Goal: Book appointment/travel/reservation

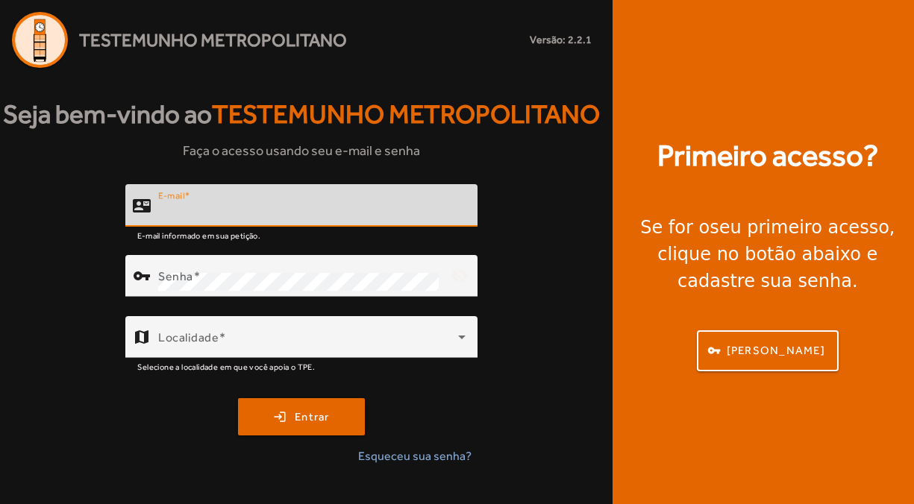
click at [295, 204] on input "E-mail" at bounding box center [311, 212] width 307 height 18
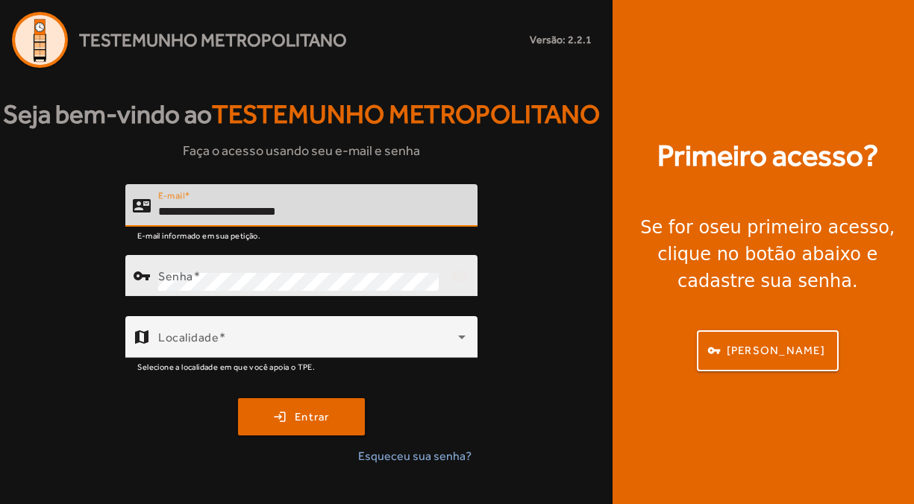
type input "**********"
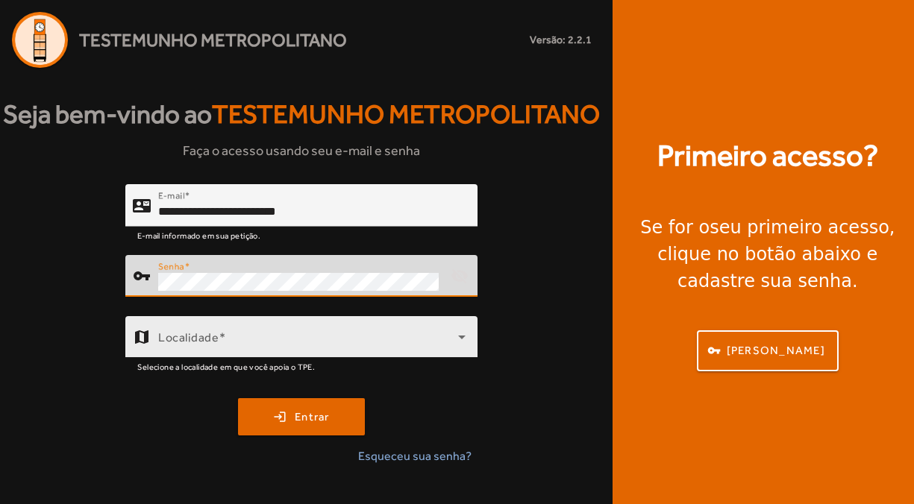
click at [166, 336] on span at bounding box center [308, 343] width 300 height 18
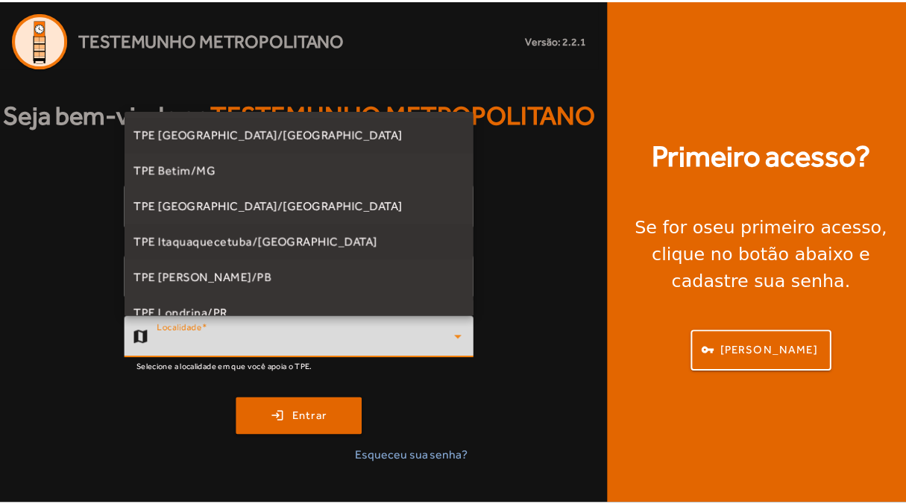
scroll to position [415, 0]
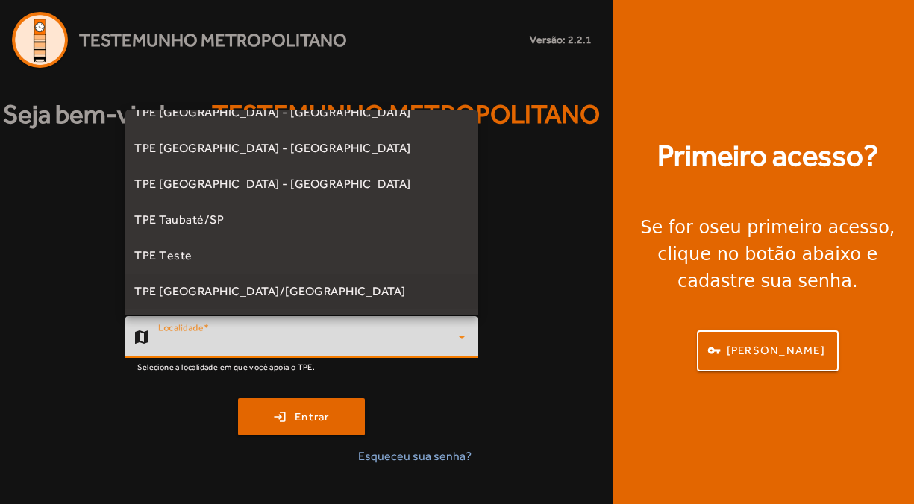
click at [188, 286] on span "TPE [GEOGRAPHIC_DATA]/[GEOGRAPHIC_DATA]" at bounding box center [270, 292] width 272 height 18
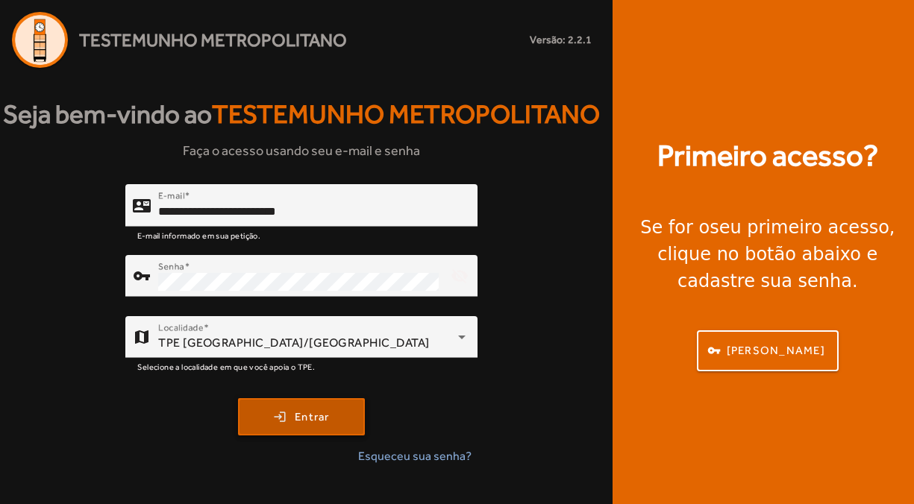
click at [327, 424] on span "Entrar" at bounding box center [312, 417] width 35 height 17
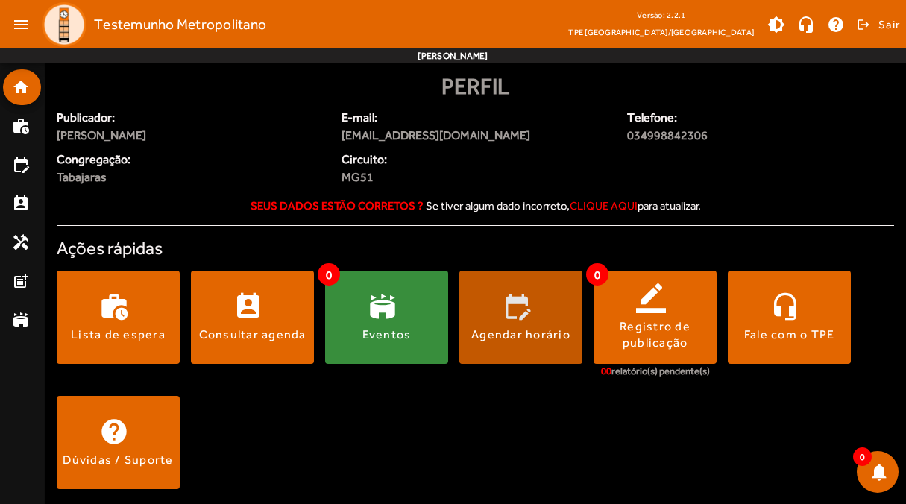
click at [562, 316] on span at bounding box center [520, 318] width 123 height 36
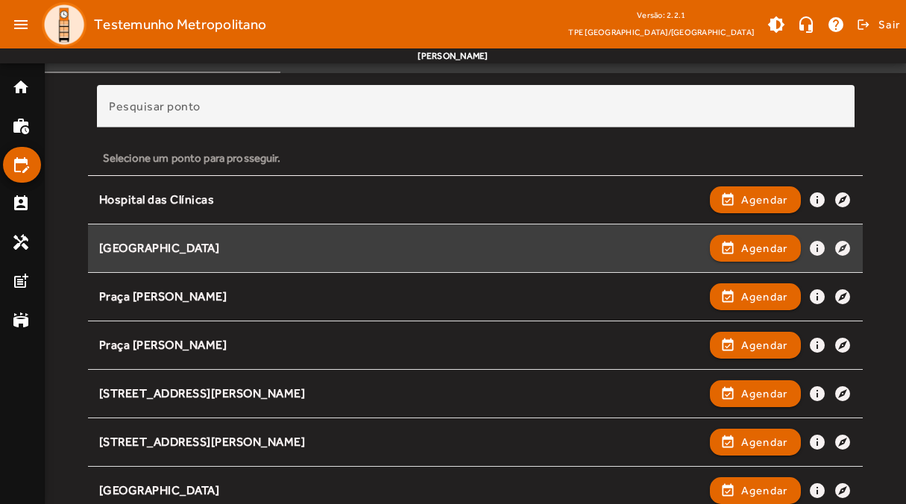
scroll to position [125, 0]
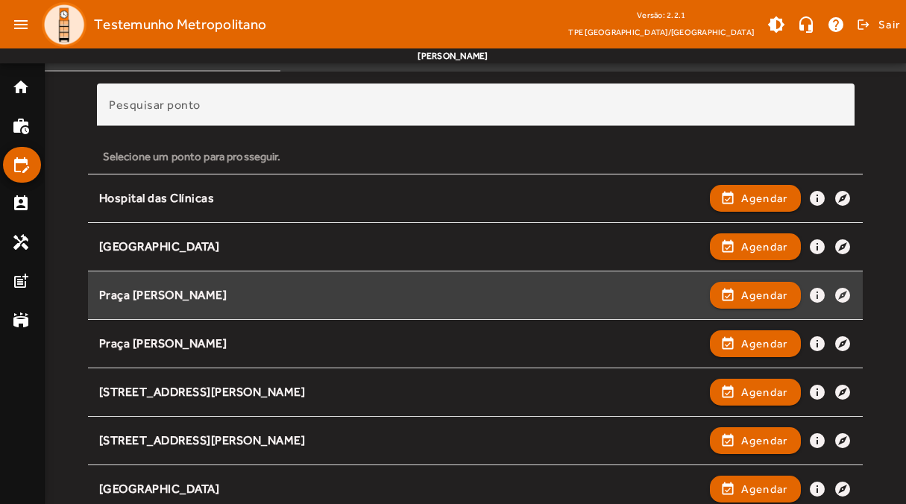
click at [240, 286] on div "Praça [PERSON_NAME] event_available Agendar info explore" at bounding box center [475, 295] width 753 height 33
click at [773, 290] on span "Agendar" at bounding box center [764, 295] width 47 height 18
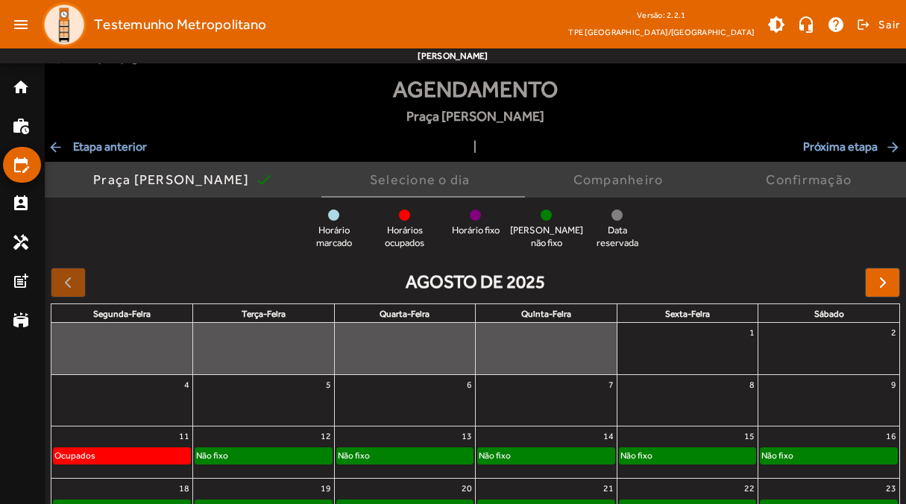
scroll to position [0, 0]
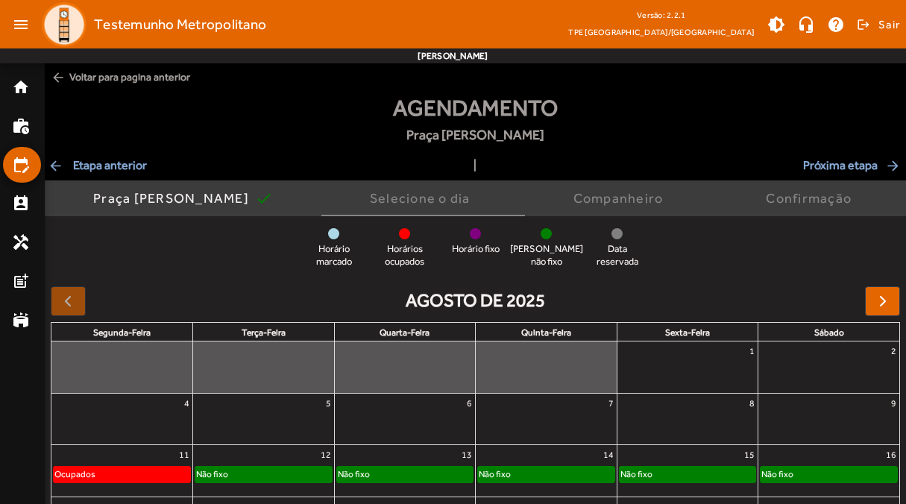
click at [117, 160] on span "arrow_back Etapa anterior" at bounding box center [97, 166] width 99 height 18
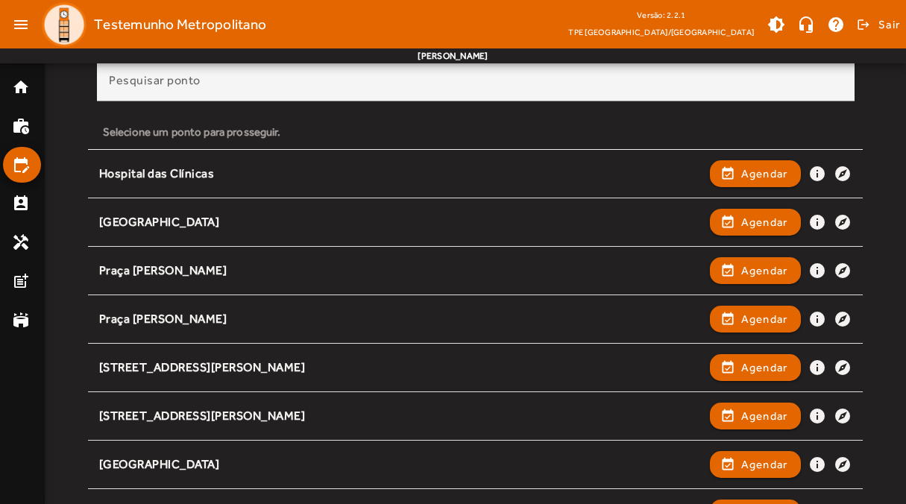
scroll to position [248, 0]
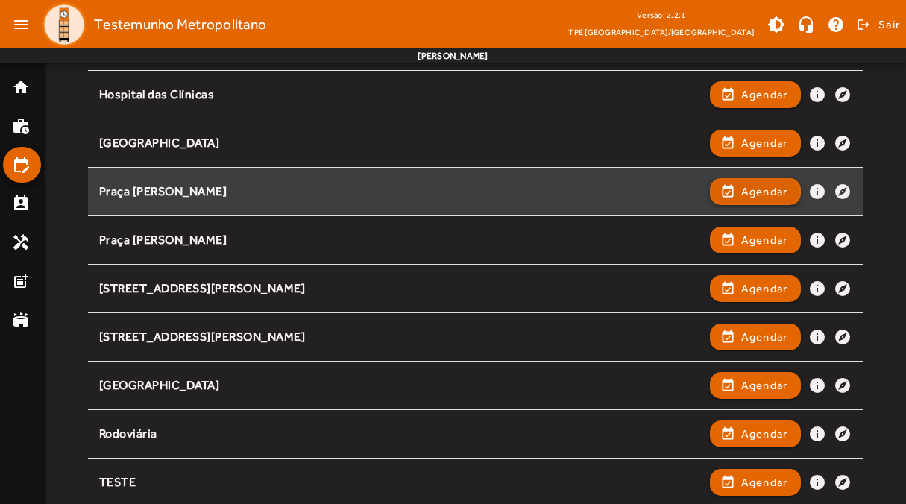
click at [732, 189] on span "button" at bounding box center [756, 192] width 89 height 36
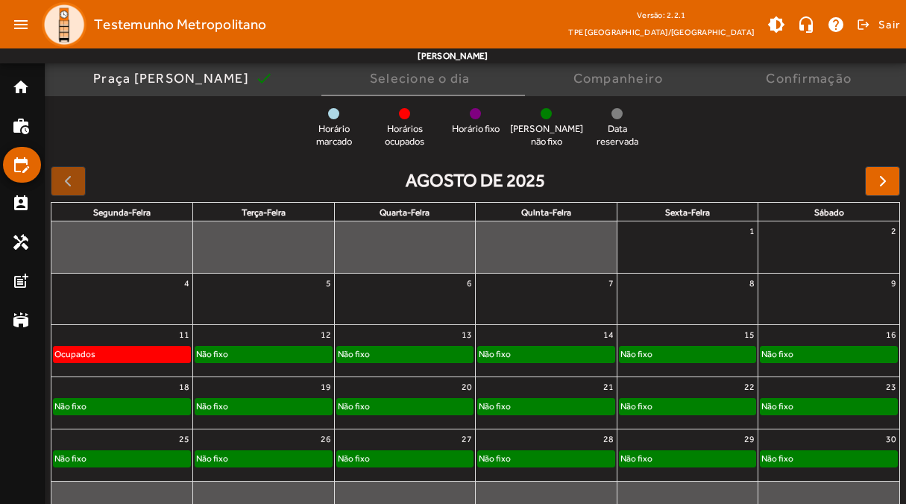
scroll to position [125, 0]
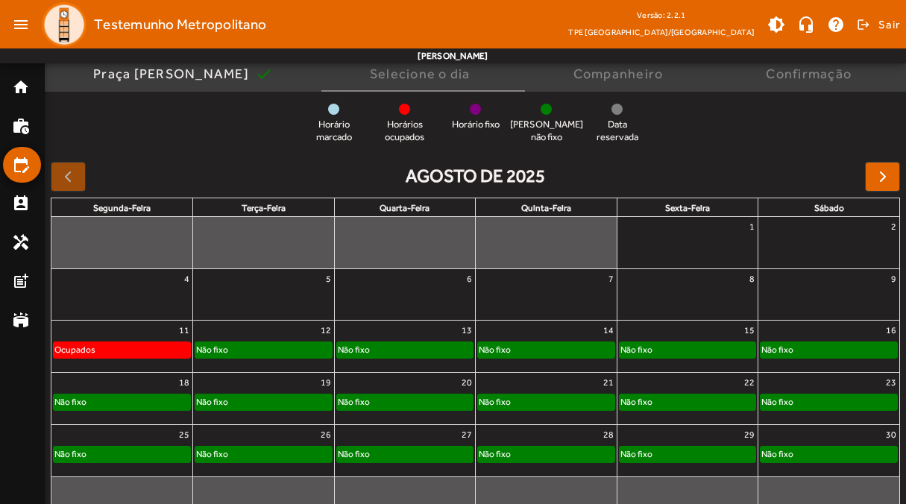
click at [279, 352] on div "Não fixo" at bounding box center [263, 349] width 136 height 15
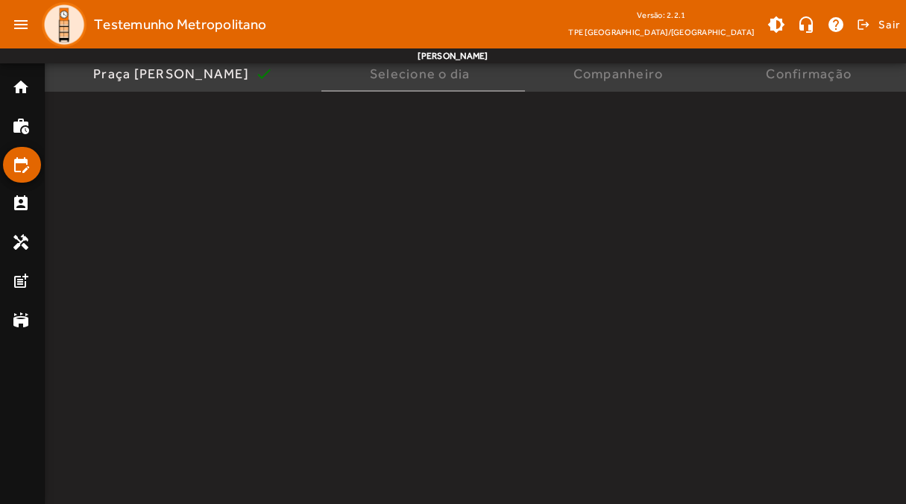
scroll to position [0, 0]
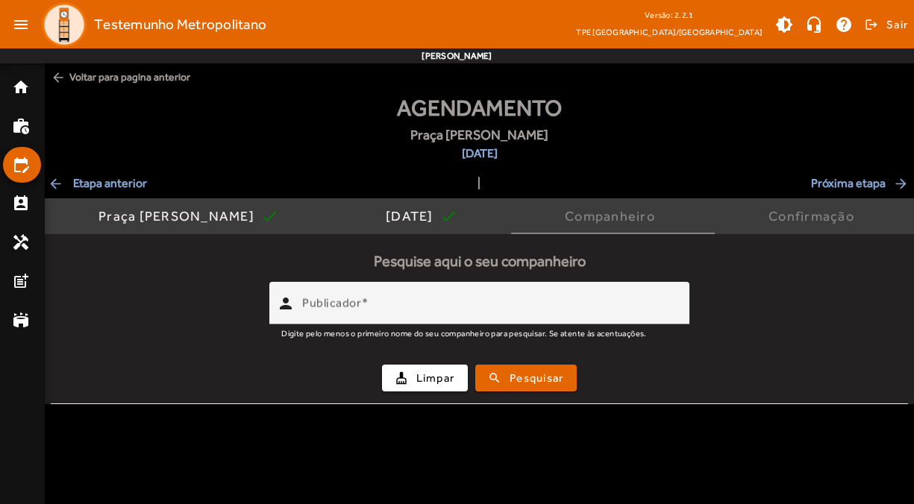
click at [857, 187] on span "Próxima etapa arrow_forward" at bounding box center [861, 184] width 100 height 18
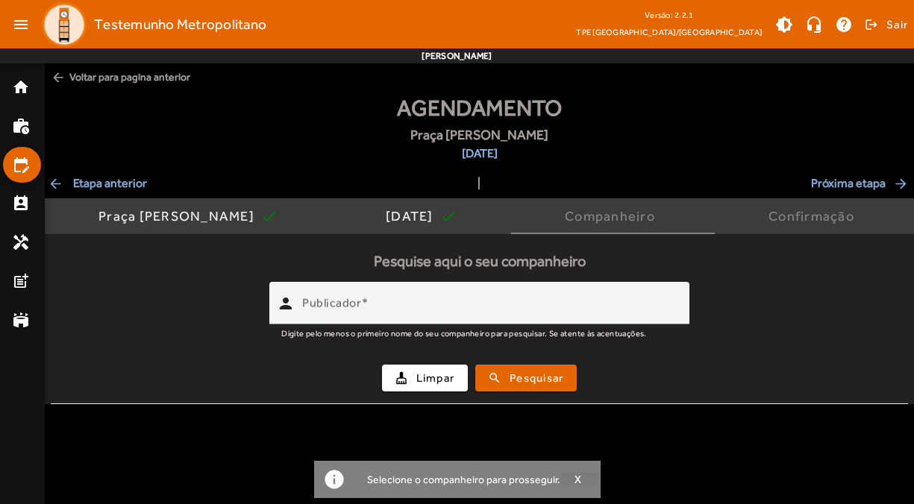
click at [581, 481] on span "button" at bounding box center [578, 480] width 37 height 36
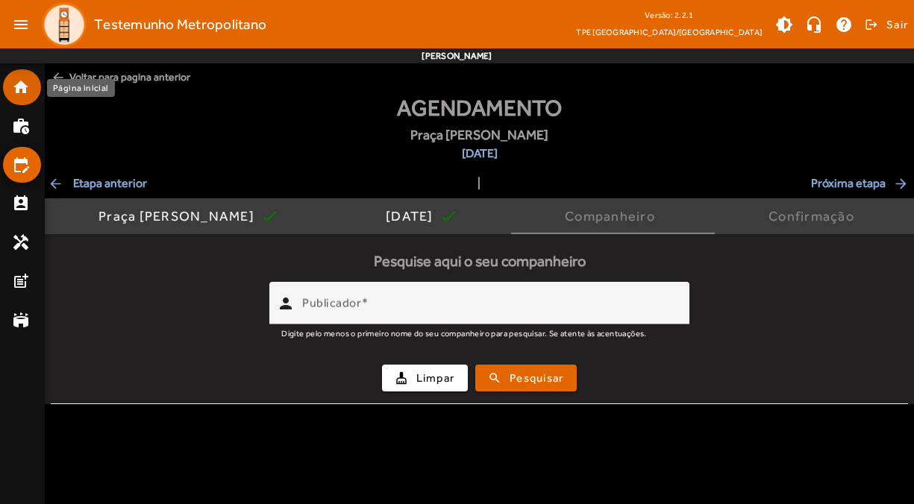
click at [19, 82] on mat-icon "home" at bounding box center [21, 87] width 18 height 18
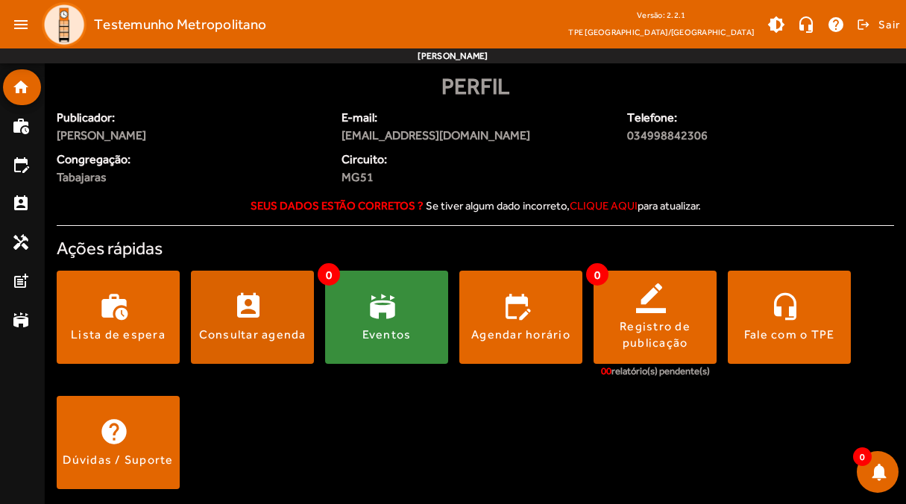
click at [283, 323] on span at bounding box center [252, 318] width 123 height 36
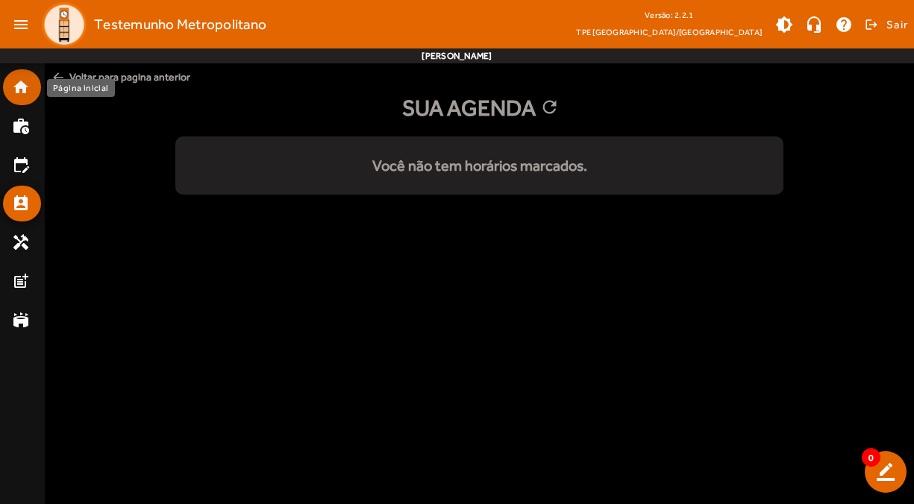
click at [30, 84] on link "home" at bounding box center [26, 87] width 29 height 18
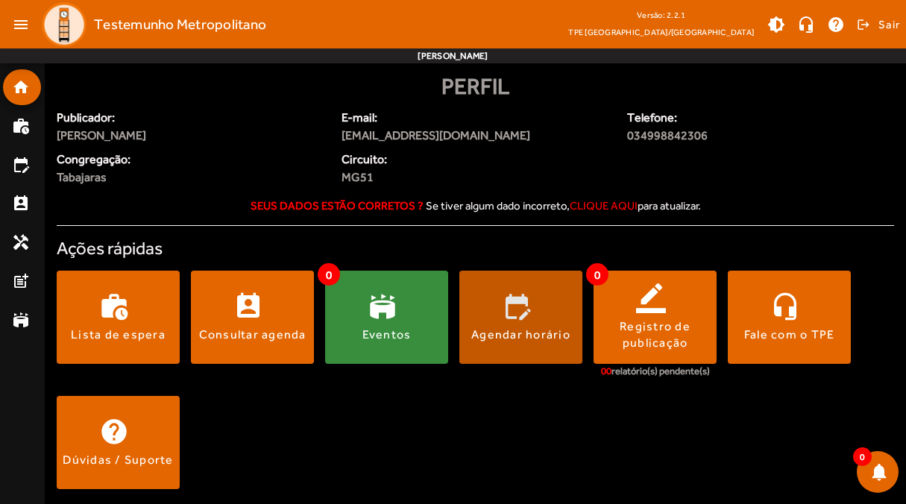
click at [512, 327] on div "Agendar horário" at bounding box center [520, 335] width 99 height 16
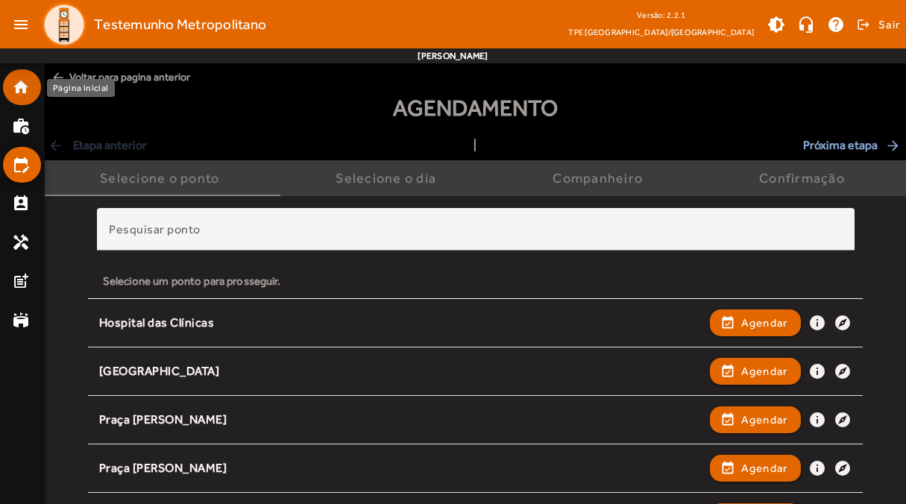
click at [18, 98] on mat-list-item "home" at bounding box center [22, 87] width 38 height 36
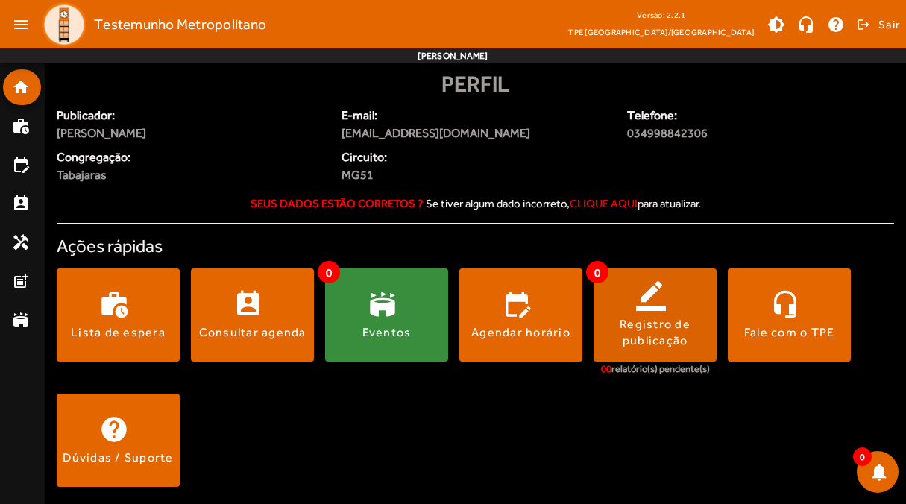
scroll to position [3, 0]
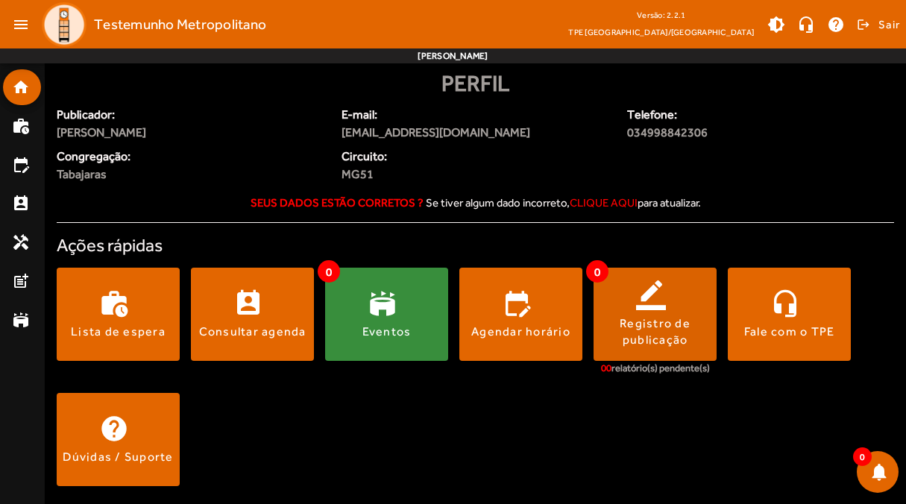
click at [631, 299] on span at bounding box center [655, 315] width 123 height 36
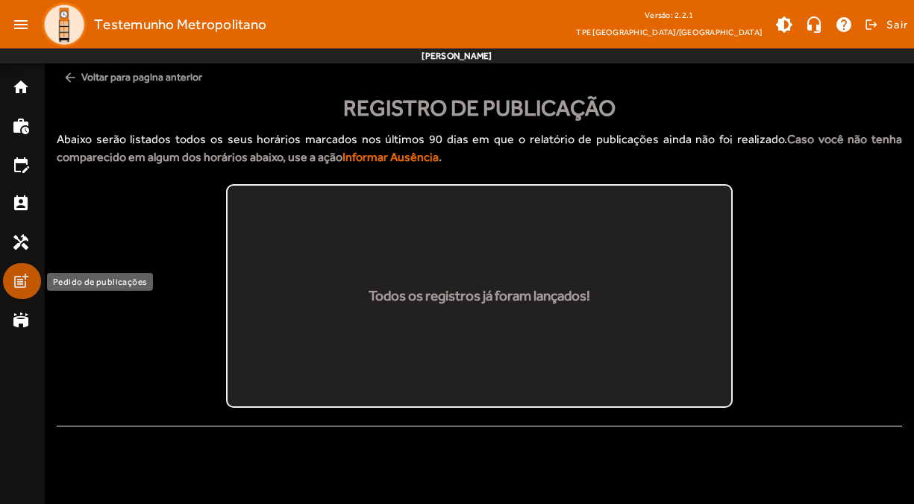
click at [22, 289] on mat-icon "post_add" at bounding box center [21, 281] width 18 height 18
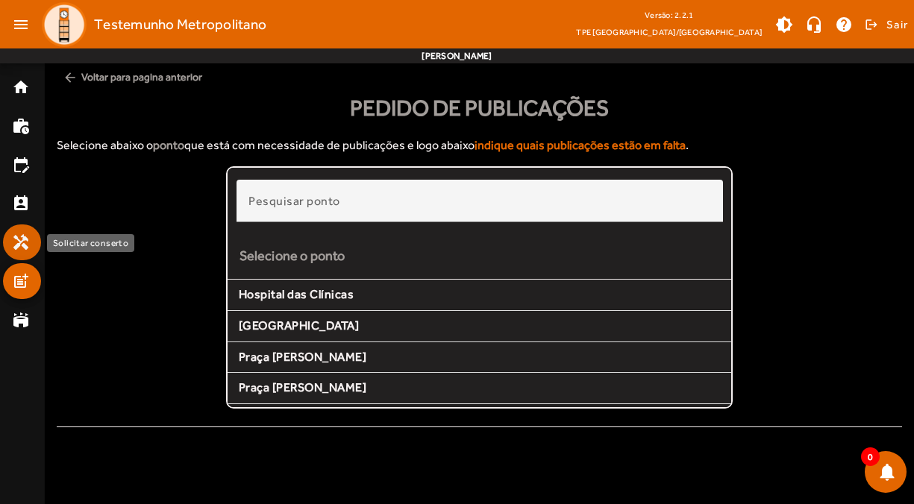
click at [25, 242] on mat-icon "handyman" at bounding box center [21, 242] width 18 height 18
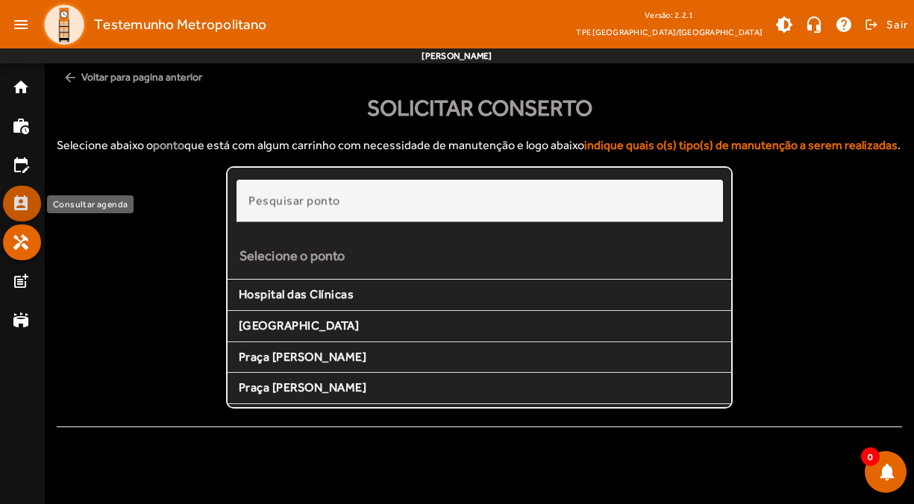
click at [13, 208] on mat-icon "perm_contact_calendar" at bounding box center [21, 204] width 18 height 18
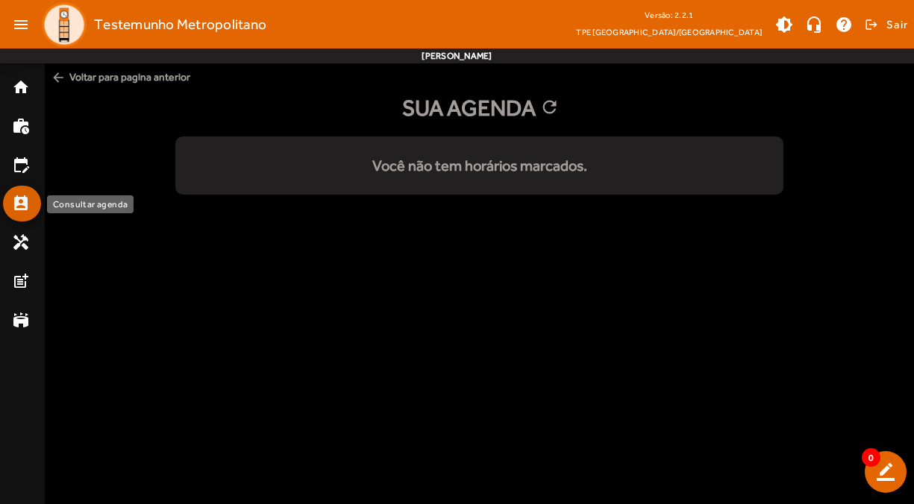
click at [13, 208] on mat-icon "perm_contact_calendar" at bounding box center [21, 204] width 18 height 18
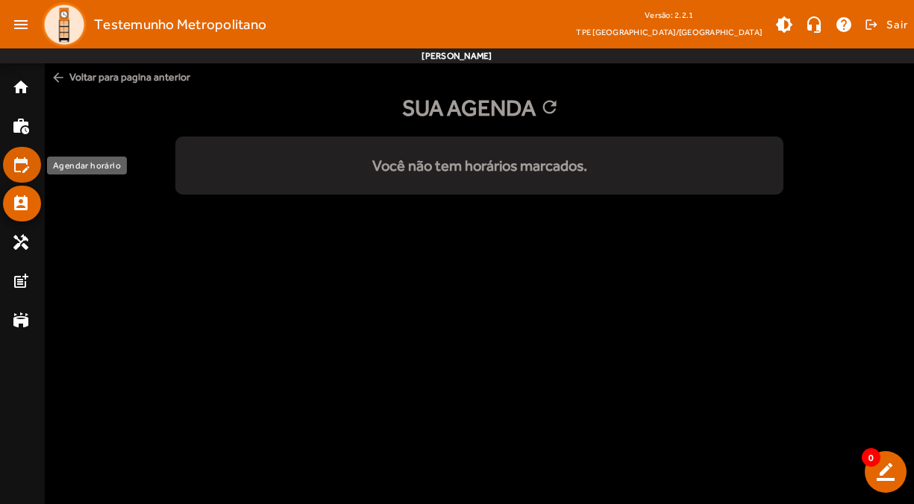
click at [30, 167] on link "edit_calendar" at bounding box center [26, 165] width 29 height 18
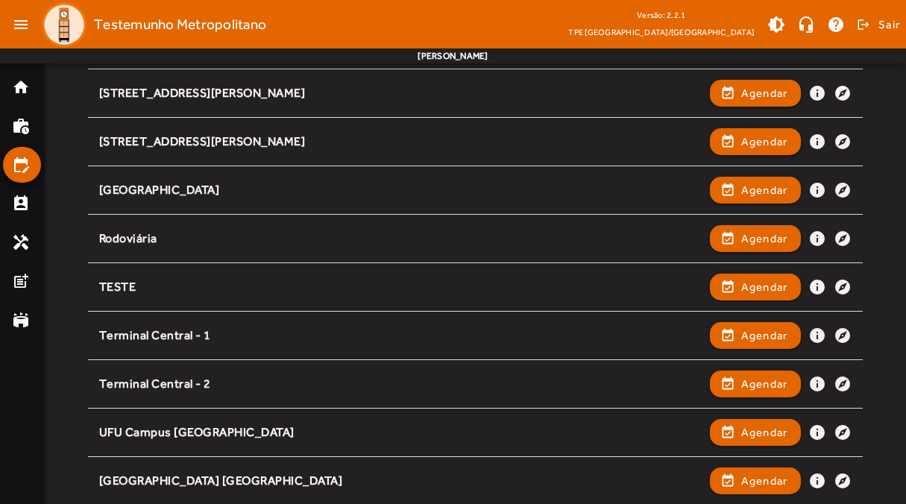
scroll to position [424, 0]
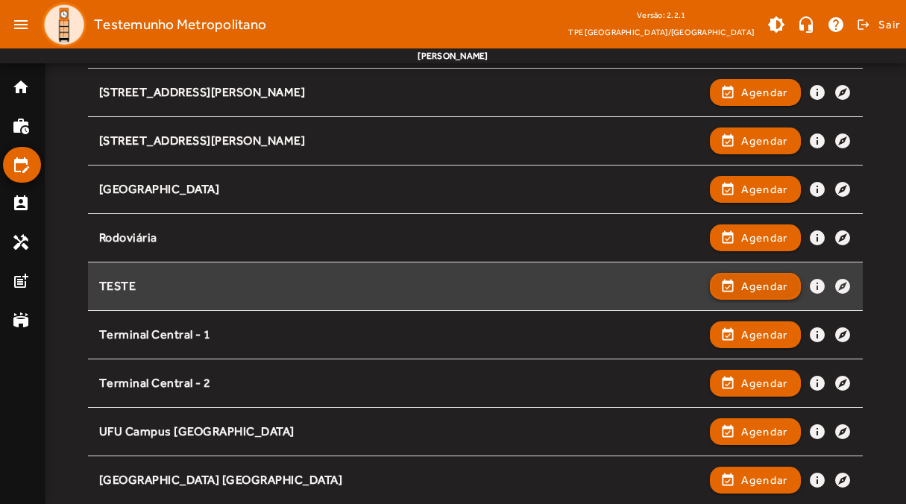
click at [759, 285] on span "Agendar" at bounding box center [764, 286] width 47 height 18
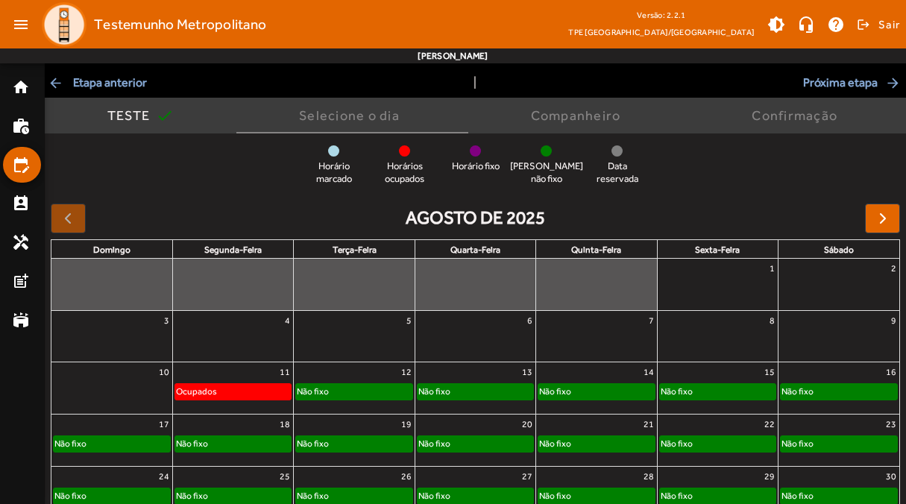
scroll to position [125, 0]
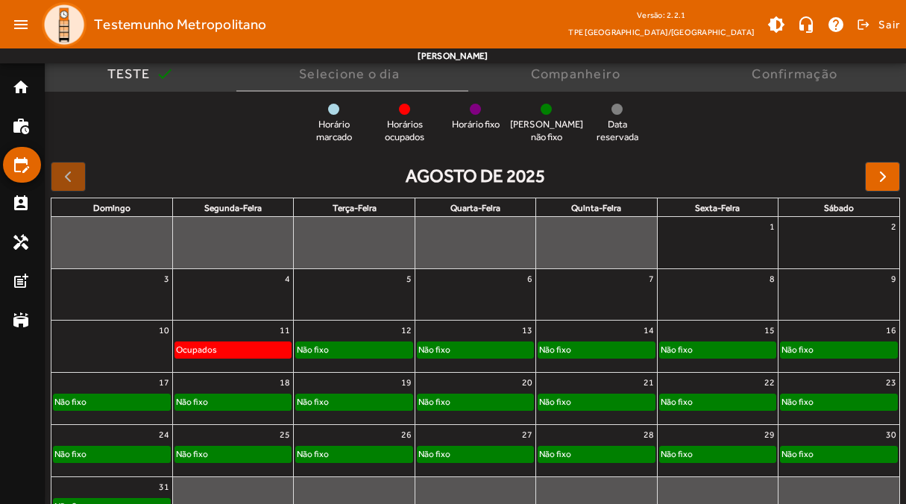
click at [357, 352] on div "Não fixo" at bounding box center [354, 349] width 116 height 15
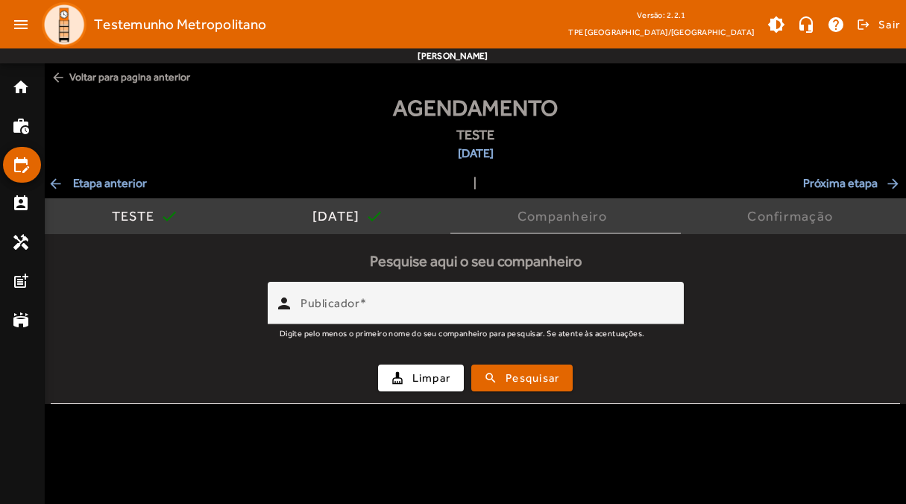
scroll to position [0, 0]
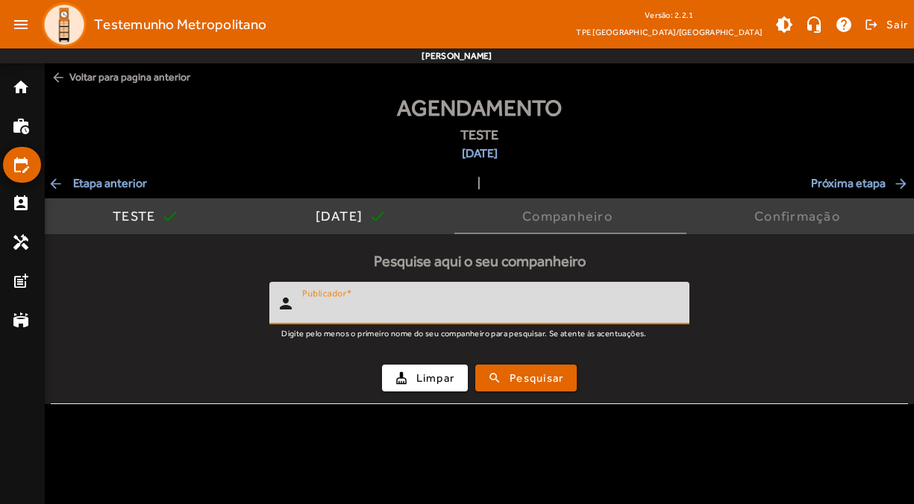
click at [386, 307] on input "Publicador" at bounding box center [489, 310] width 375 height 18
type input "*****"
click at [539, 381] on span "Pesquisar" at bounding box center [536, 378] width 54 height 17
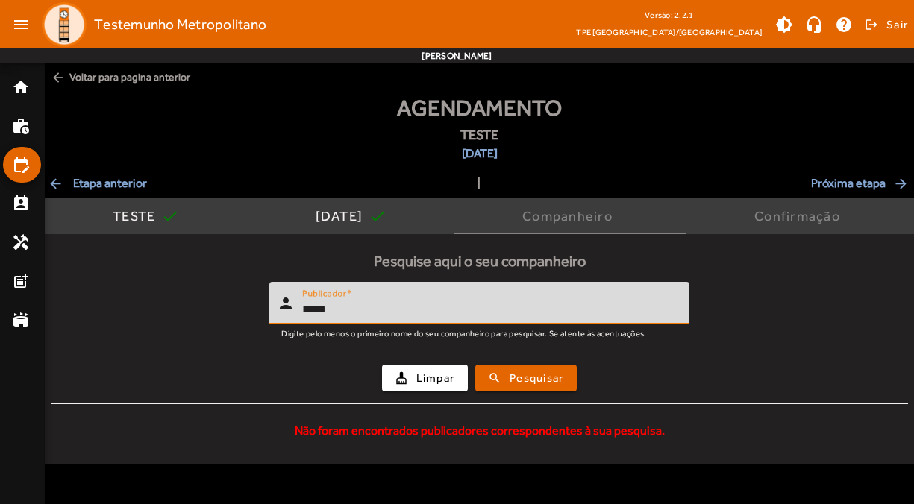
click at [470, 312] on input "*****" at bounding box center [489, 310] width 375 height 18
type input "*******"
click at [475, 365] on button "search Pesquisar" at bounding box center [525, 378] width 101 height 27
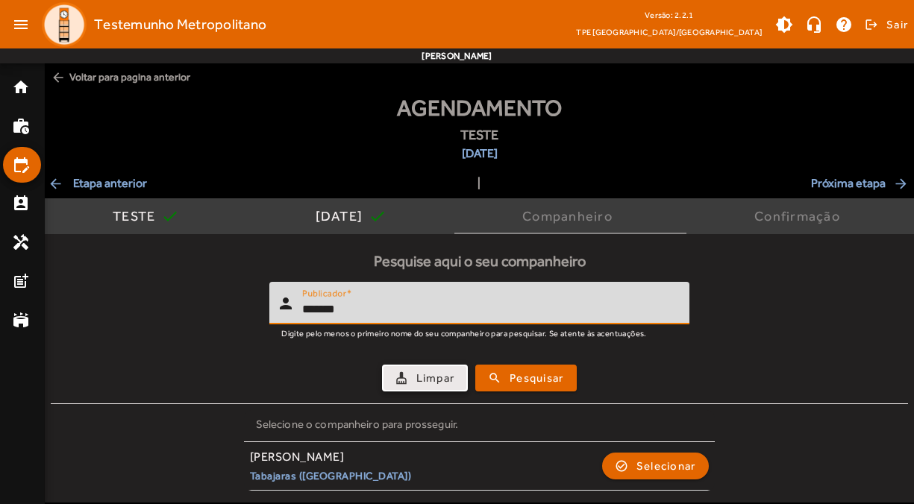
click at [416, 383] on span "Limpar" at bounding box center [435, 378] width 39 height 17
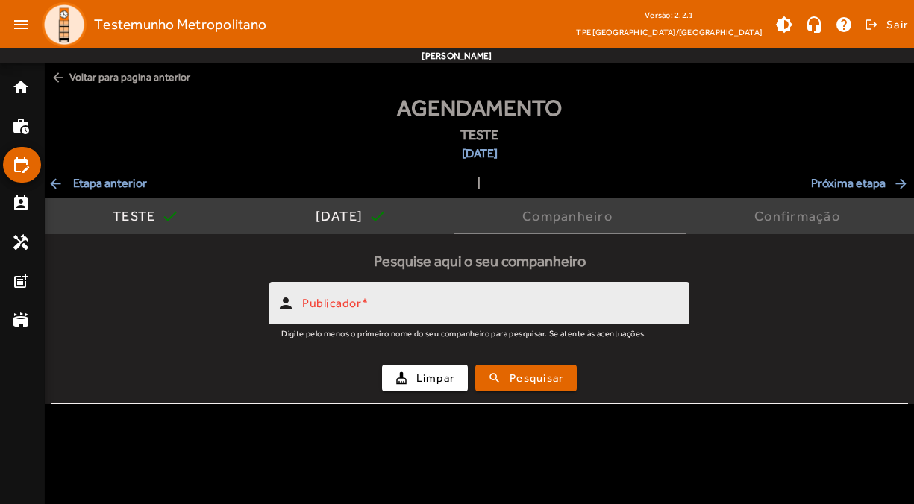
click at [357, 299] on mat-label "Publicador" at bounding box center [331, 303] width 59 height 14
click at [357, 301] on input "Publicador" at bounding box center [489, 310] width 375 height 18
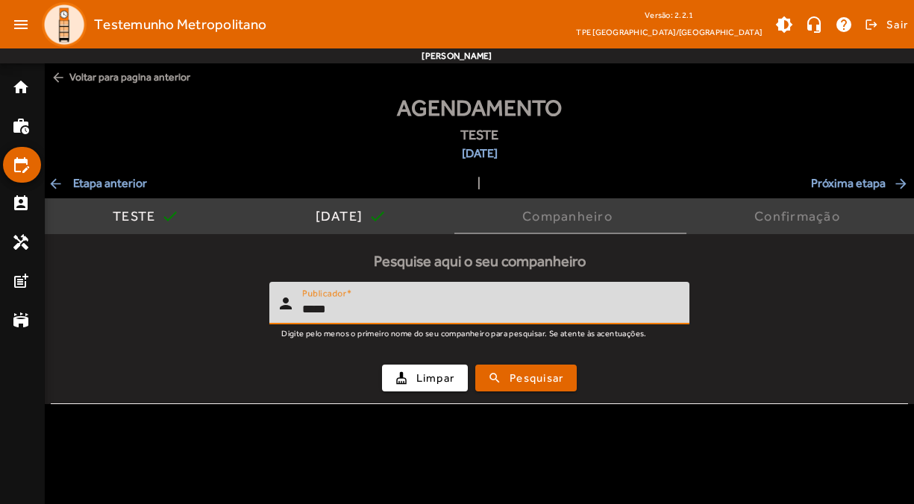
type input "*****"
click at [475, 365] on button "search Pesquisar" at bounding box center [525, 378] width 101 height 27
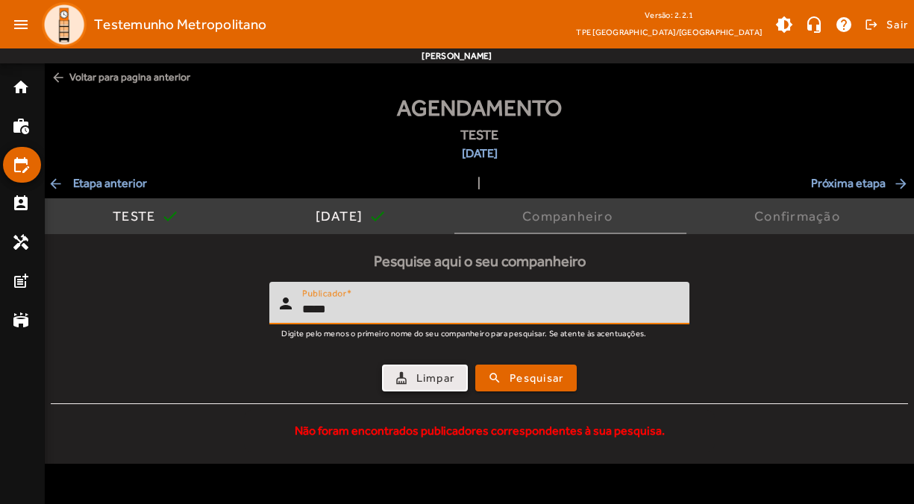
click at [387, 371] on span "button" at bounding box center [425, 378] width 84 height 36
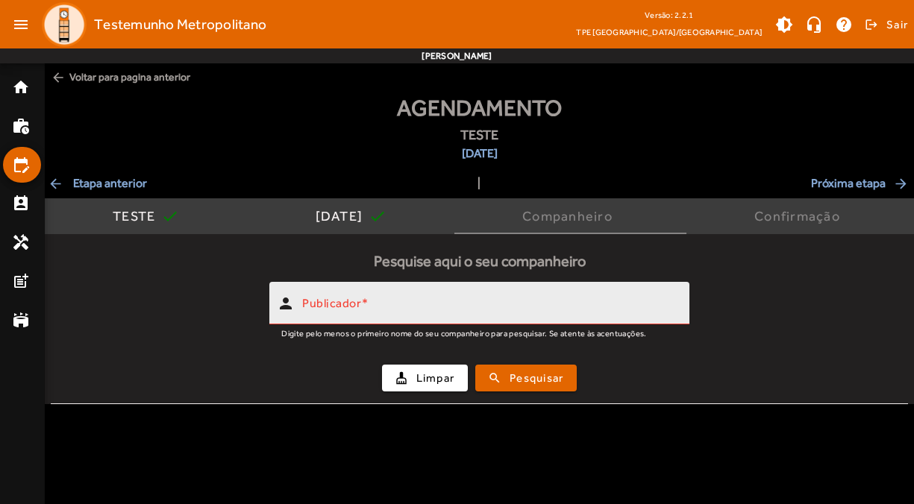
click at [520, 307] on input "Publicador" at bounding box center [489, 310] width 375 height 18
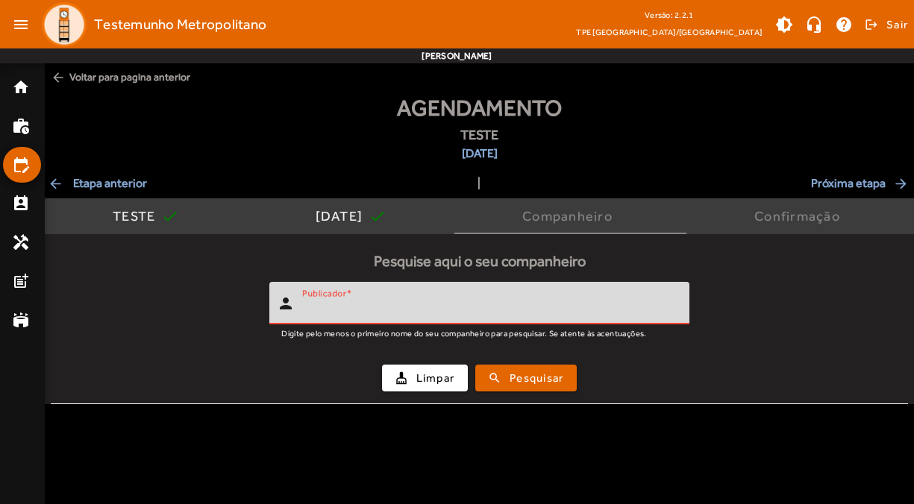
click at [331, 306] on input "Publicador" at bounding box center [489, 310] width 375 height 18
click at [418, 380] on span "Limpar" at bounding box center [435, 378] width 39 height 17
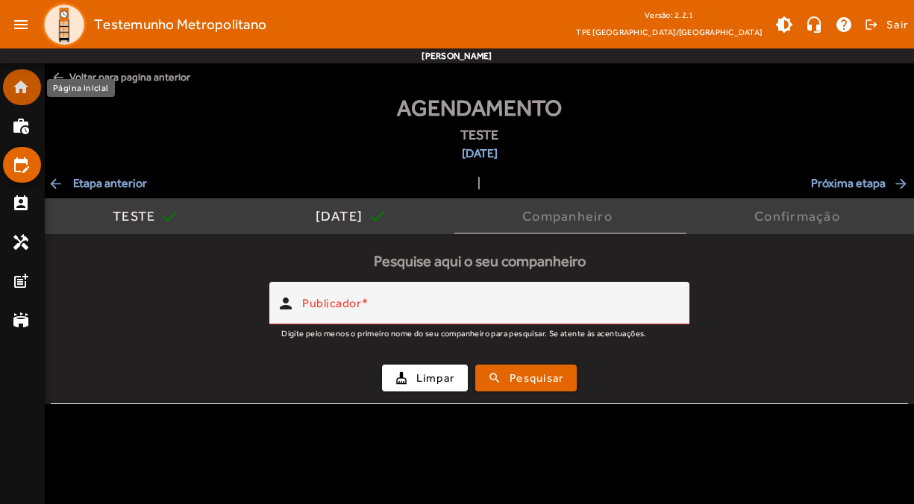
click at [19, 86] on mat-icon "home" at bounding box center [21, 87] width 18 height 18
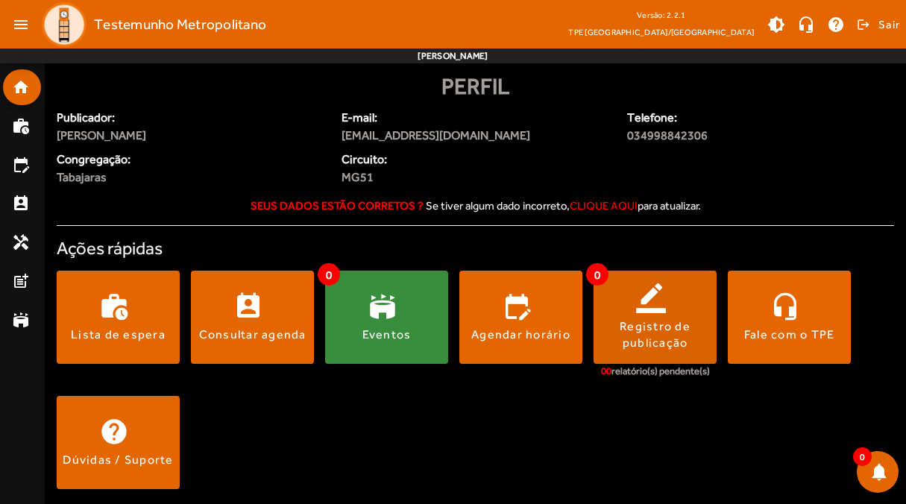
click at [615, 334] on div "Registro de publicação" at bounding box center [655, 335] width 123 height 34
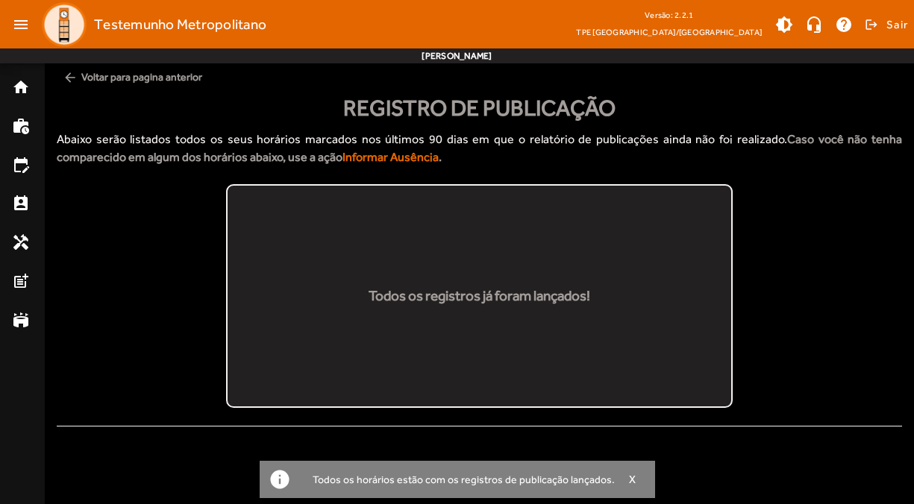
click at [68, 74] on mat-icon "arrow_back" at bounding box center [70, 77] width 15 height 15
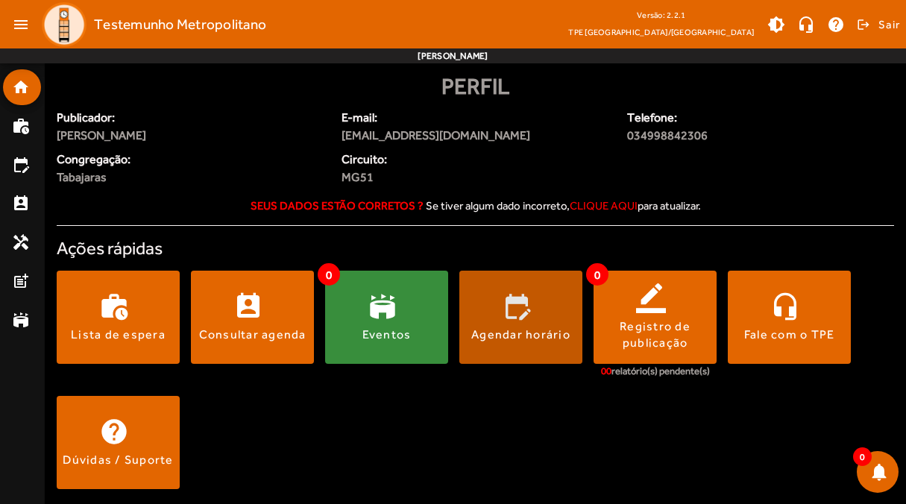
click at [508, 323] on span at bounding box center [520, 318] width 123 height 36
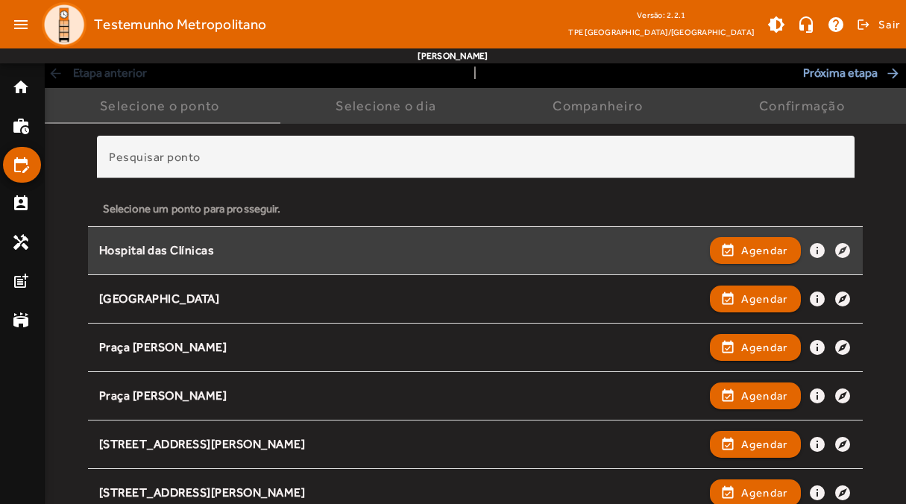
scroll to position [248, 0]
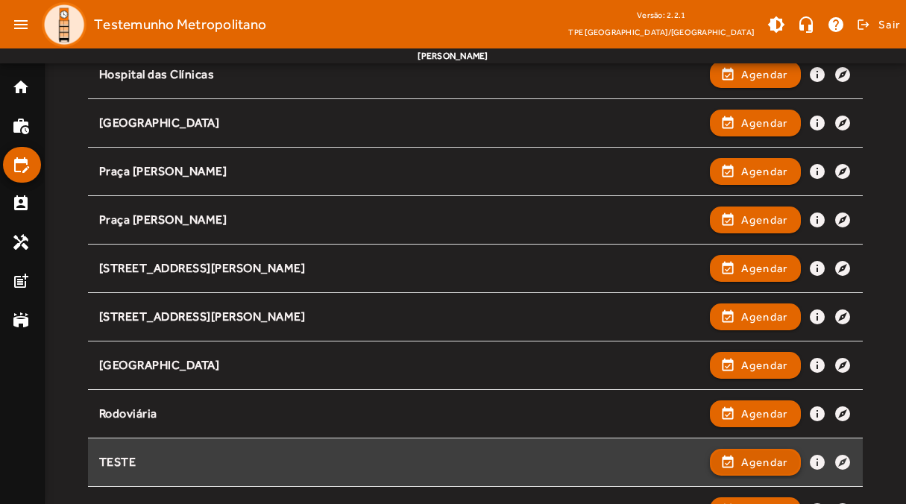
click at [739, 467] on span "button" at bounding box center [756, 463] width 89 height 36
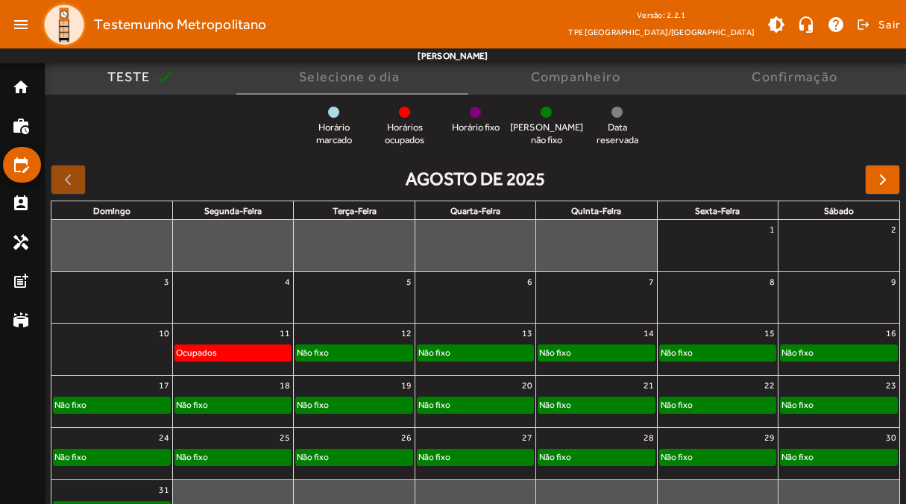
scroll to position [125, 0]
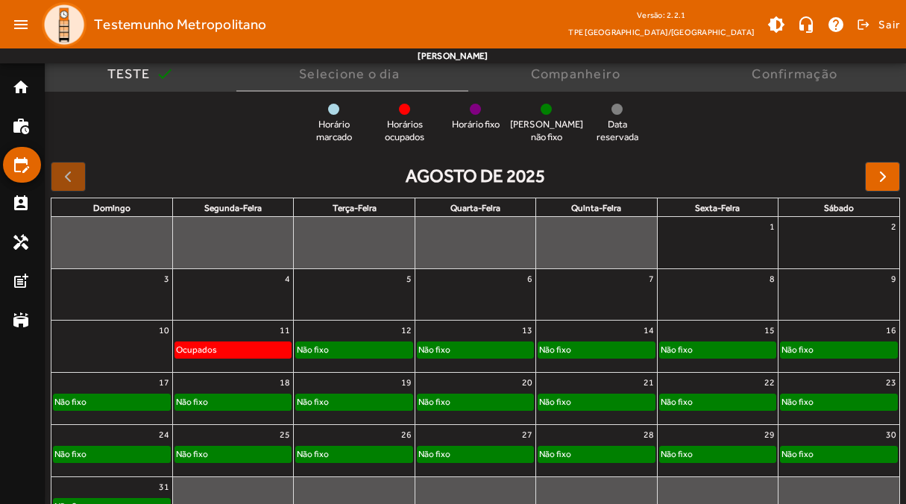
click at [383, 351] on div "Não fixo" at bounding box center [354, 349] width 116 height 15
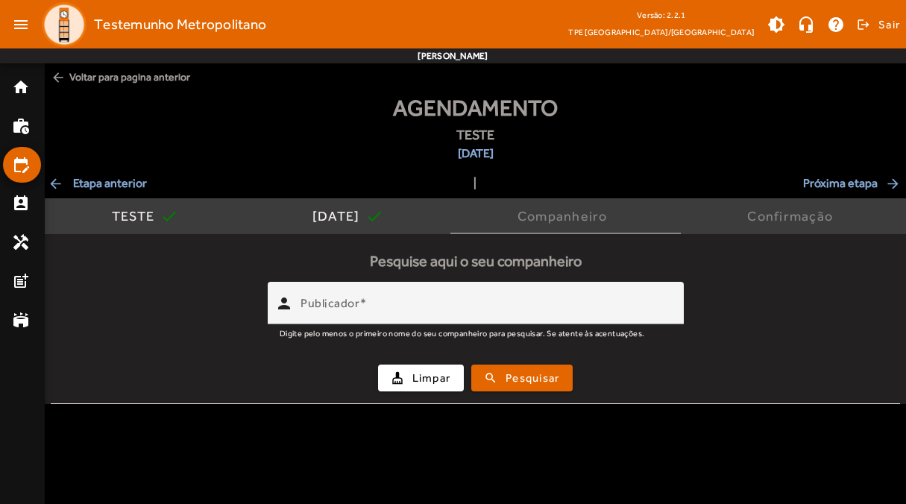
scroll to position [0, 0]
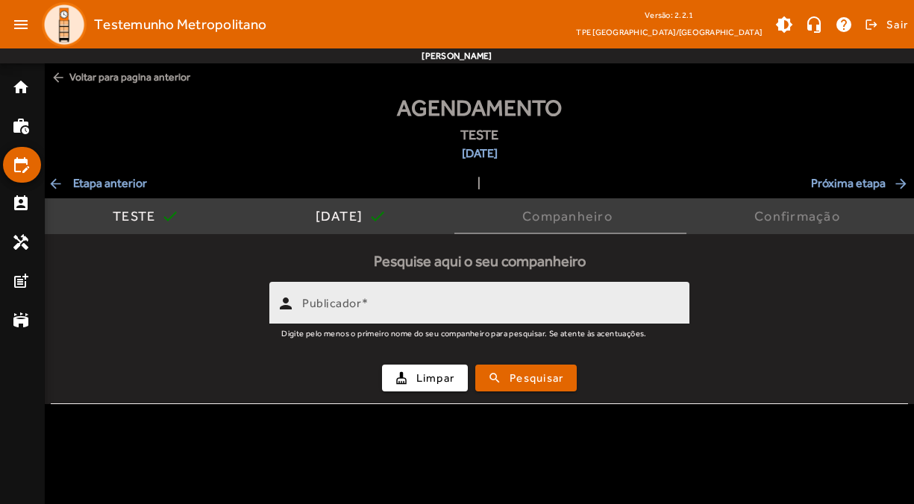
click at [437, 299] on div "Publicador" at bounding box center [489, 303] width 375 height 43
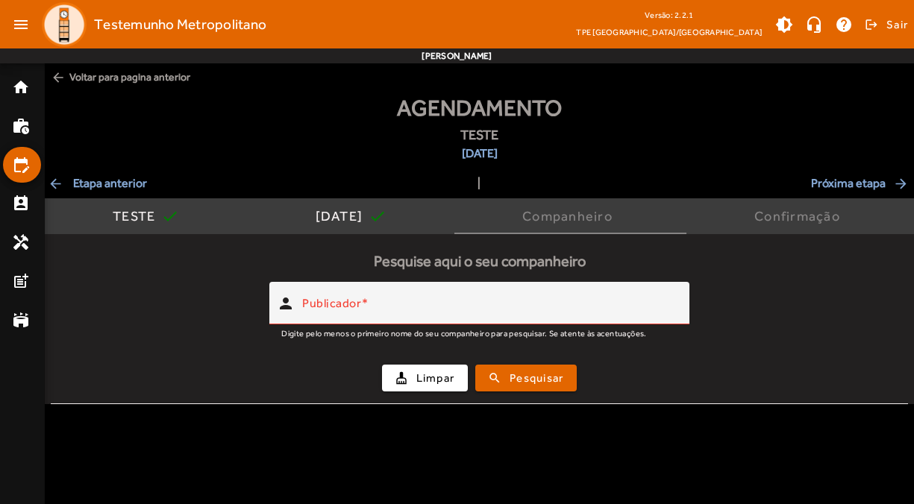
click at [57, 66] on span "arrow_back Voltar para pagina anterior" at bounding box center [479, 77] width 869 height 28
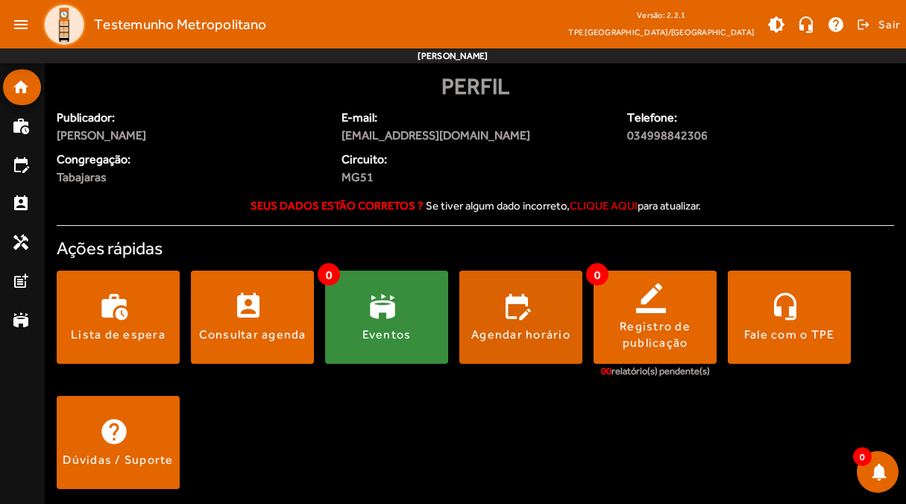
click at [521, 330] on div "Agendar horário" at bounding box center [520, 335] width 99 height 16
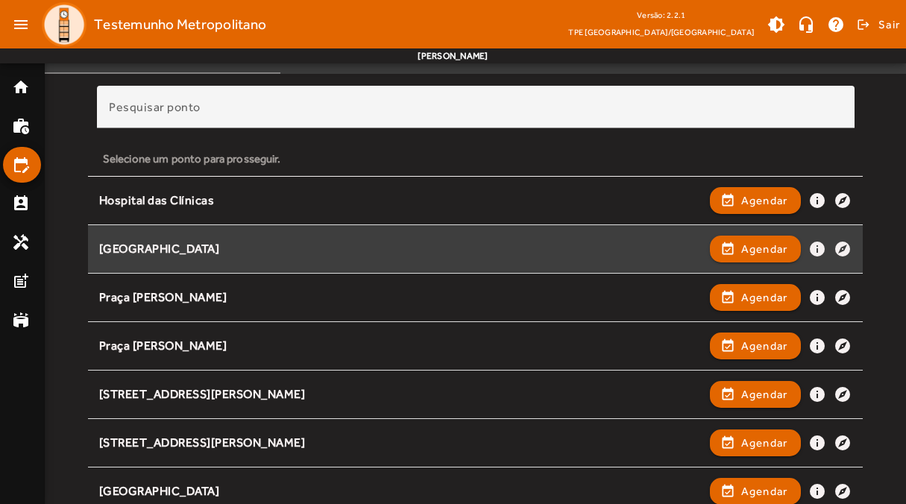
scroll to position [125, 0]
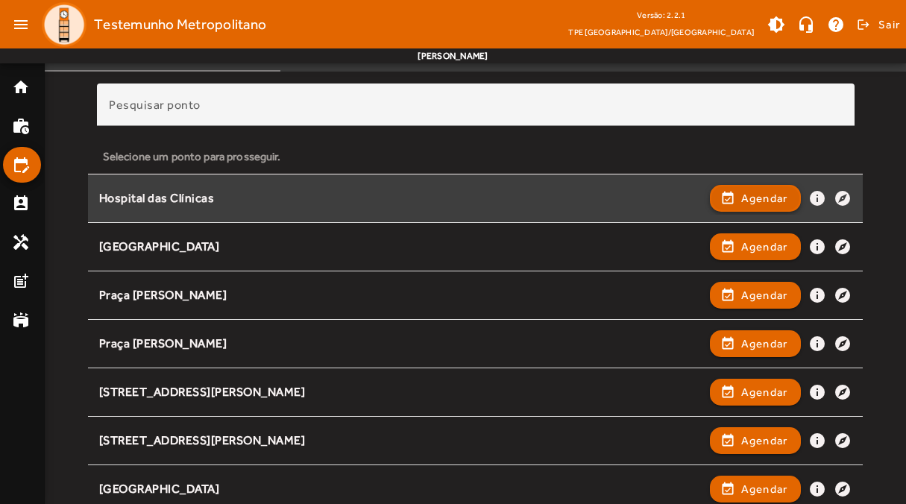
click at [741, 207] on span "button" at bounding box center [756, 199] width 89 height 36
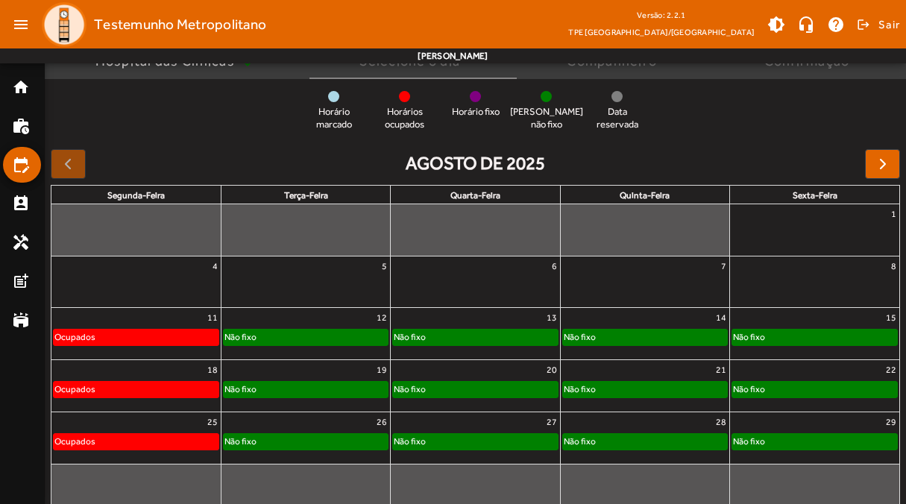
scroll to position [157, 0]
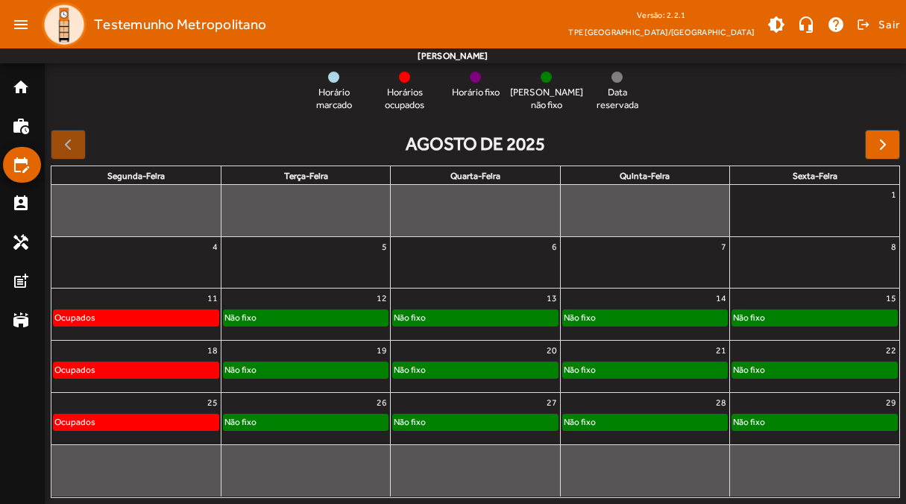
click at [433, 326] on link "Não fixo" at bounding box center [475, 318] width 166 height 16
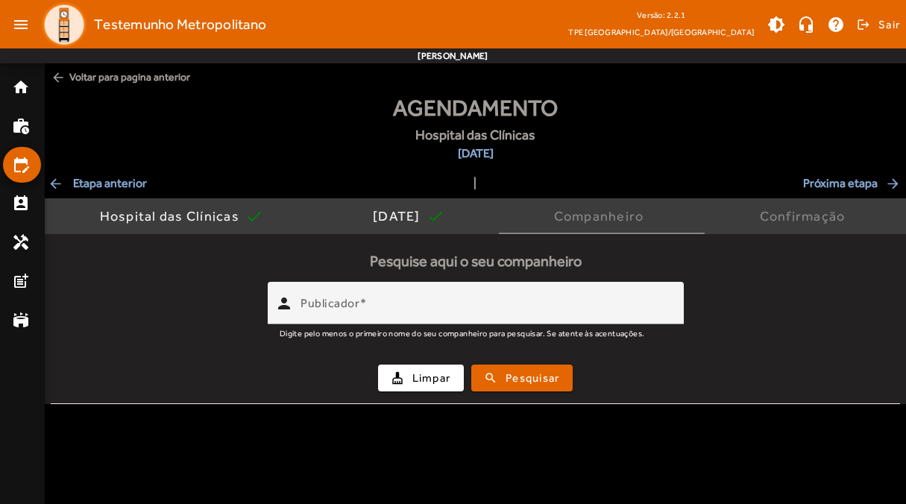
scroll to position [0, 0]
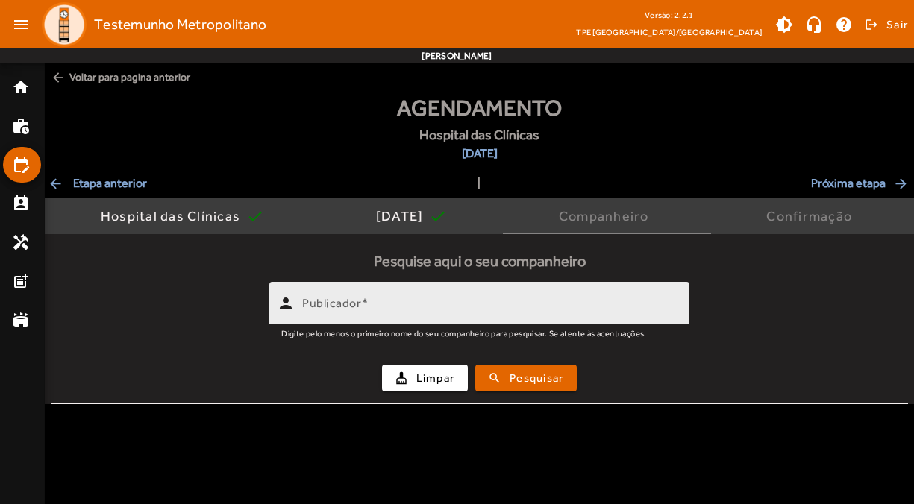
click at [404, 307] on input "Publicador" at bounding box center [489, 310] width 375 height 18
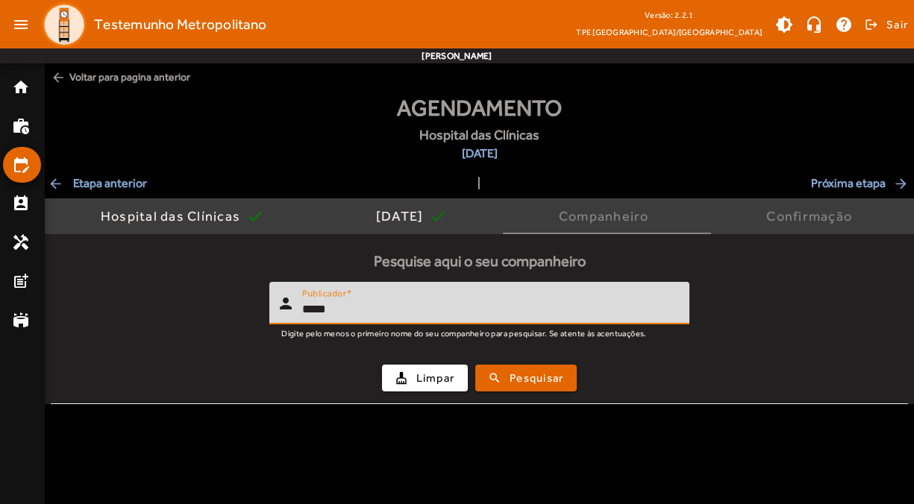
type input "*****"
click at [475, 365] on button "search Pesquisar" at bounding box center [525, 378] width 101 height 27
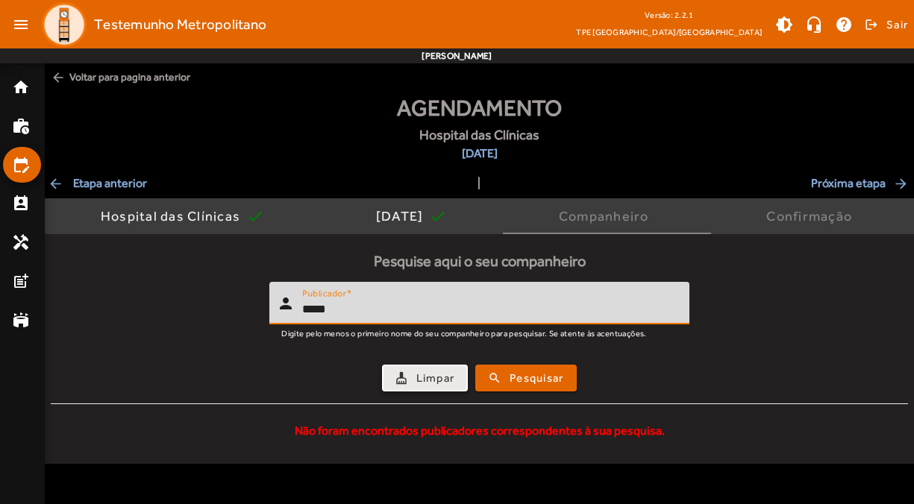
click at [409, 371] on span "button" at bounding box center [425, 378] width 84 height 36
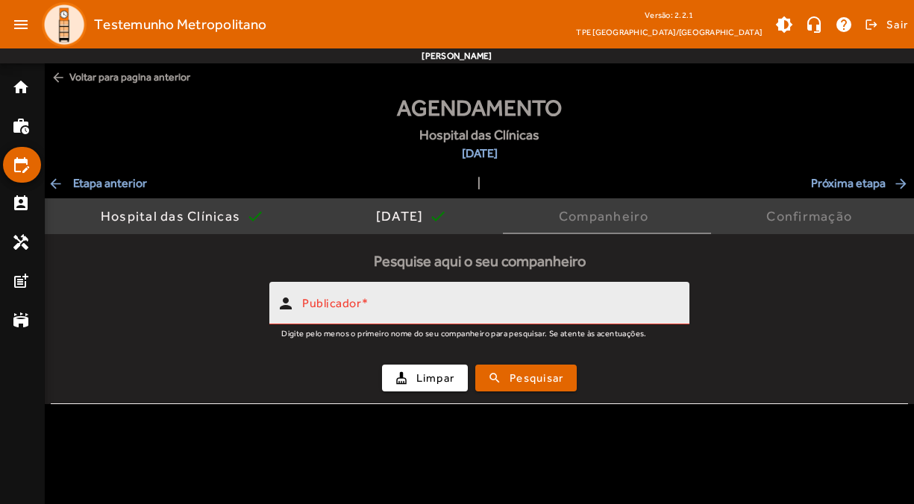
click at [351, 301] on mat-label "Publicador" at bounding box center [331, 303] width 59 height 14
click at [351, 301] on input "Publicador" at bounding box center [489, 310] width 375 height 18
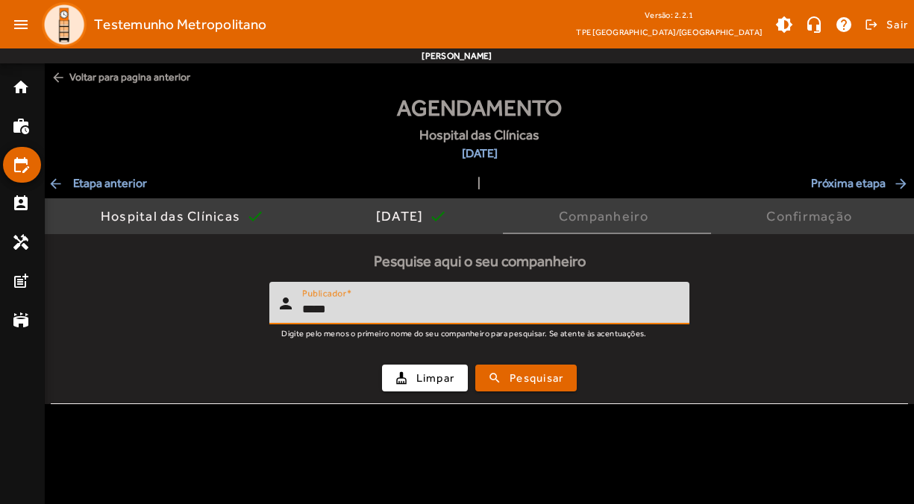
type input "*****"
click at [475, 365] on button "search Pesquisar" at bounding box center [525, 378] width 101 height 27
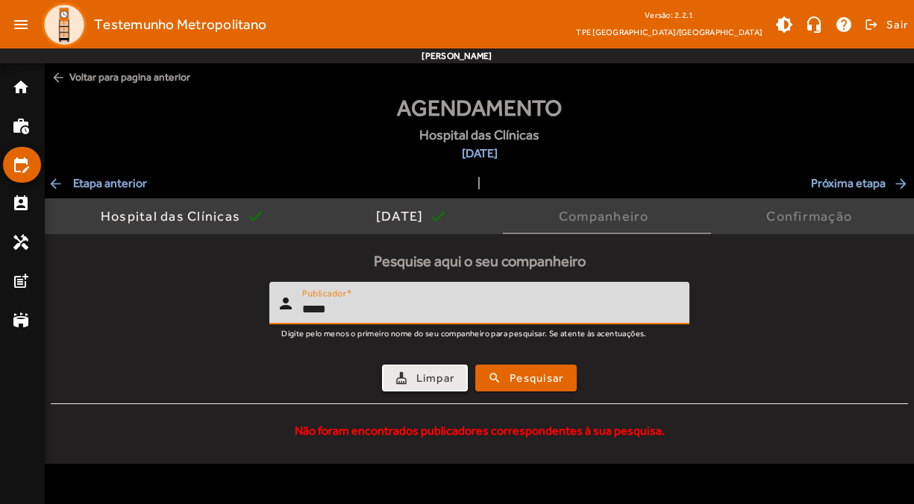
click at [451, 375] on span "Limpar" at bounding box center [435, 378] width 39 height 17
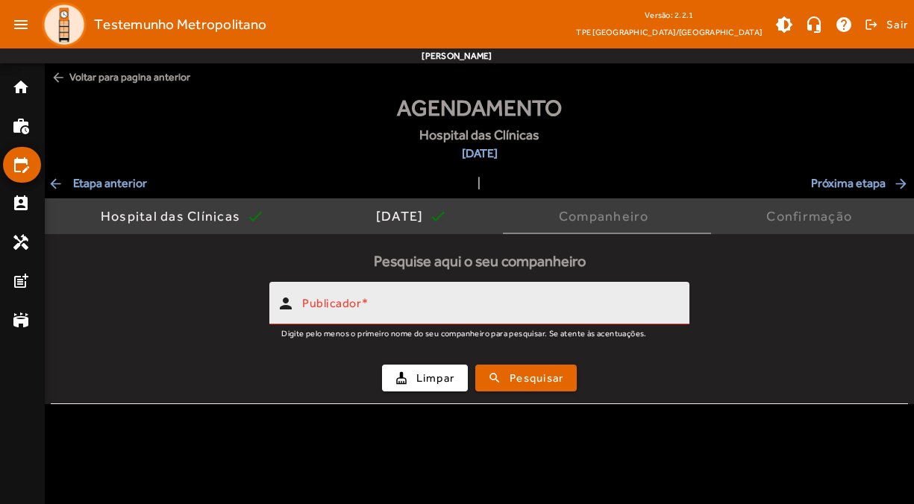
click at [343, 304] on mat-label "Publicador" at bounding box center [331, 303] width 59 height 14
click at [343, 304] on input "Publicador" at bounding box center [489, 310] width 375 height 18
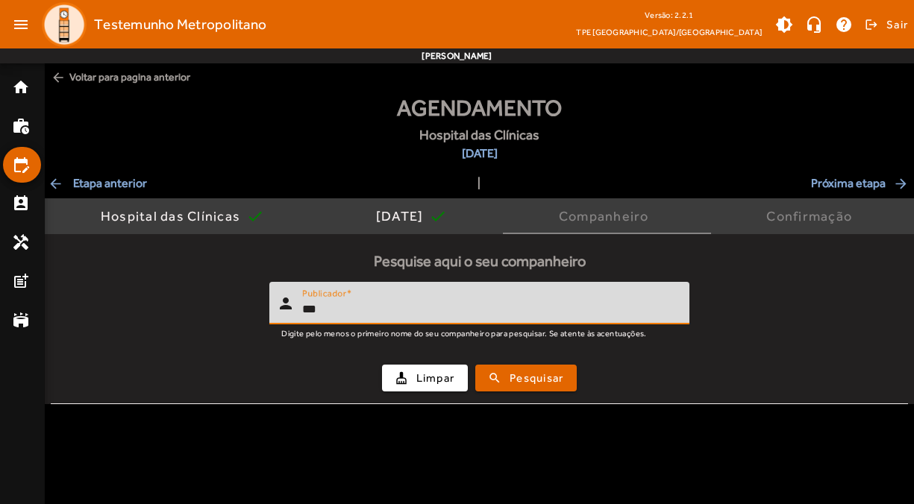
click at [475, 365] on button "search Pesquisar" at bounding box center [525, 378] width 101 height 27
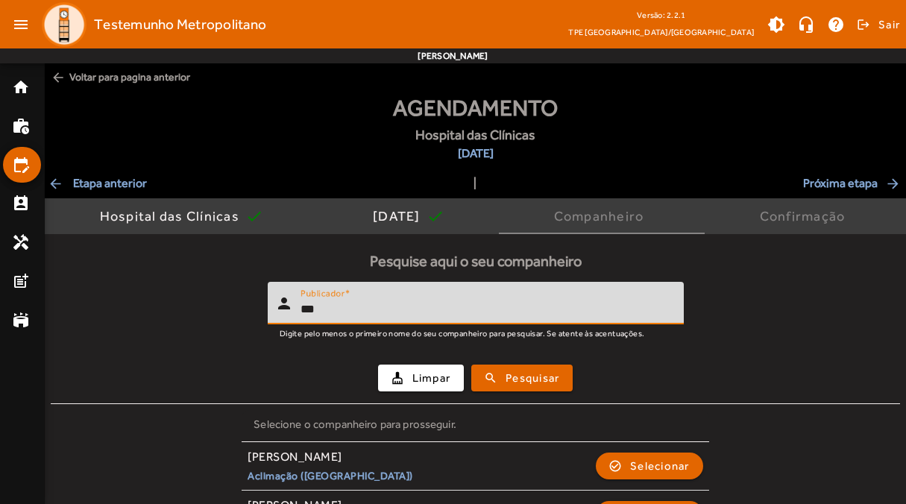
click at [328, 313] on input "***" at bounding box center [486, 310] width 371 height 18
type input "******"
click at [471, 365] on button "search Pesquisar" at bounding box center [521, 378] width 101 height 27
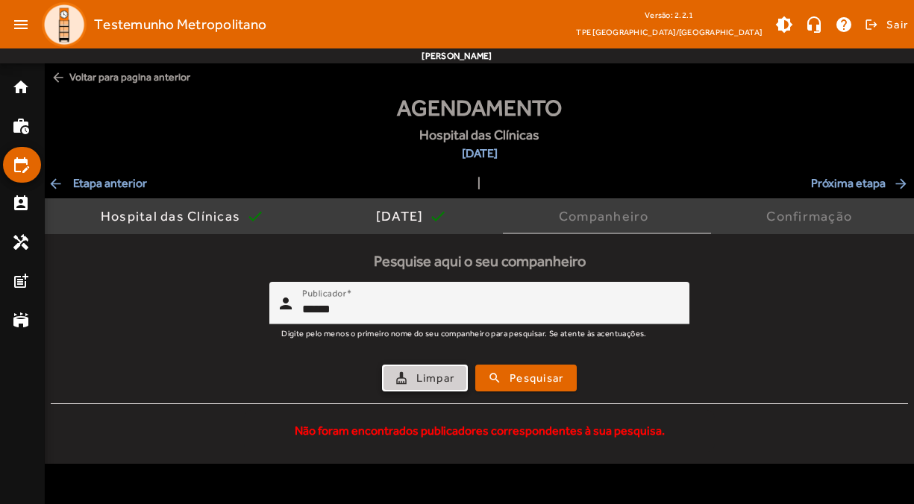
click at [447, 380] on span "Limpar" at bounding box center [435, 378] width 39 height 17
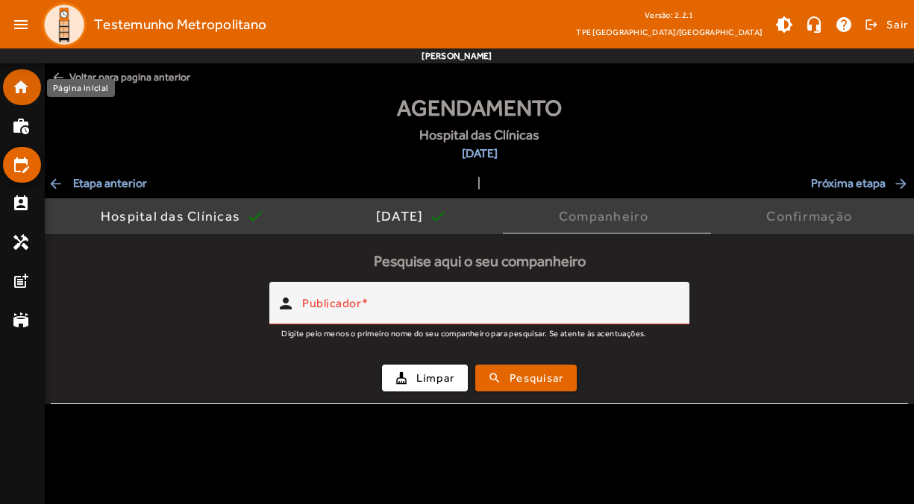
click at [5, 83] on mat-list-item "home" at bounding box center [22, 87] width 38 height 36
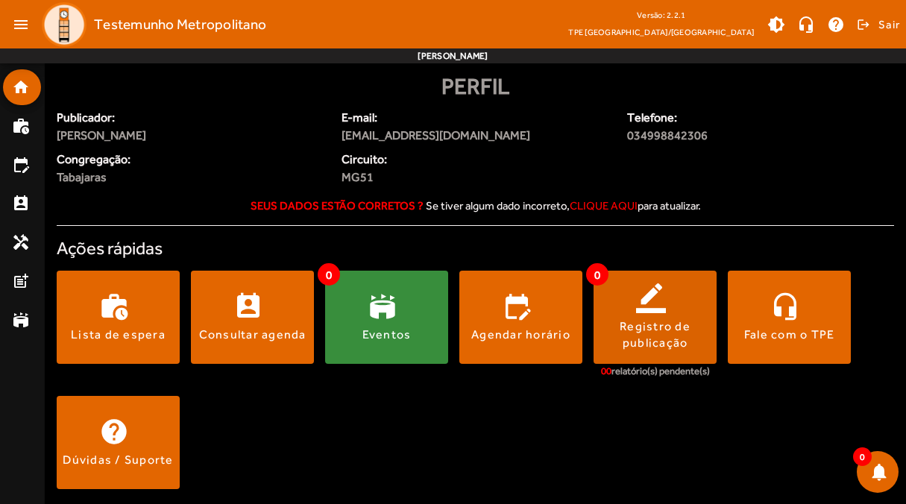
click at [669, 344] on div "Registro de publicação" at bounding box center [655, 335] width 123 height 34
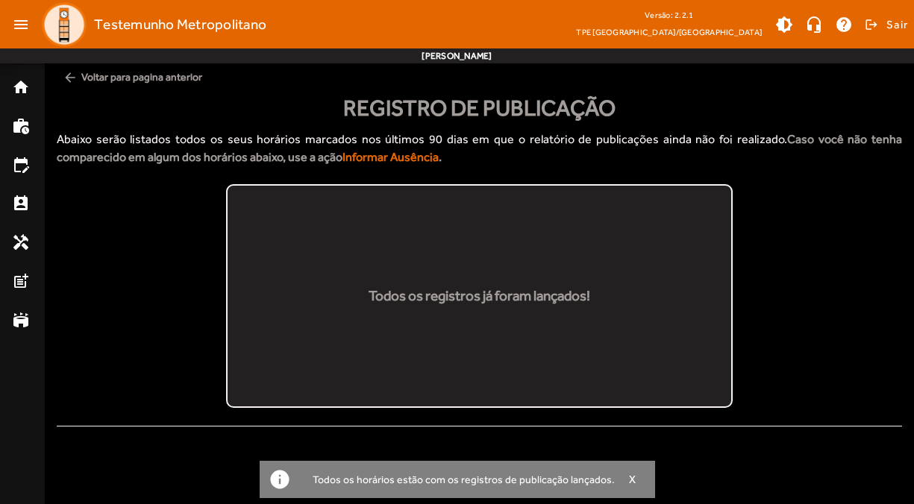
click at [74, 74] on mat-icon "arrow_back" at bounding box center [70, 77] width 15 height 15
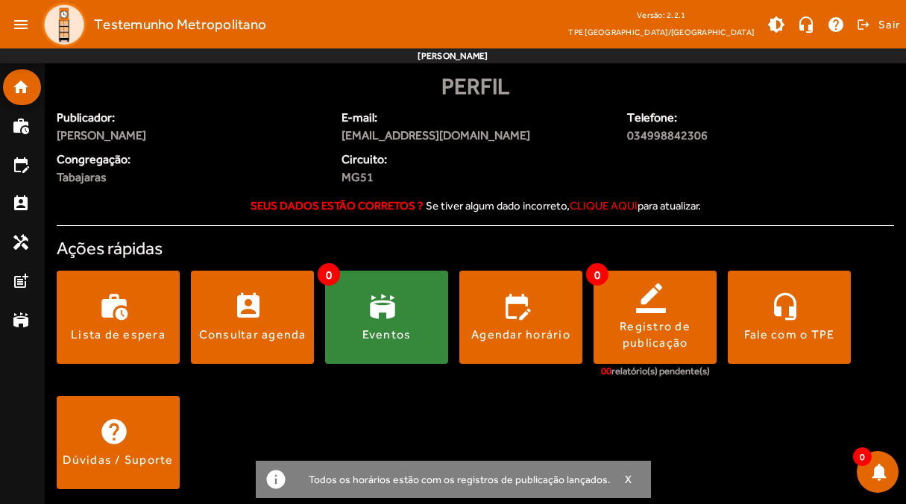
click at [363, 337] on div "Eventos" at bounding box center [387, 335] width 49 height 16
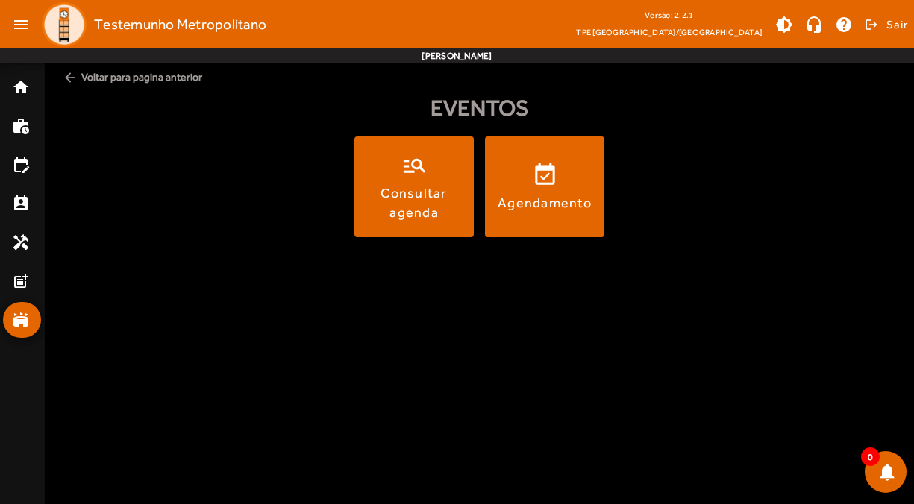
click at [67, 80] on mat-icon "arrow_back" at bounding box center [70, 77] width 15 height 15
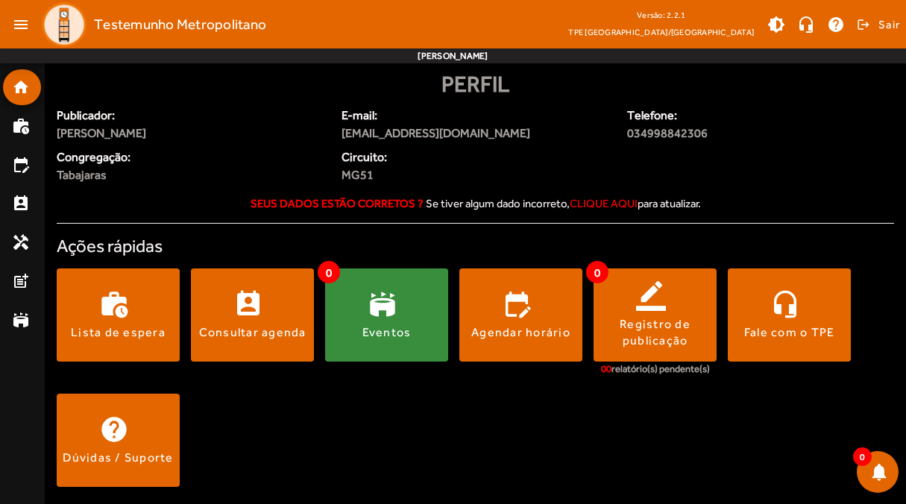
scroll to position [3, 0]
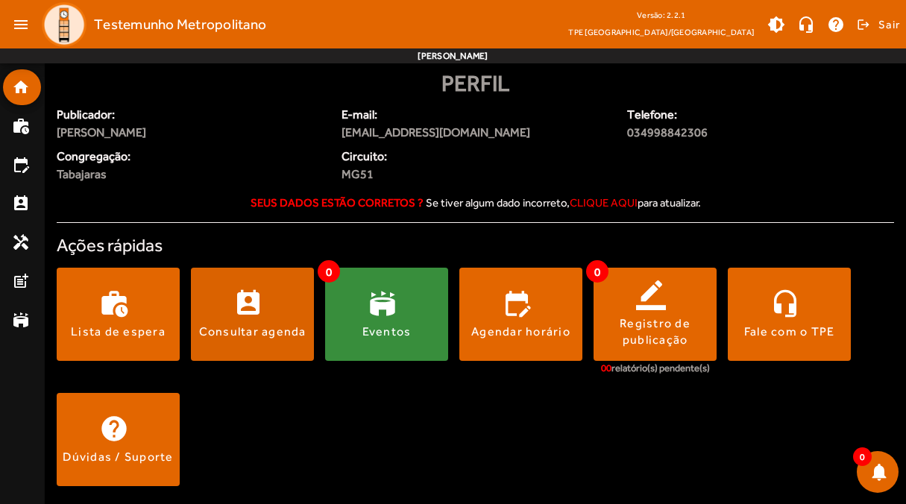
click at [241, 330] on div "Consultar agenda" at bounding box center [252, 332] width 107 height 16
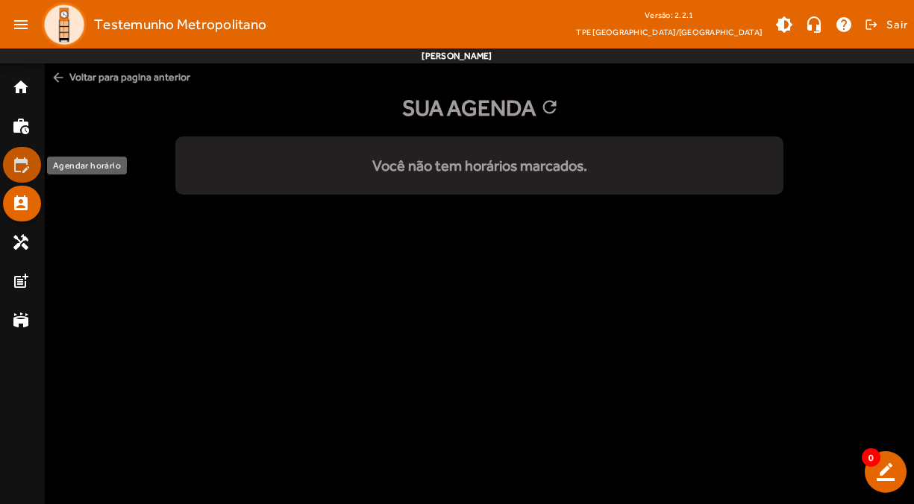
click at [29, 169] on mat-icon "edit_calendar" at bounding box center [21, 165] width 18 height 18
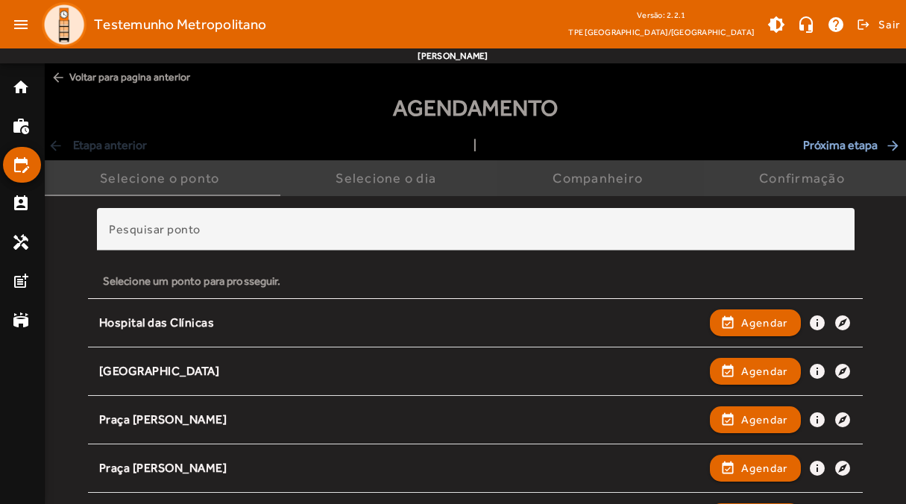
click at [623, 177] on div "Companheiro" at bounding box center [601, 178] width 96 height 15
click at [392, 177] on div "Selecione o dia" at bounding box center [389, 178] width 107 height 15
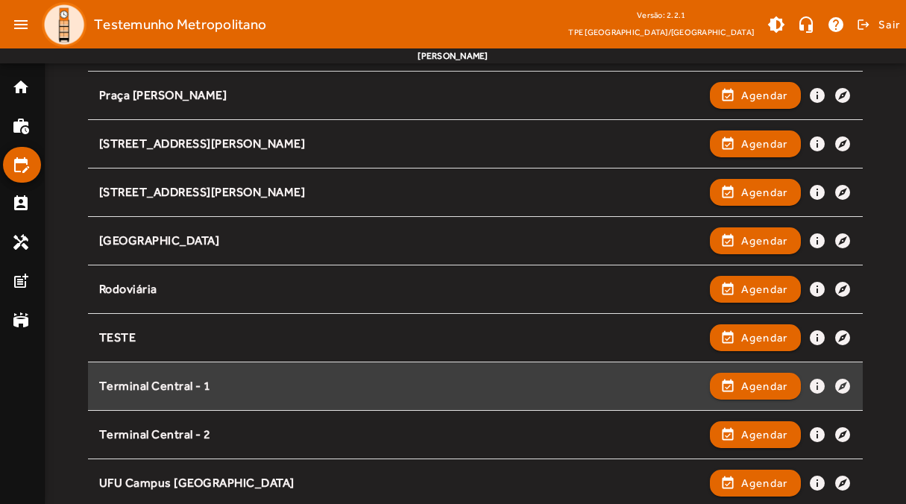
scroll to position [424, 0]
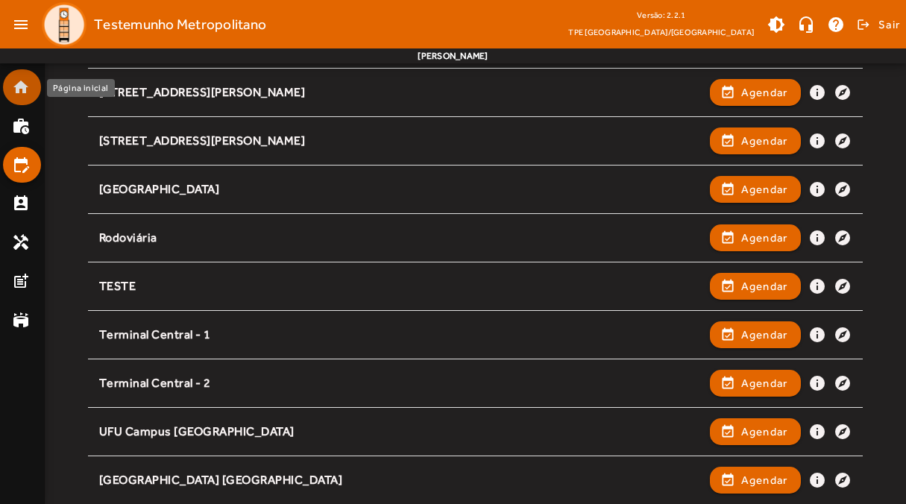
click at [11, 92] on mat-list-item "home" at bounding box center [22, 87] width 38 height 36
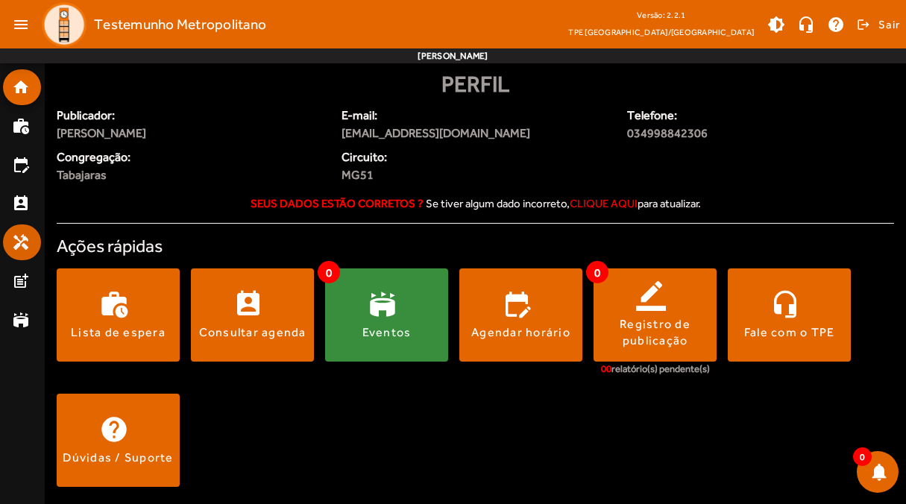
scroll to position [3, 0]
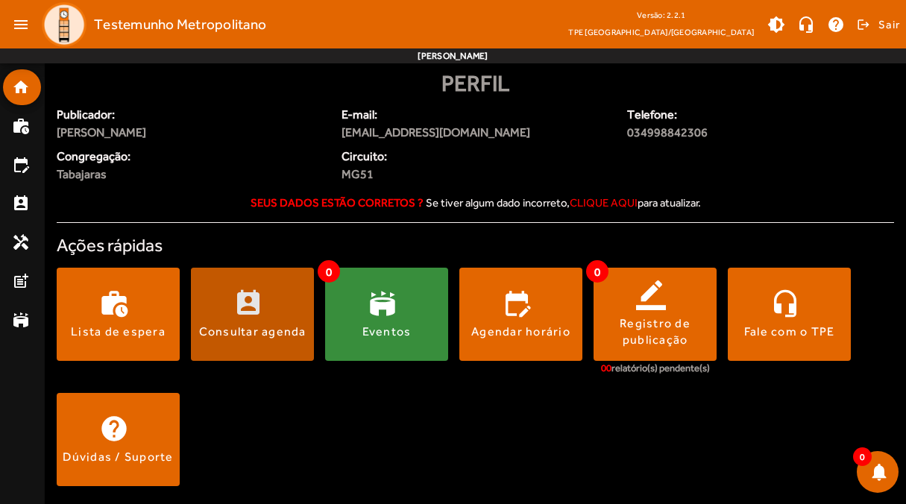
click at [284, 331] on div "Consultar agenda" at bounding box center [252, 332] width 107 height 16
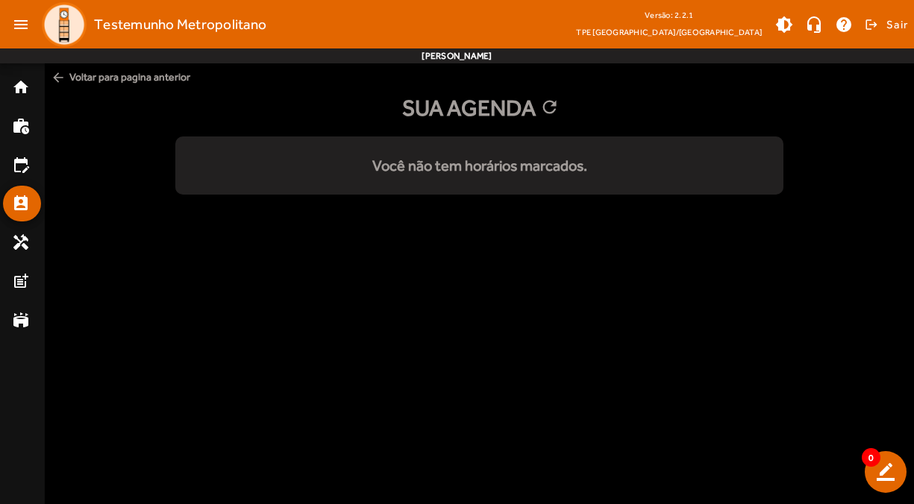
click at [107, 81] on span "arrow_back Voltar para pagina anterior" at bounding box center [479, 77] width 869 height 28
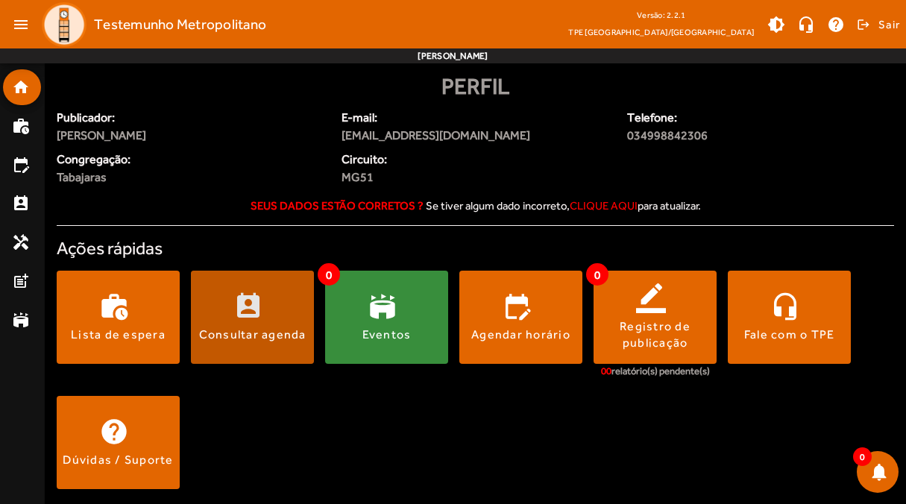
click at [272, 331] on div "Consultar agenda" at bounding box center [252, 335] width 107 height 16
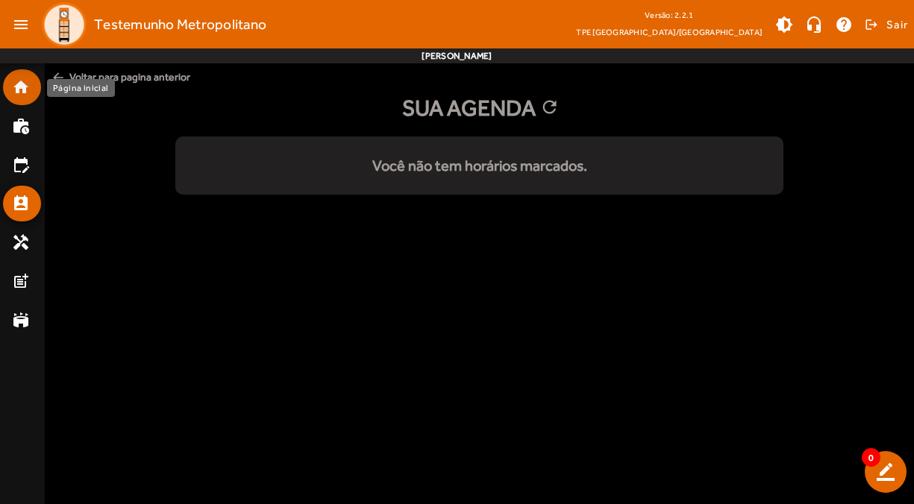
click at [28, 90] on mat-icon "home" at bounding box center [21, 87] width 18 height 18
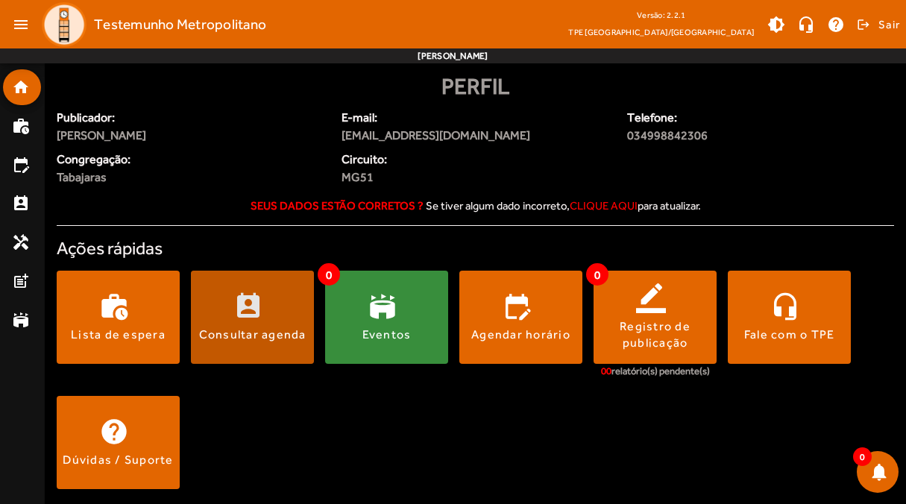
click at [213, 319] on span at bounding box center [252, 318] width 123 height 36
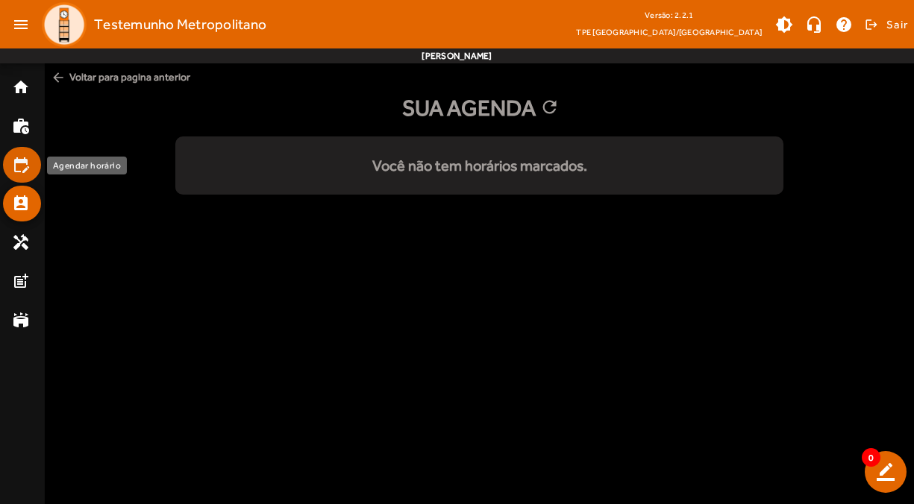
click at [22, 157] on mat-icon "edit_calendar" at bounding box center [21, 165] width 18 height 18
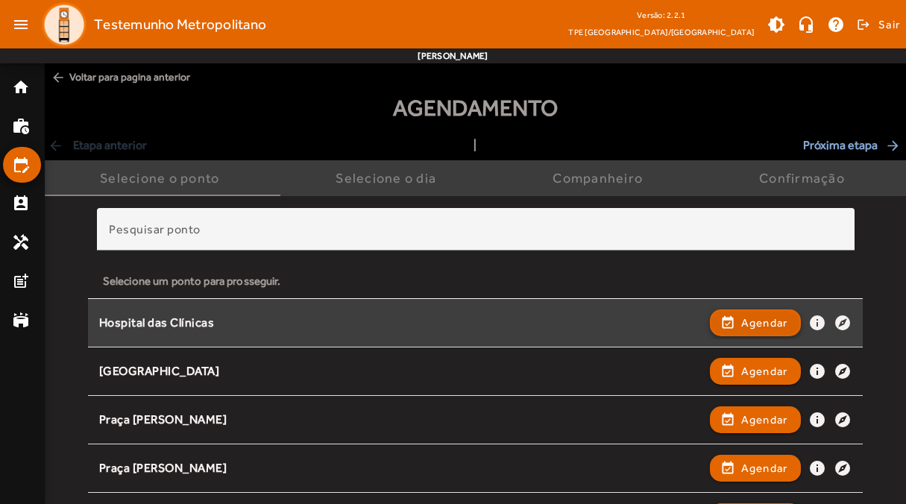
click at [756, 332] on span "button" at bounding box center [756, 323] width 89 height 36
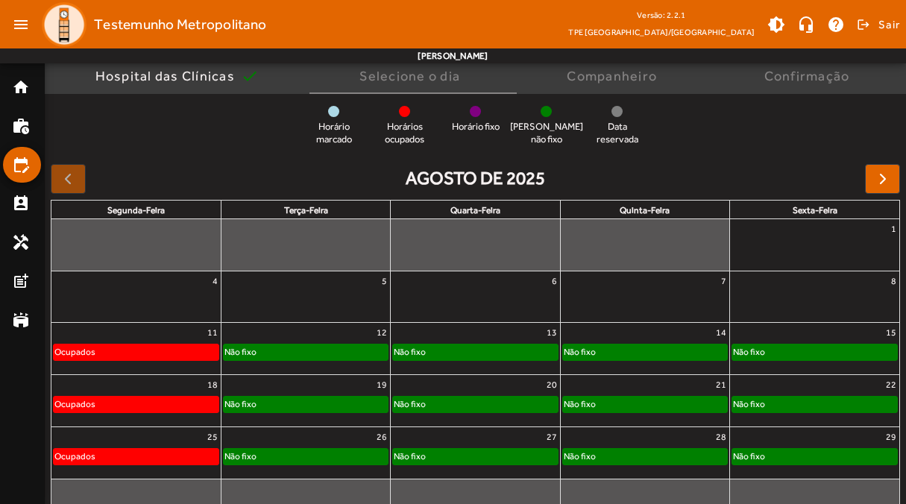
scroll to position [125, 0]
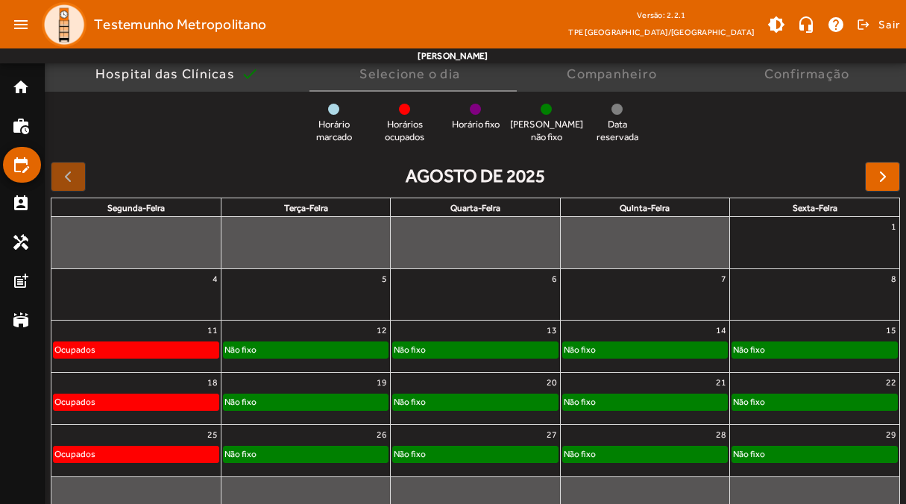
click at [268, 347] on div "Não fixo" at bounding box center [306, 349] width 164 height 15
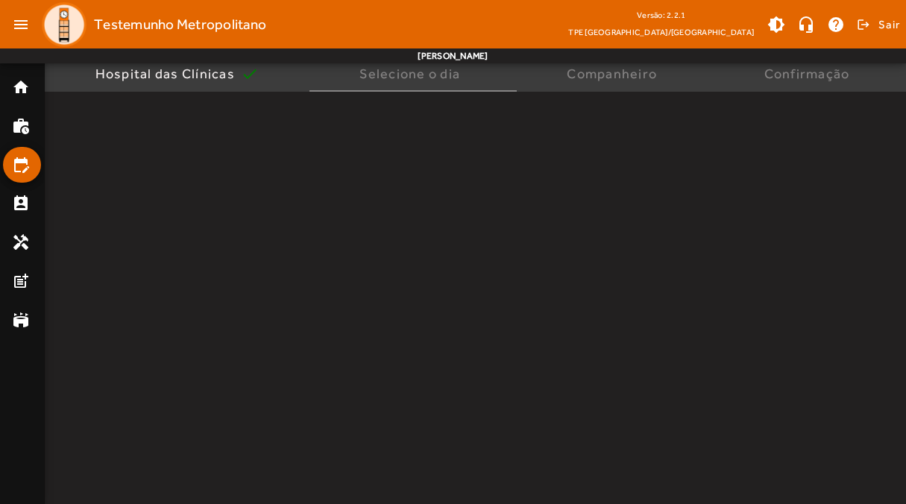
scroll to position [0, 0]
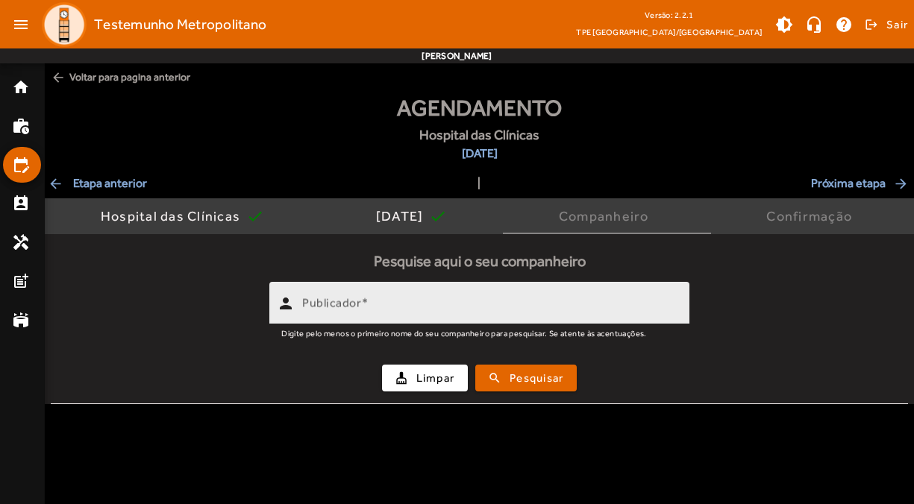
click at [409, 305] on input "Publicador" at bounding box center [489, 310] width 375 height 18
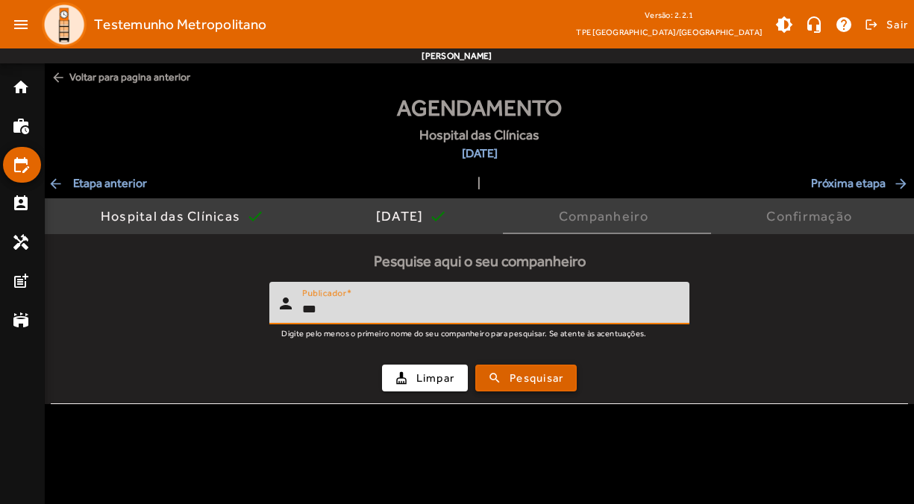
type input "***"
click at [541, 379] on span "Pesquisar" at bounding box center [536, 378] width 54 height 17
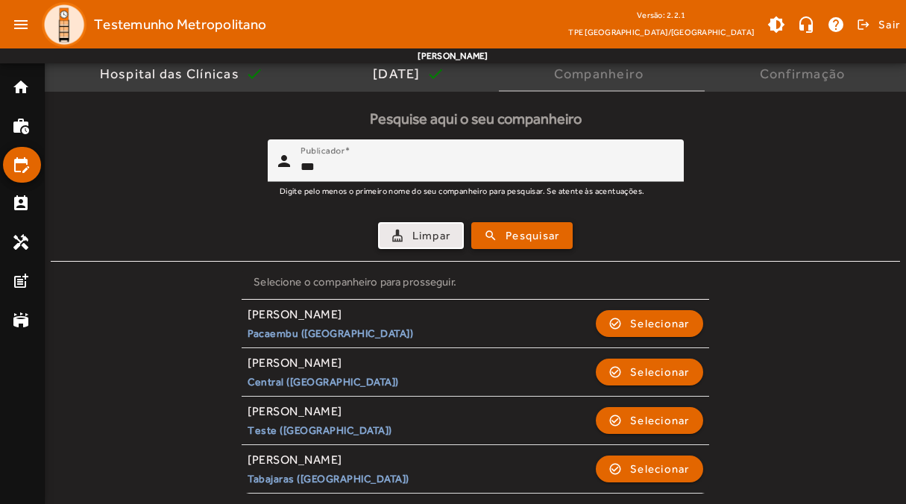
scroll to position [143, 0]
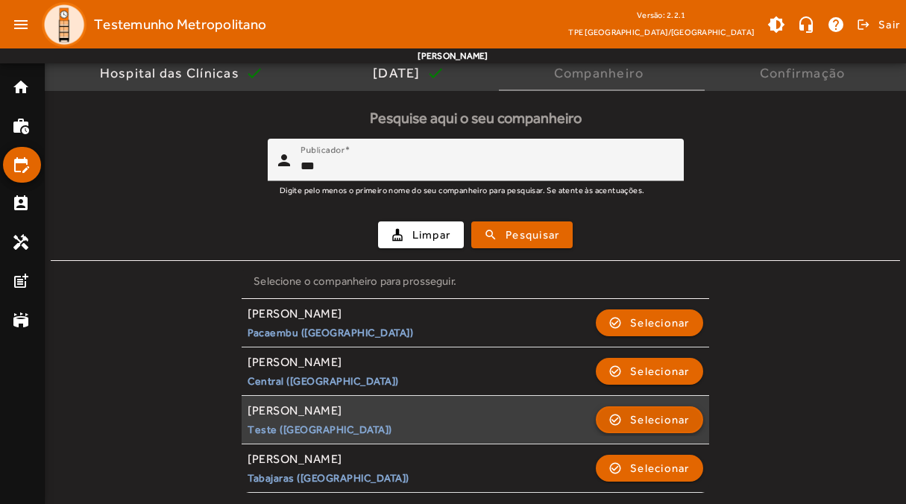
click at [669, 424] on span "Selecionar" at bounding box center [660, 420] width 60 height 18
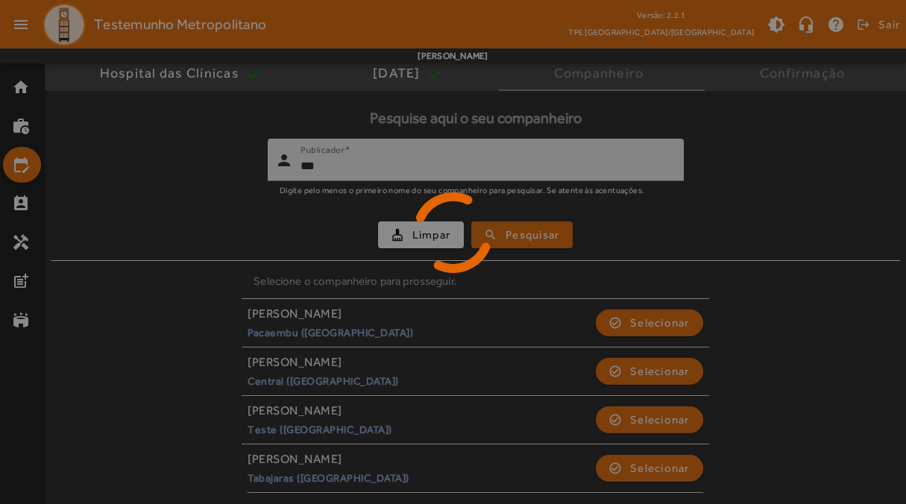
scroll to position [0, 0]
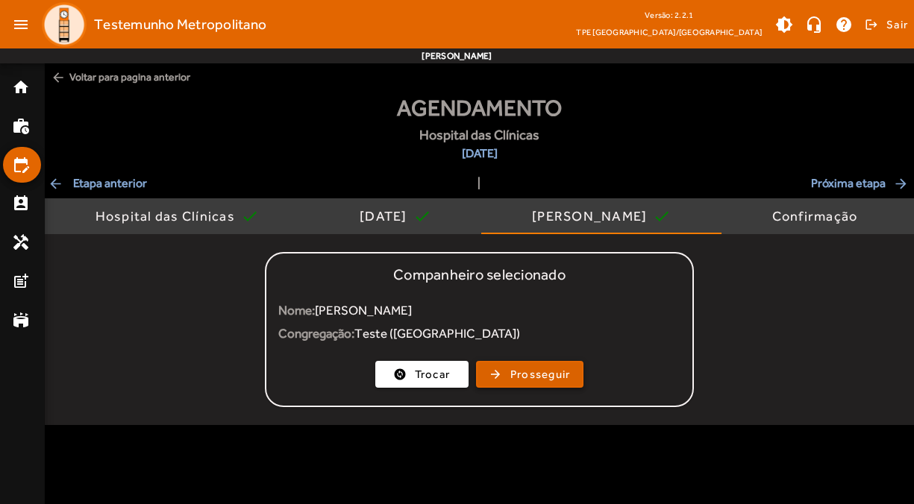
click at [527, 377] on span "Prosseguir" at bounding box center [540, 374] width 60 height 17
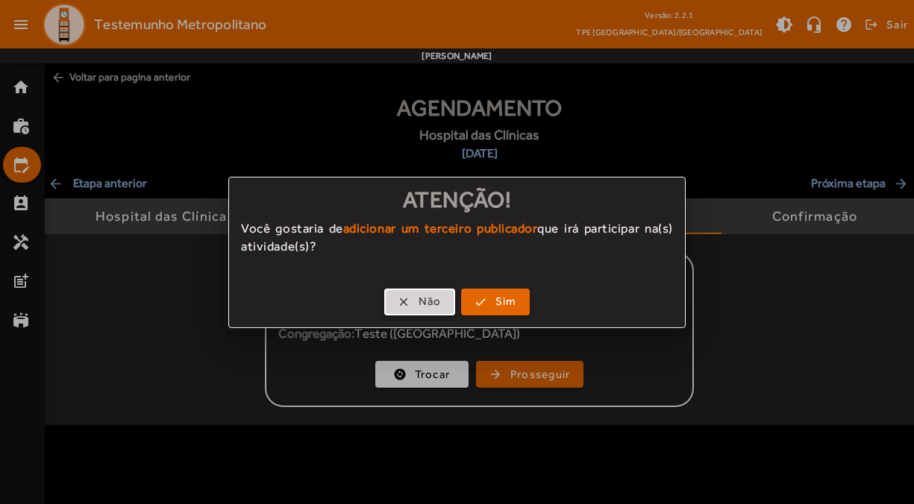
click at [432, 307] on span "Não" at bounding box center [429, 301] width 23 height 17
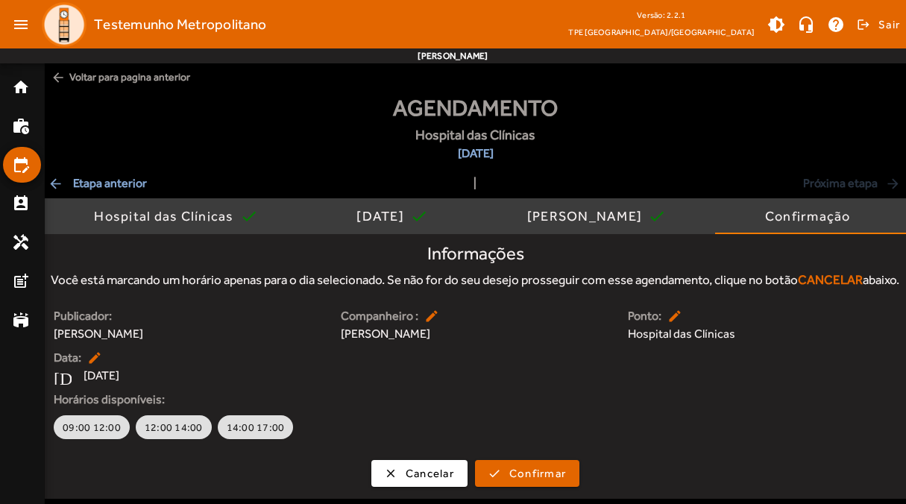
scroll to position [14, 0]
click at [96, 434] on span "09:00 12:00" at bounding box center [92, 427] width 58 height 15
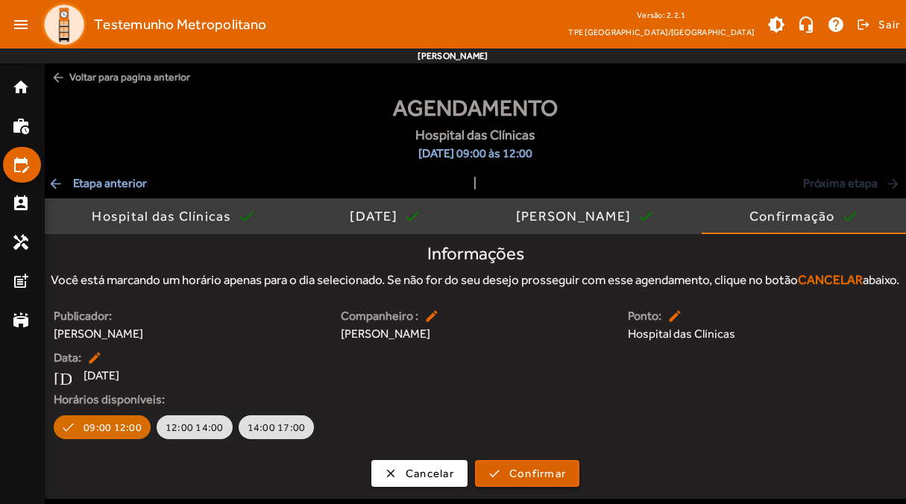
click at [550, 475] on span "Confirmar" at bounding box center [537, 473] width 57 height 17
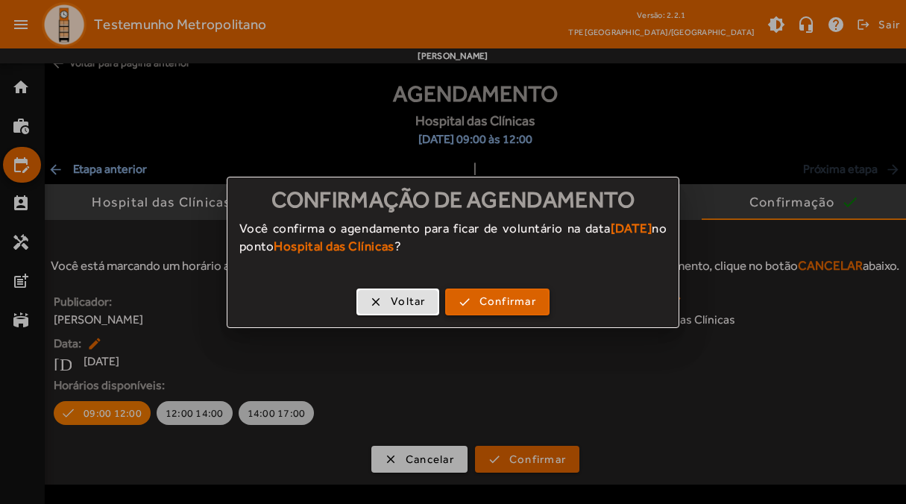
click at [489, 306] on span "Confirmar" at bounding box center [508, 301] width 57 height 17
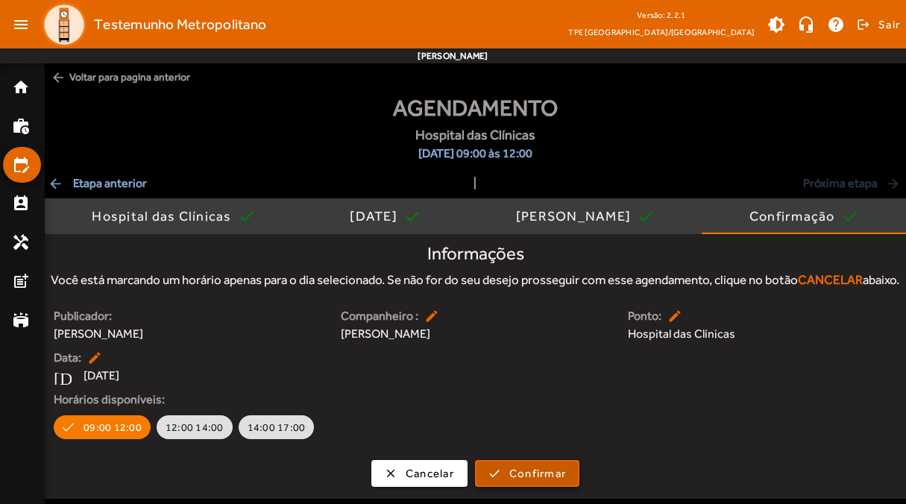
scroll to position [14, 0]
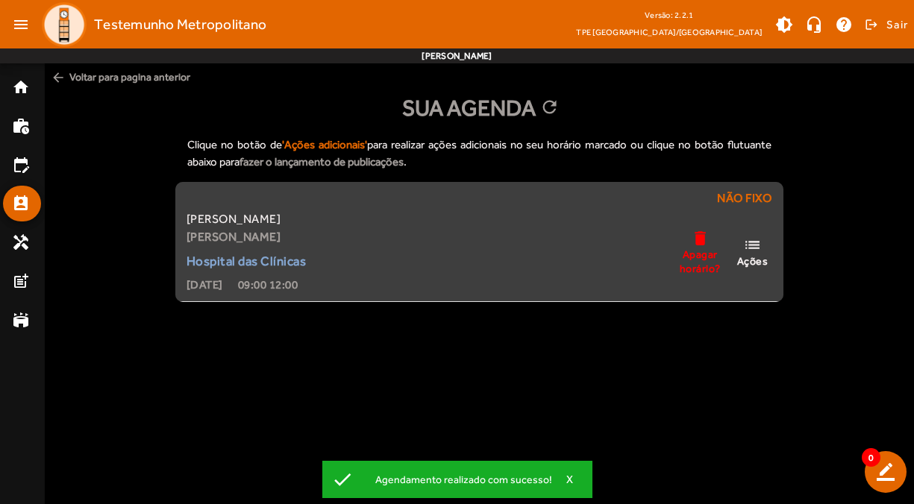
click at [755, 245] on mat-icon "list" at bounding box center [752, 245] width 18 height 19
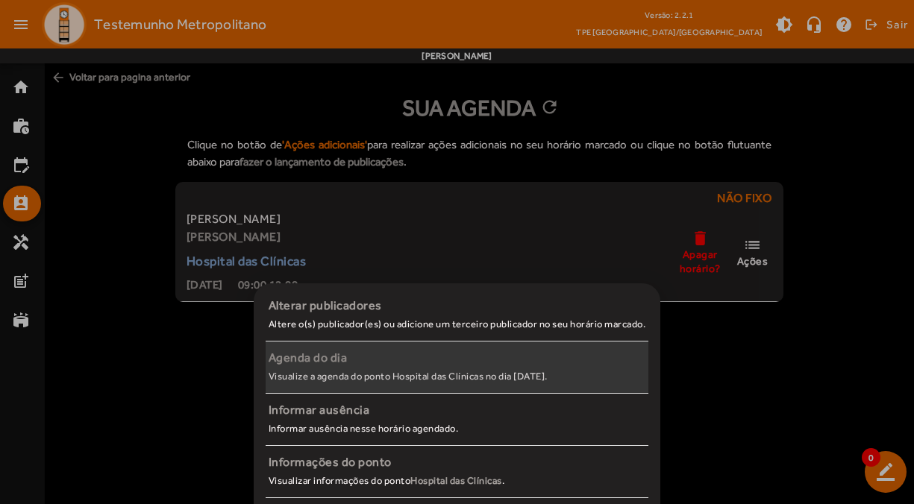
click at [443, 362] on div "Agenda do dia" at bounding box center [457, 358] width 377 height 18
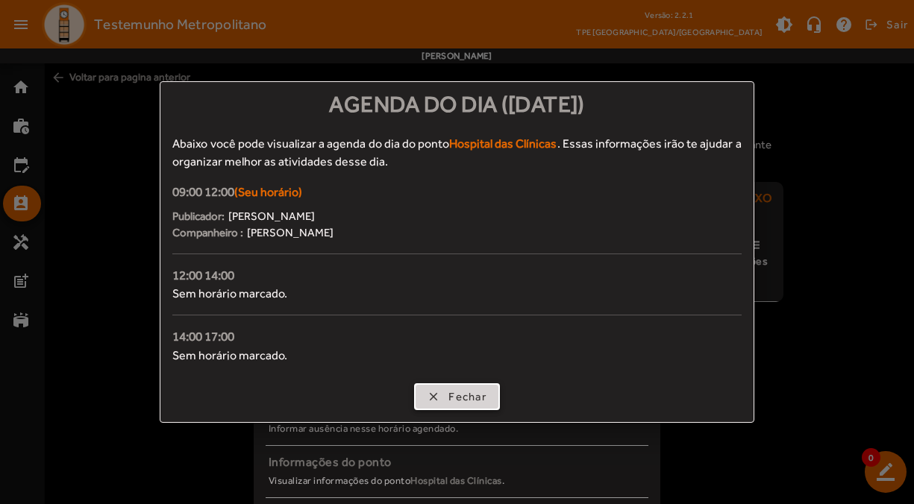
click at [463, 396] on span "Fechar" at bounding box center [467, 397] width 38 height 17
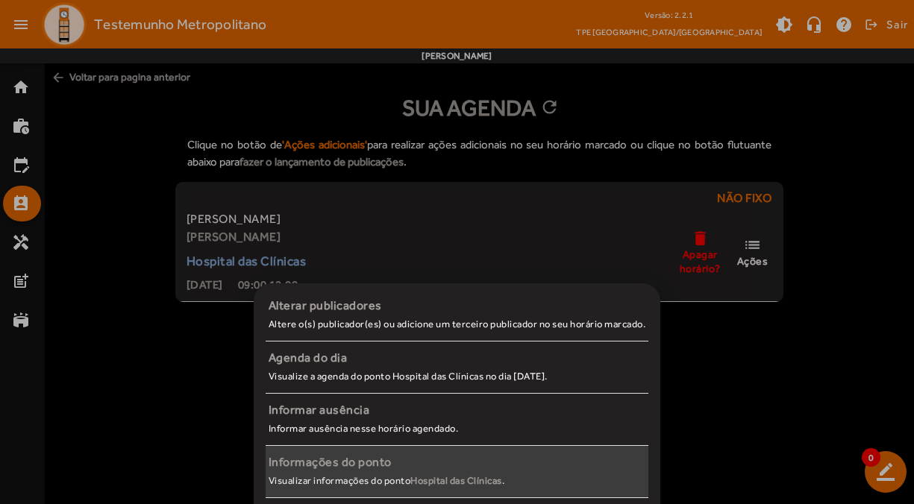
click at [334, 477] on small "Visualizar informações do ponto Hospital das Clínicas ." at bounding box center [387, 480] width 236 height 11
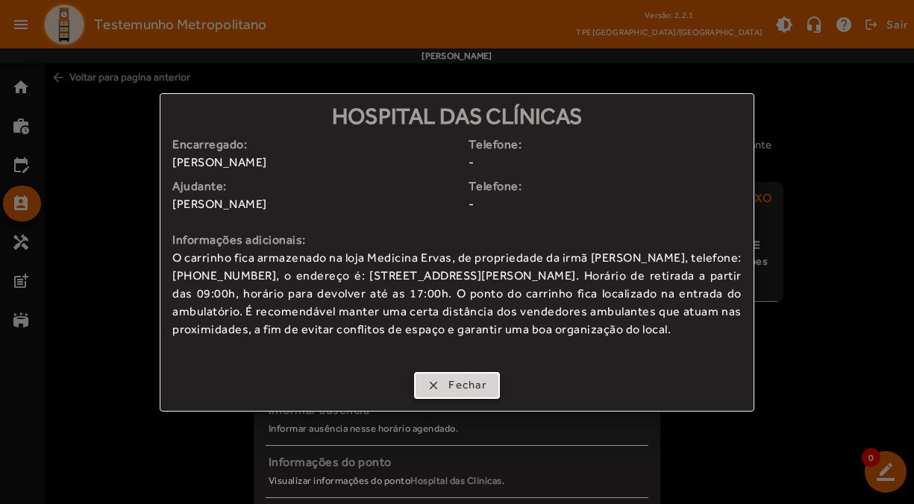
click at [440, 388] on span "button" at bounding box center [456, 386] width 83 height 36
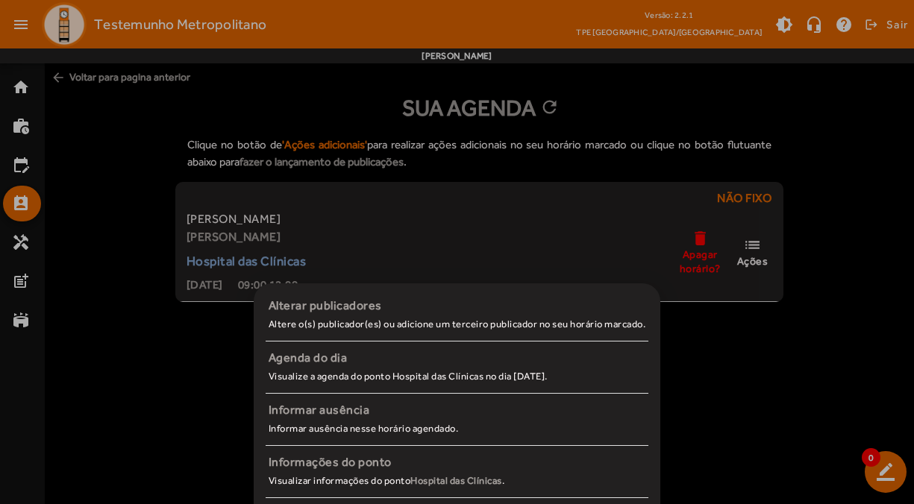
click at [692, 330] on div at bounding box center [457, 252] width 914 height 504
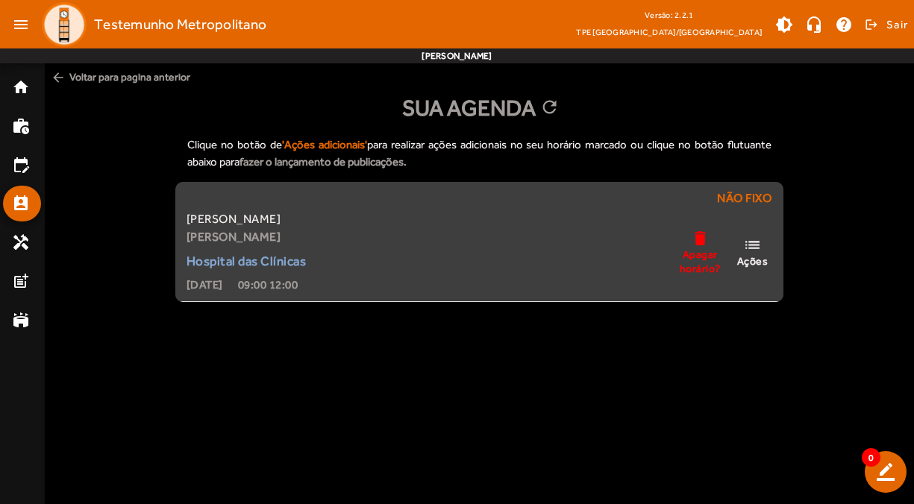
click at [692, 245] on mat-icon "delete" at bounding box center [700, 238] width 18 height 19
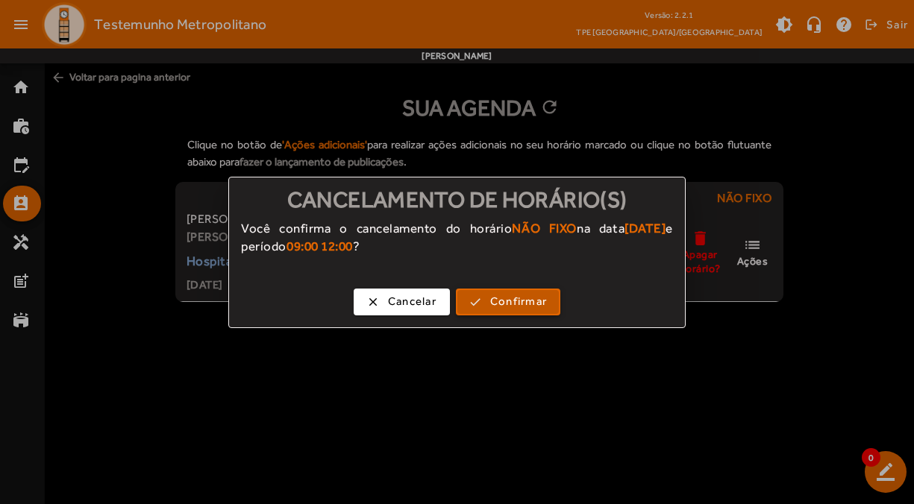
click at [516, 296] on span "Confirmar" at bounding box center [518, 301] width 57 height 17
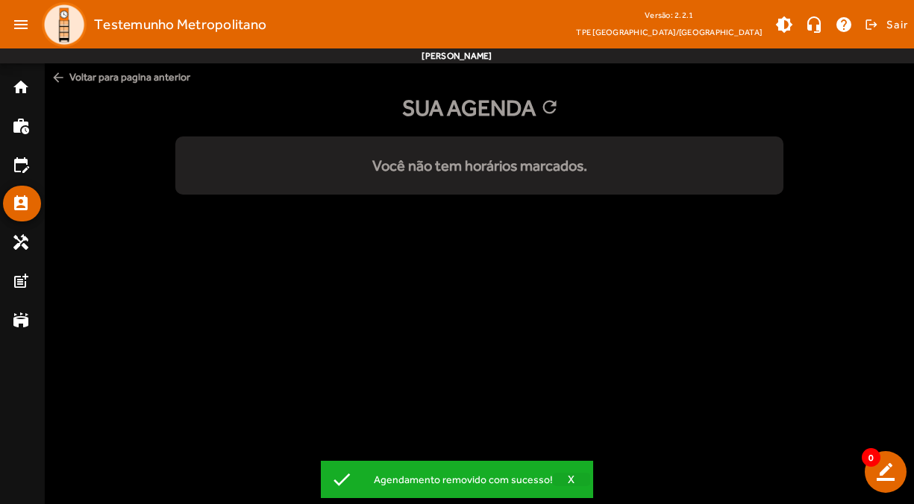
click at [572, 477] on span "X" at bounding box center [571, 479] width 7 height 13
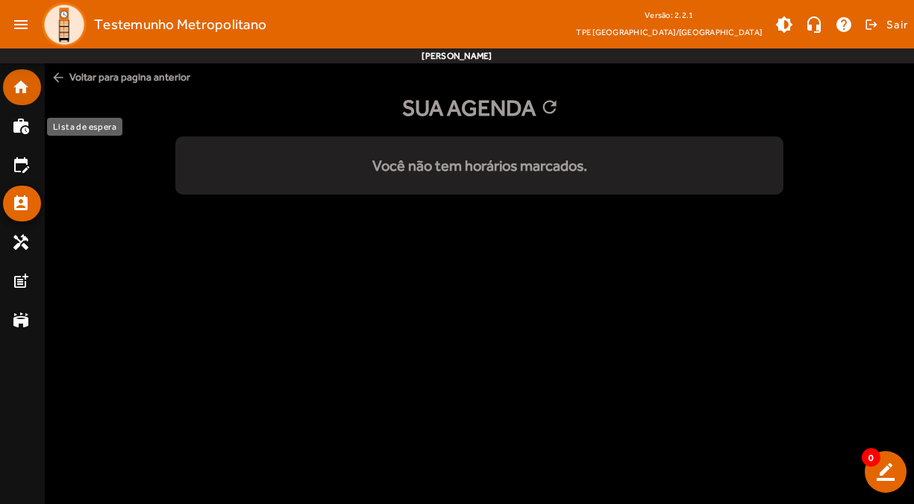
click at [27, 100] on mat-list-item "home" at bounding box center [22, 87] width 38 height 36
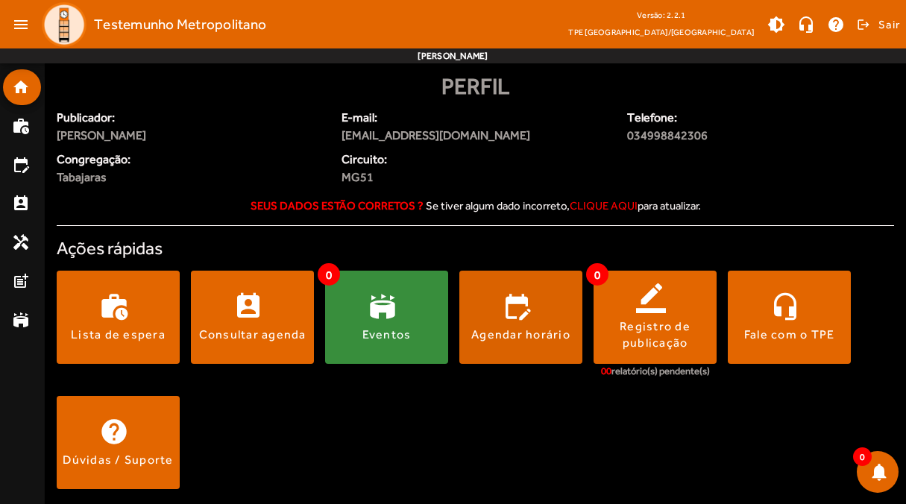
click at [523, 301] on span at bounding box center [520, 318] width 123 height 36
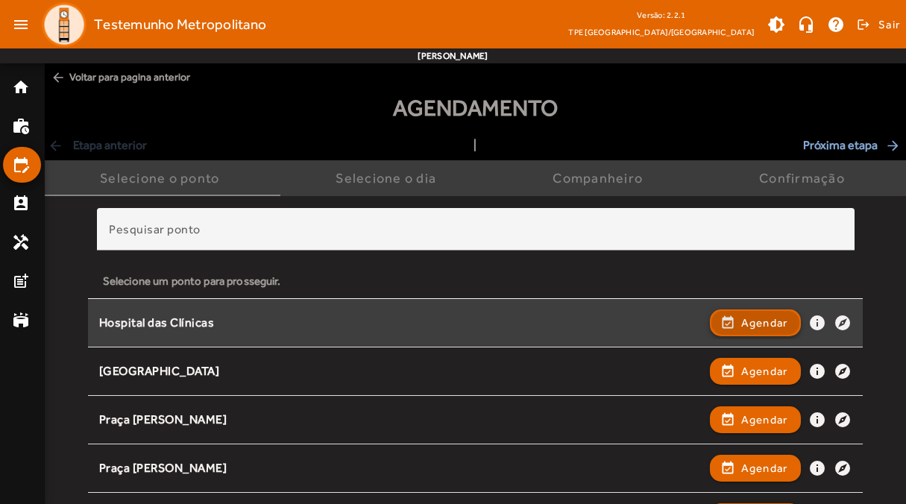
click at [737, 316] on span "button" at bounding box center [756, 323] width 89 height 36
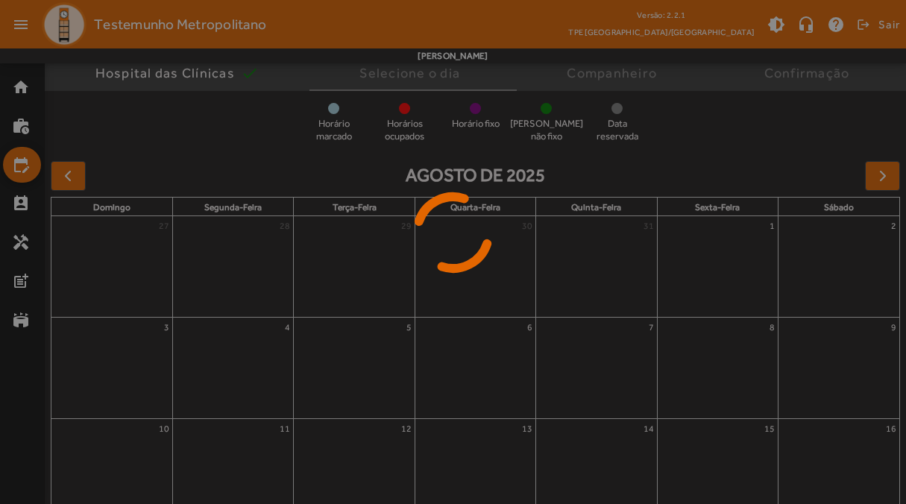
scroll to position [125, 0]
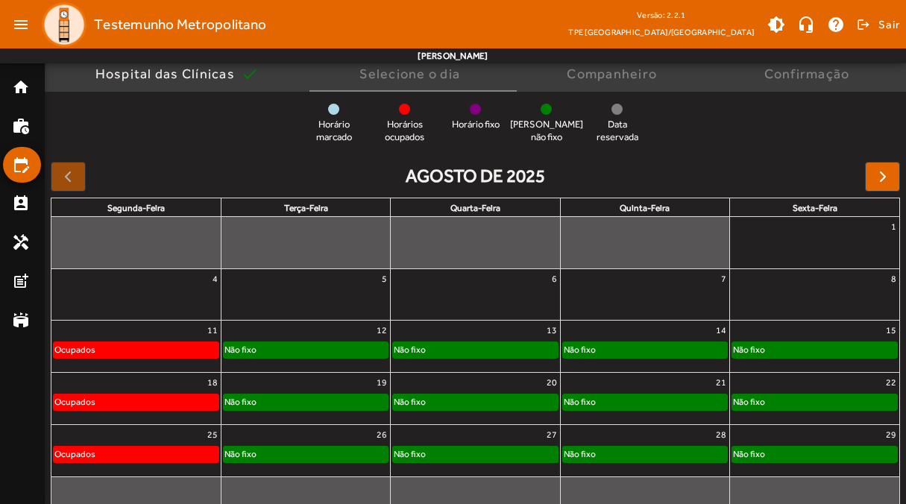
click at [310, 345] on div "Não fixo" at bounding box center [306, 349] width 164 height 15
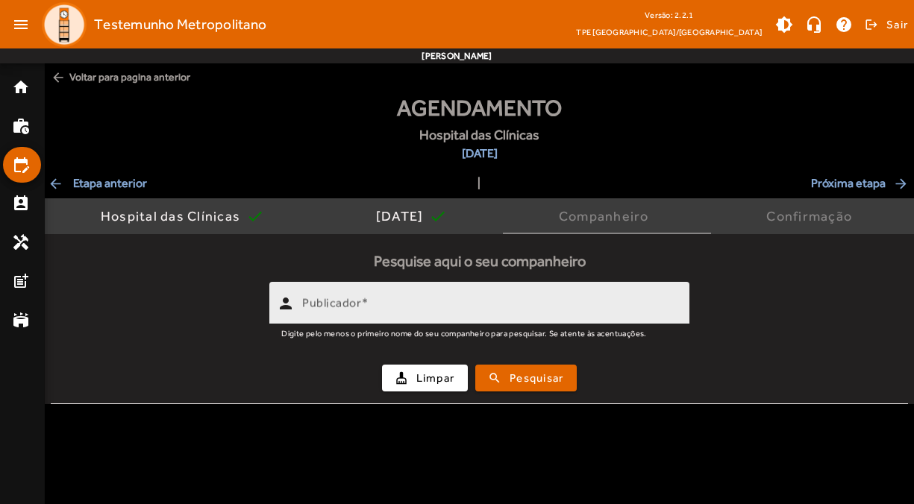
click at [415, 307] on input "Publicador" at bounding box center [489, 310] width 375 height 18
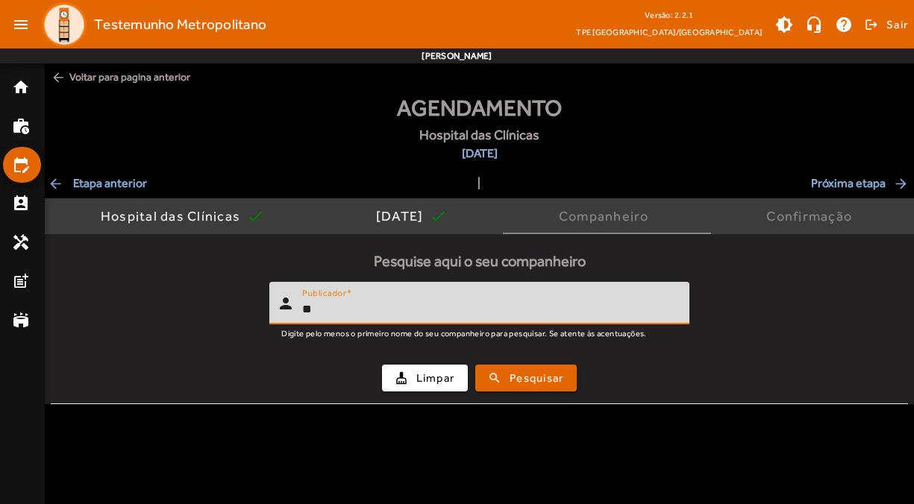
type input "*"
click at [475, 365] on button "search Pesquisar" at bounding box center [525, 378] width 101 height 27
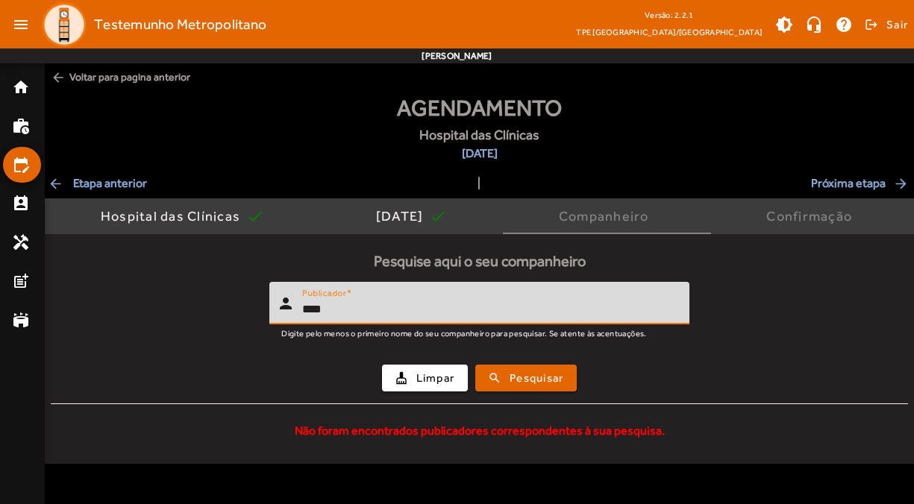
click at [395, 311] on input "****" at bounding box center [489, 310] width 375 height 18
type input "****"
click at [475, 365] on button "search Pesquisar" at bounding box center [525, 378] width 101 height 27
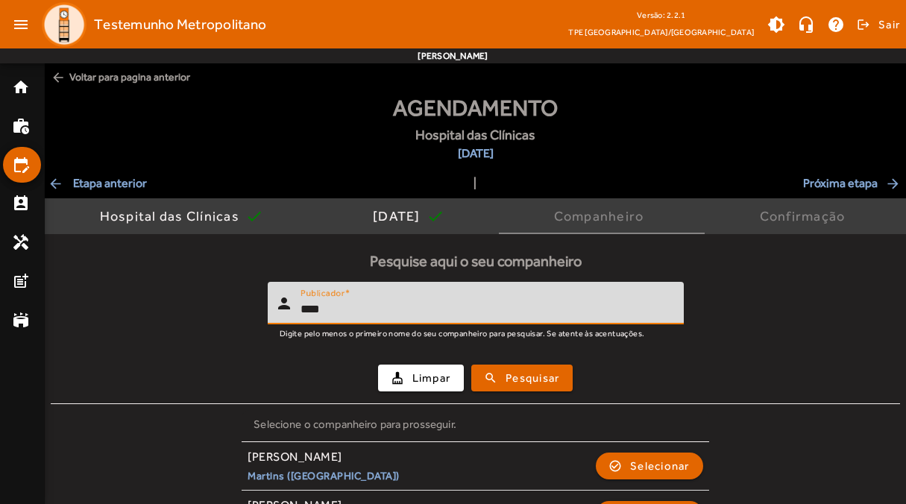
drag, startPoint x: 345, startPoint y: 305, endPoint x: 248, endPoint y: 316, distance: 97.6
click at [248, 316] on form "person Publicador **** Digite pelo menos o primeiro nome do seu companheiro par…" at bounding box center [476, 343] width 850 height 122
type input "*****"
click at [471, 365] on button "search Pesquisar" at bounding box center [521, 378] width 101 height 27
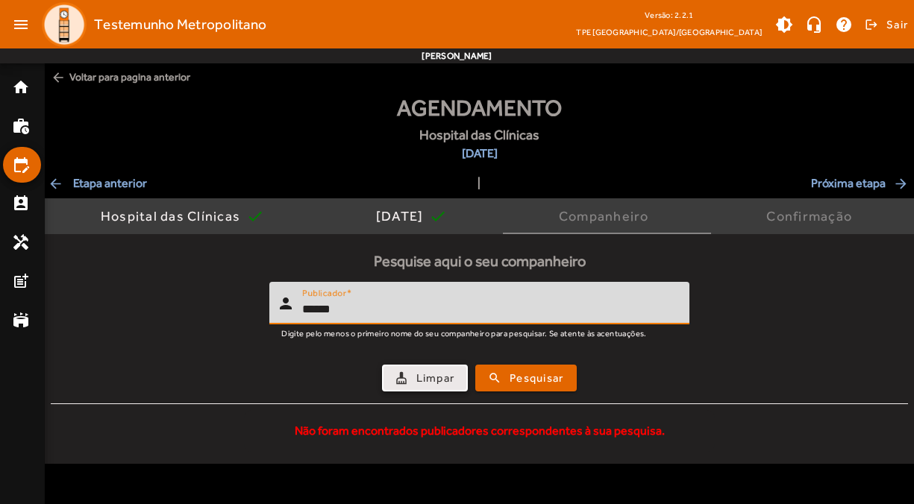
click at [407, 371] on span "button" at bounding box center [425, 378] width 84 height 36
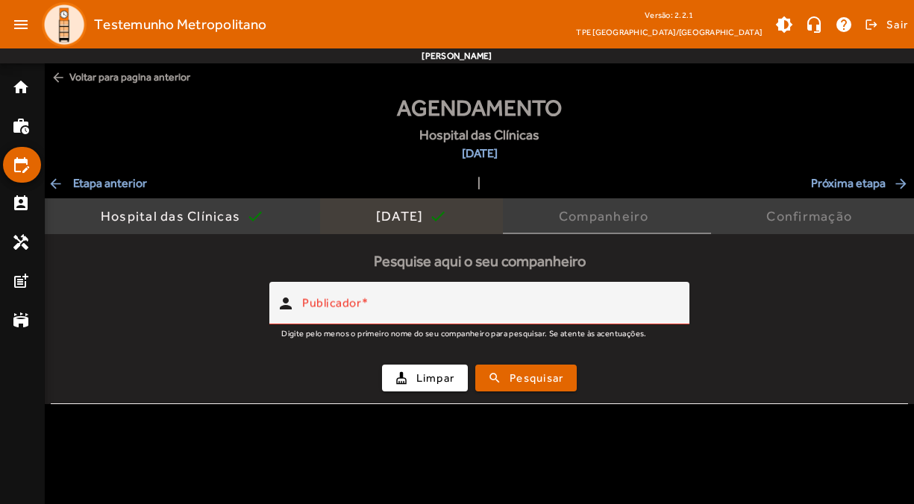
click at [430, 219] on div "[DATE]" at bounding box center [403, 216] width 54 height 15
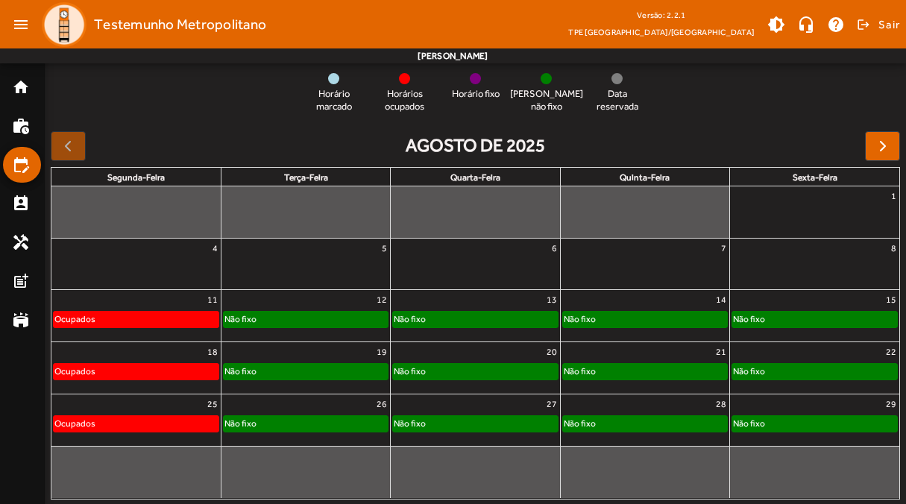
scroll to position [175, 0]
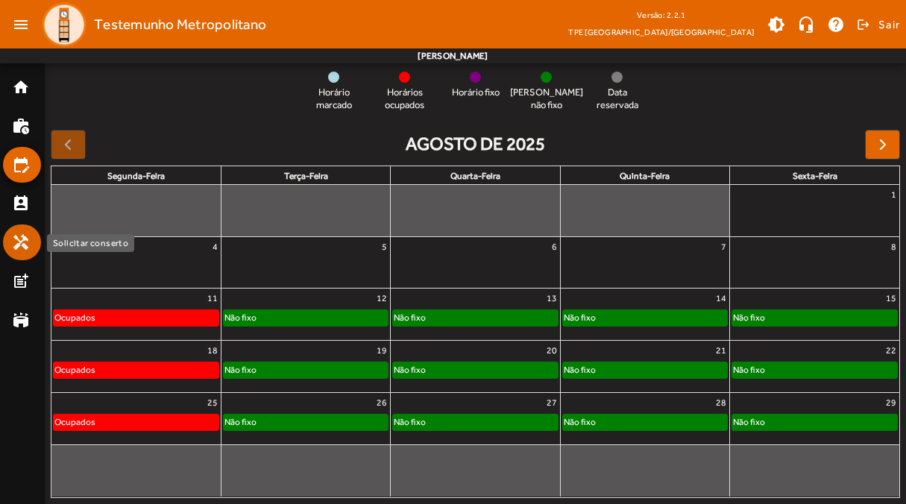
click at [23, 248] on mat-icon "handyman" at bounding box center [21, 242] width 18 height 18
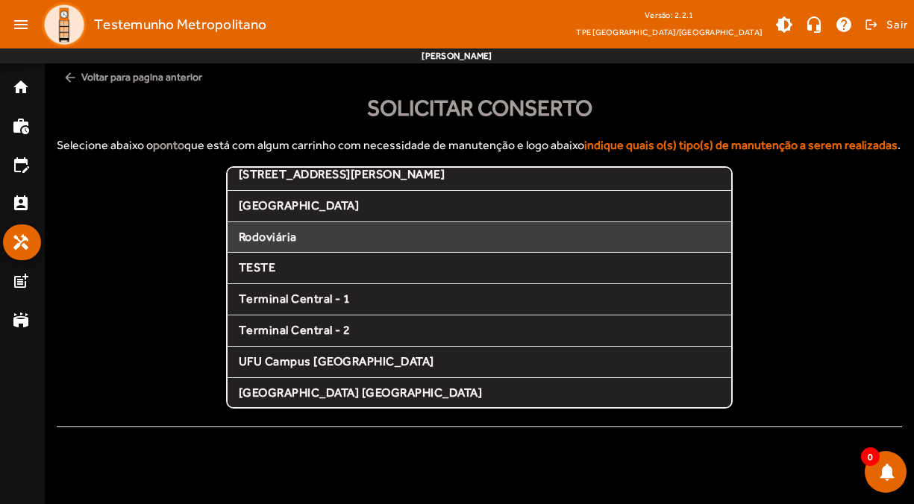
scroll to position [277, 0]
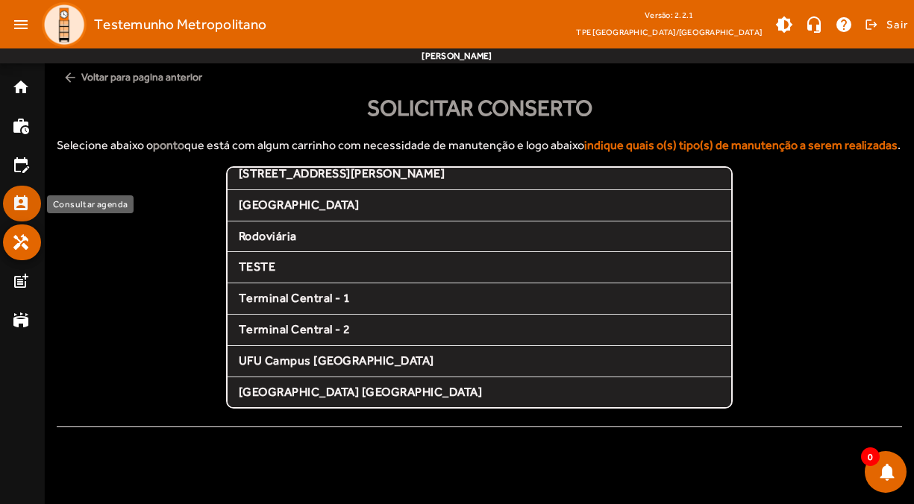
click at [26, 201] on mat-icon "perm_contact_calendar" at bounding box center [21, 204] width 18 height 18
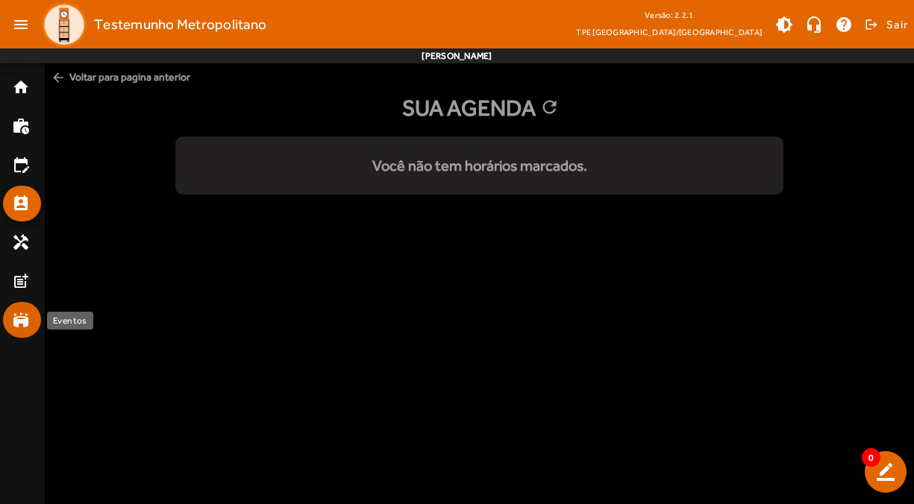
click at [28, 315] on mat-icon "stadium" at bounding box center [21, 320] width 18 height 18
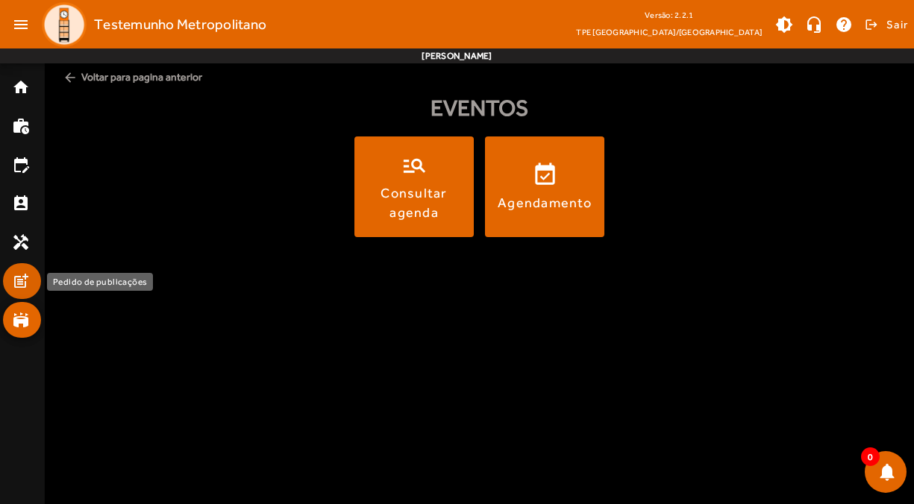
click at [21, 276] on mat-icon "post_add" at bounding box center [21, 281] width 18 height 18
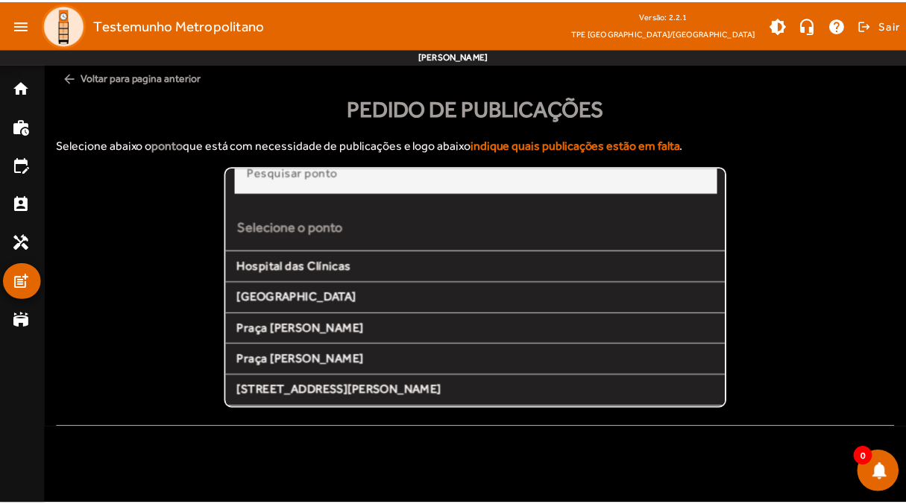
scroll to position [277, 0]
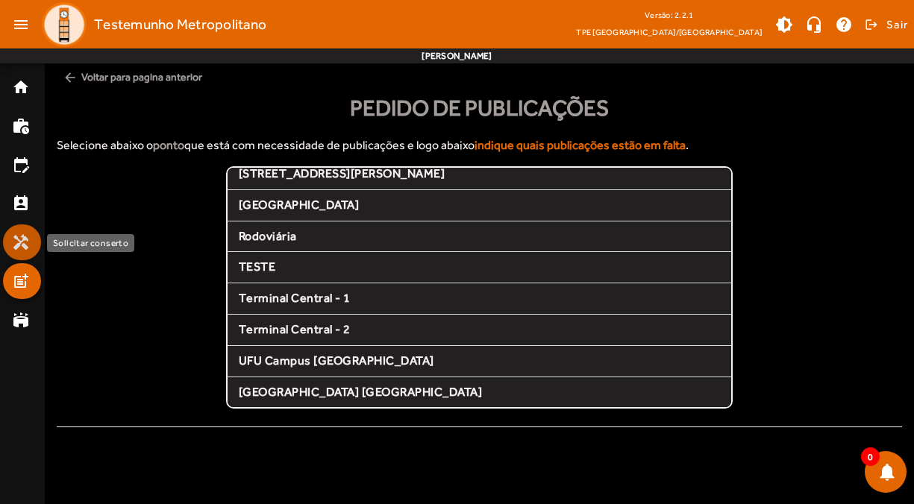
click at [29, 228] on mat-list-item "handyman" at bounding box center [22, 243] width 38 height 36
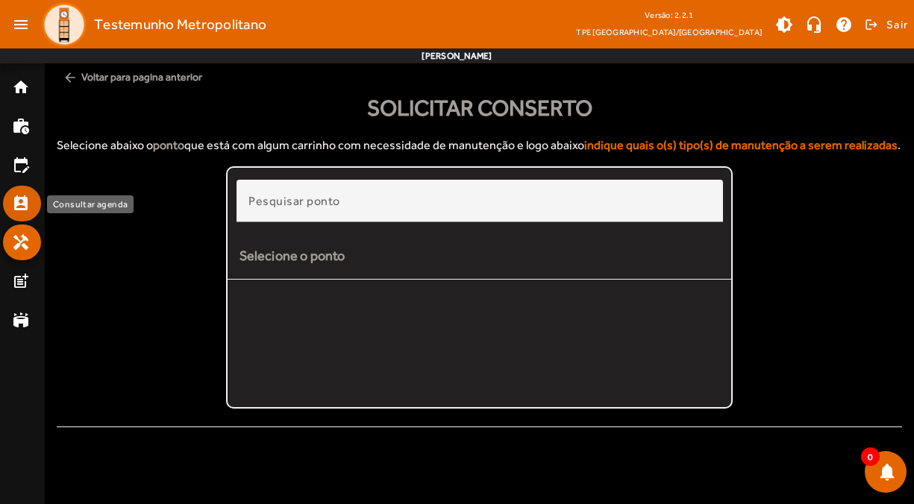
click at [27, 199] on mat-icon "perm_contact_calendar" at bounding box center [21, 204] width 18 height 18
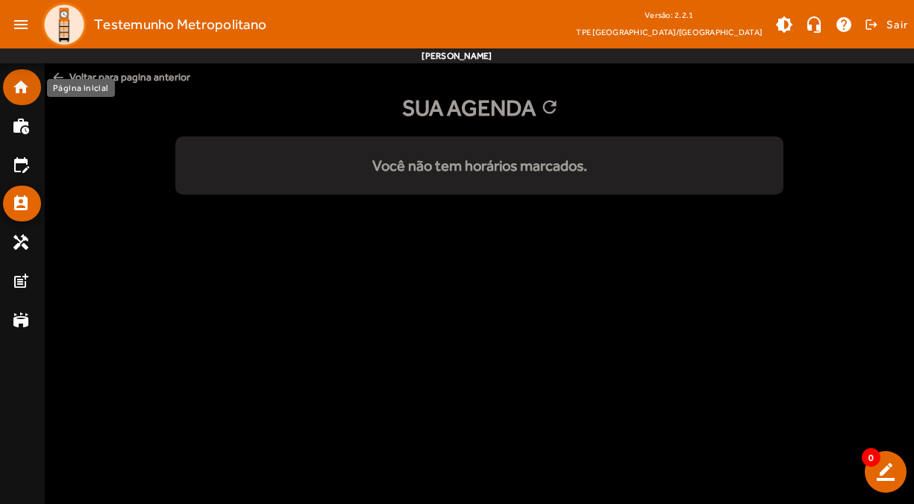
click at [11, 81] on mat-list-item "home" at bounding box center [22, 87] width 38 height 36
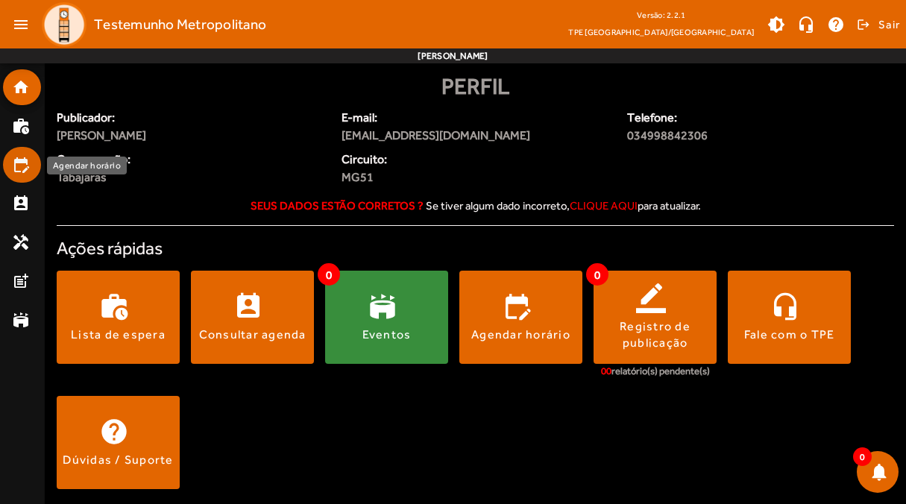
click at [17, 165] on mat-icon "edit_calendar" at bounding box center [21, 165] width 18 height 18
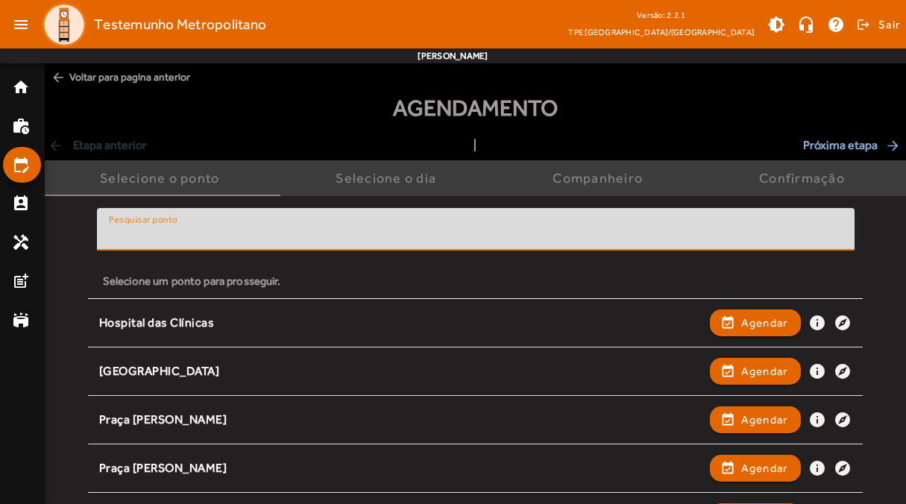
click at [206, 227] on input "Pesquisar ponto" at bounding box center [476, 236] width 734 height 18
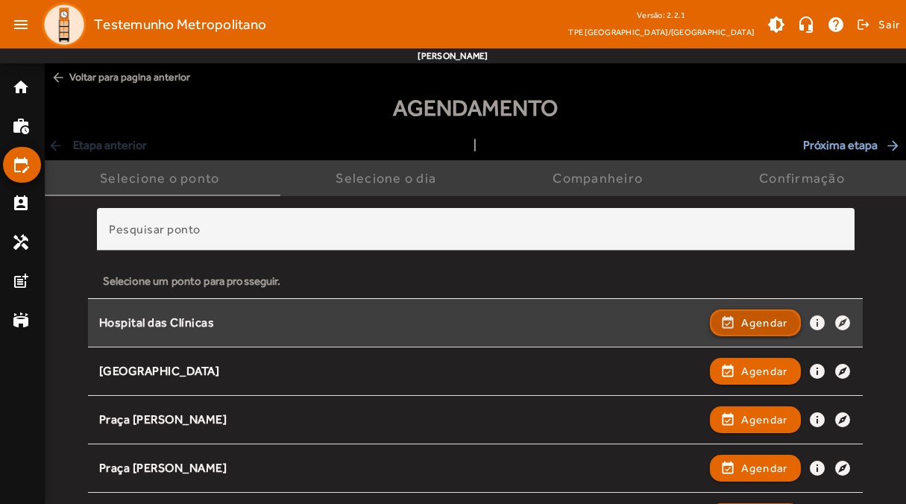
click at [747, 319] on span "Agendar" at bounding box center [764, 323] width 47 height 18
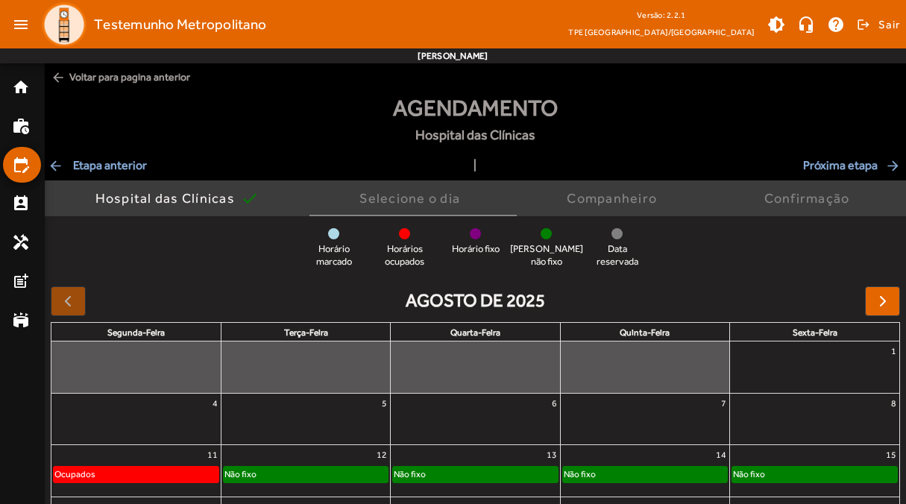
click at [336, 478] on div "Não fixo" at bounding box center [306, 474] width 164 height 15
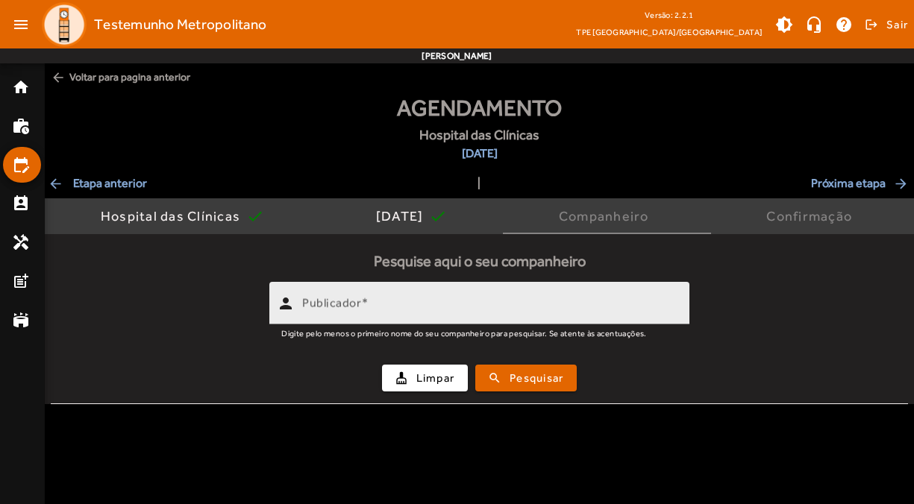
click at [410, 326] on mat-hint "Digite pelo menos o primeiro nome do seu companheiro para pesquisar. Se atente …" at bounding box center [463, 332] width 365 height 16
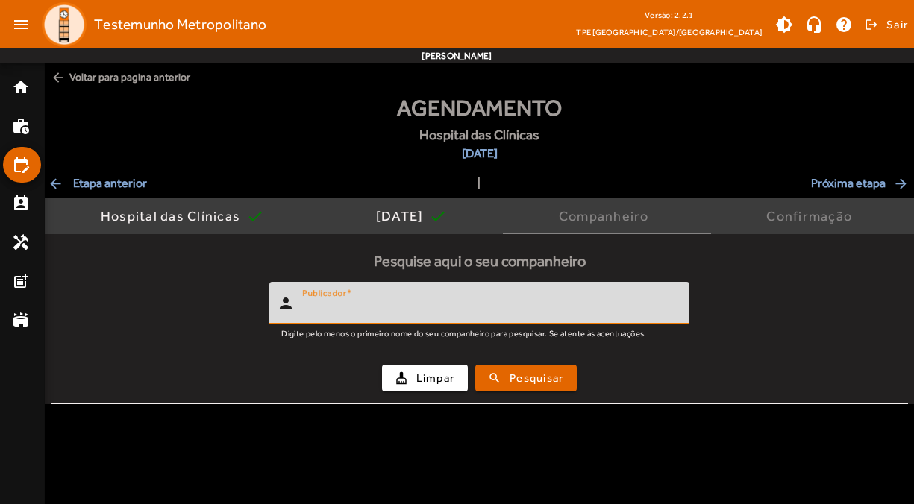
click at [410, 316] on input "Publicador" at bounding box center [489, 310] width 375 height 18
type input "********"
click at [475, 365] on button "search Pesquisar" at bounding box center [525, 378] width 101 height 27
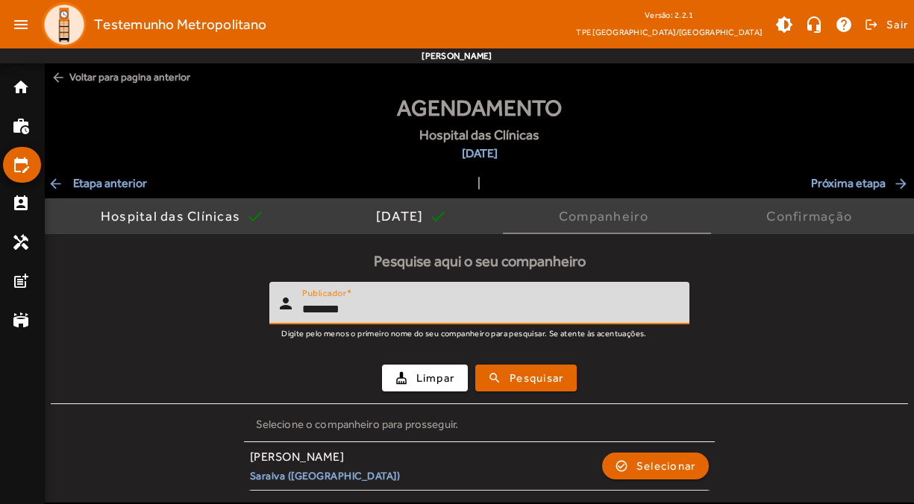
drag, startPoint x: 380, startPoint y: 306, endPoint x: 262, endPoint y: 299, distance: 118.8
click at [262, 299] on form "person Publicador ******** Digite pelo menos o primeiro nome do seu companheiro…" at bounding box center [479, 343] width 857 height 122
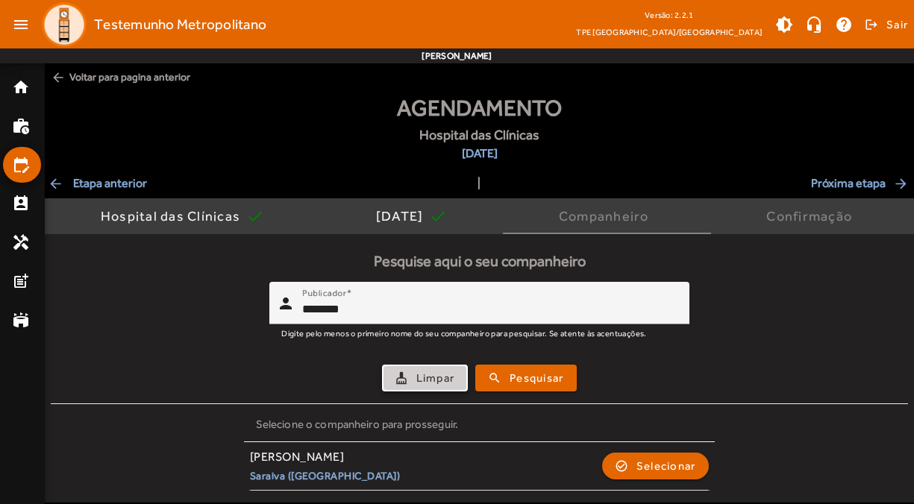
click at [438, 371] on span "Limpar" at bounding box center [435, 378] width 39 height 17
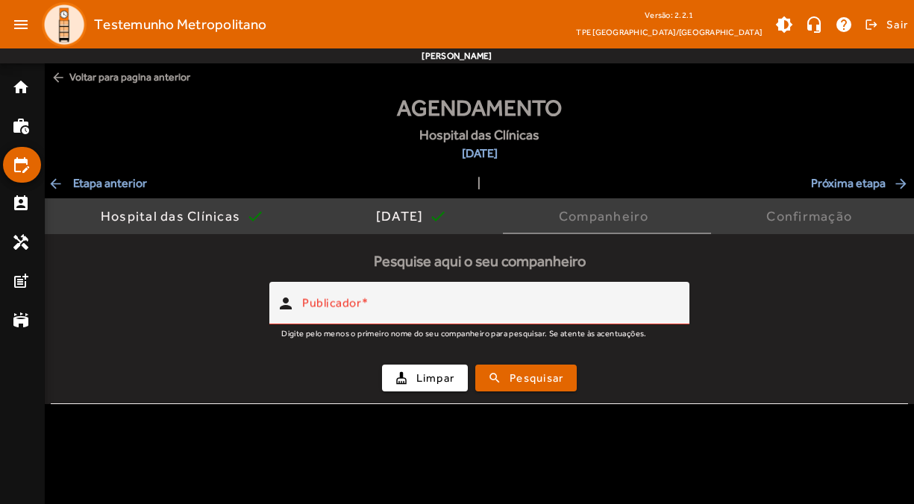
click at [186, 136] on div "[GEOGRAPHIC_DATA] das Clínicas [DATE]" at bounding box center [479, 133] width 869 height 84
click at [11, 95] on mat-list-item "home" at bounding box center [22, 87] width 38 height 36
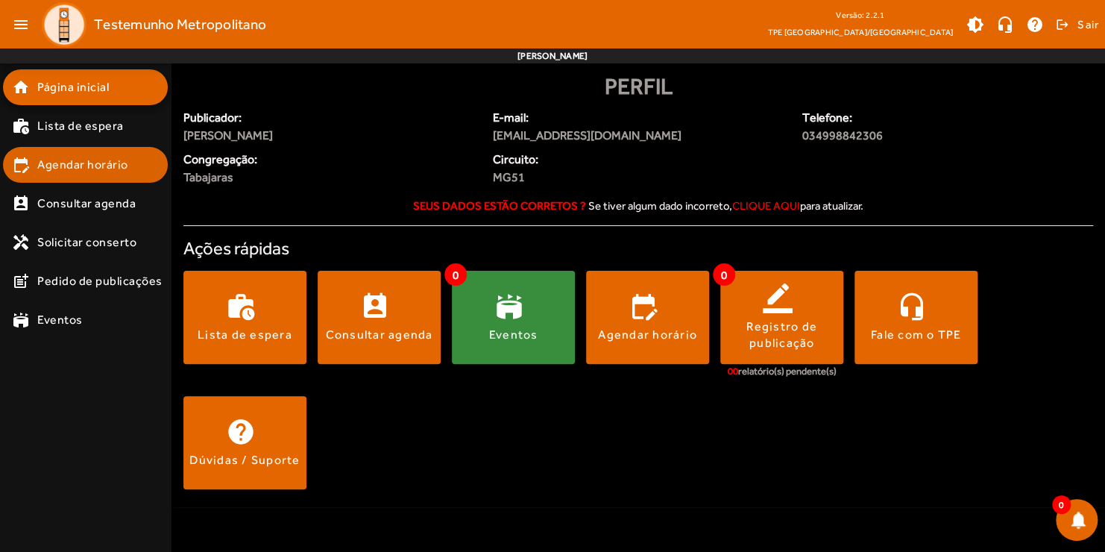
click at [80, 173] on span "Agendar horário" at bounding box center [82, 165] width 91 height 18
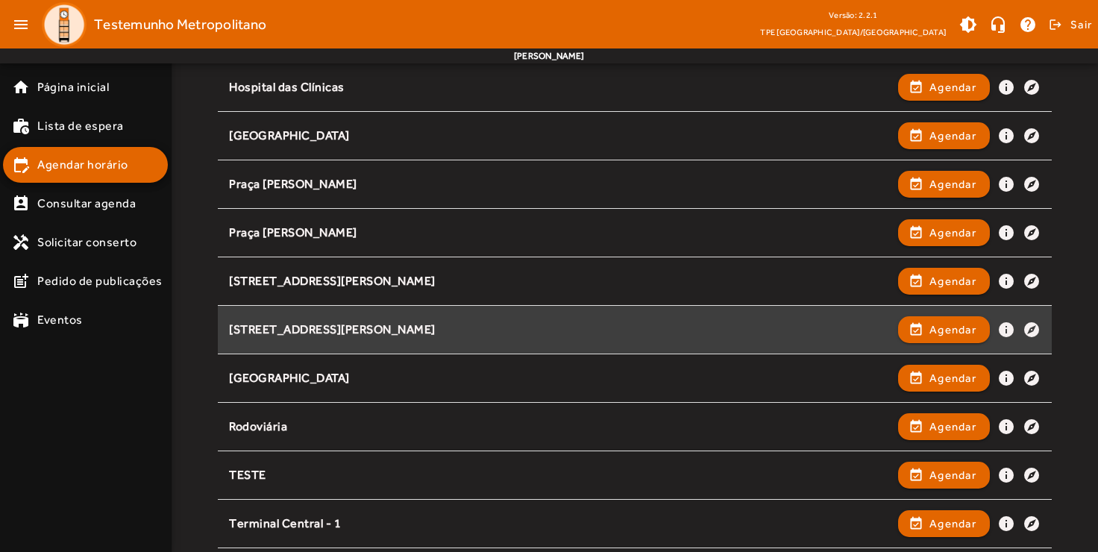
scroll to position [248, 0]
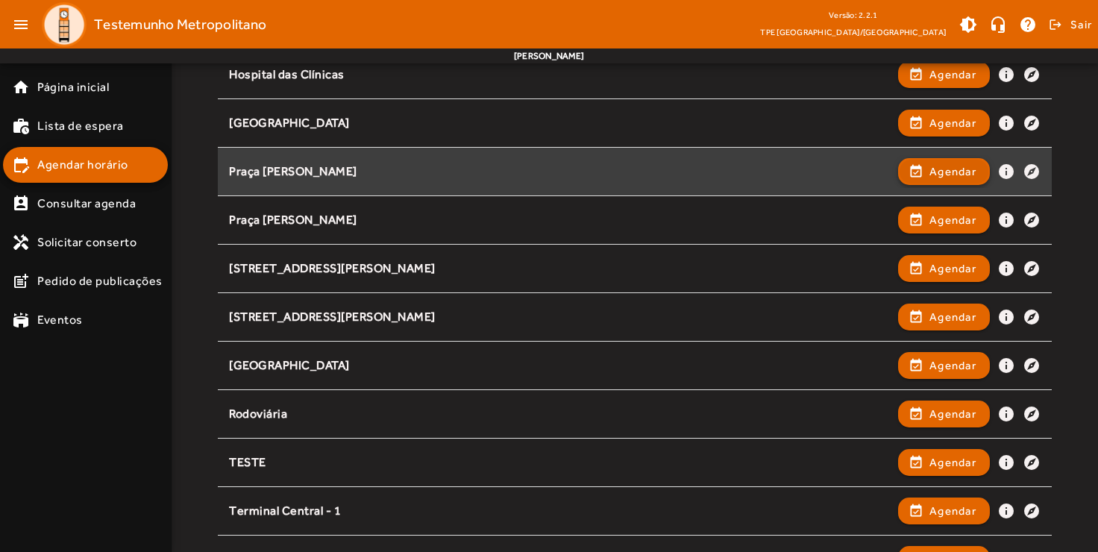
click at [913, 174] on span "Agendar" at bounding box center [952, 172] width 47 height 18
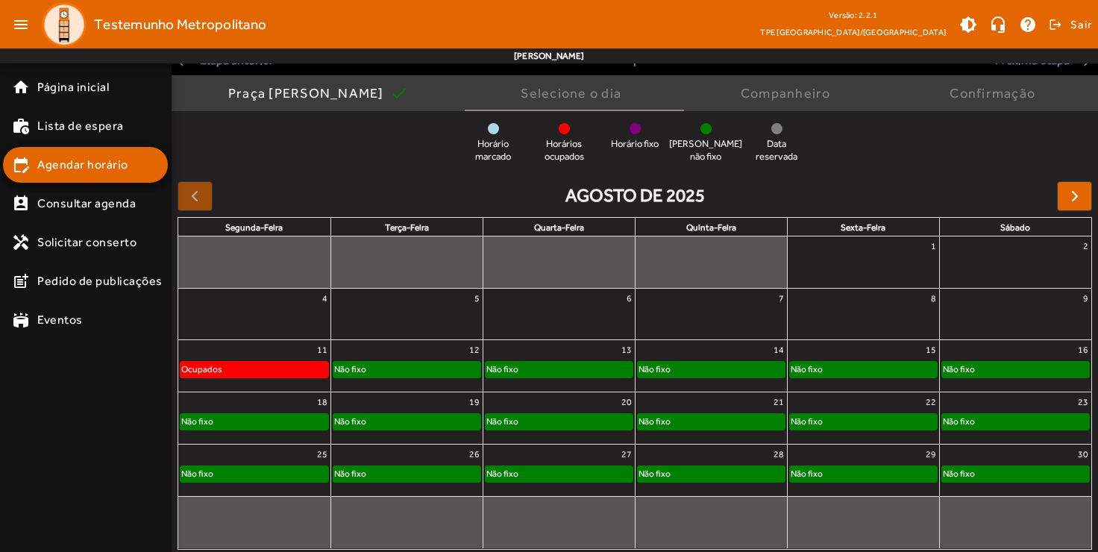
scroll to position [108, 0]
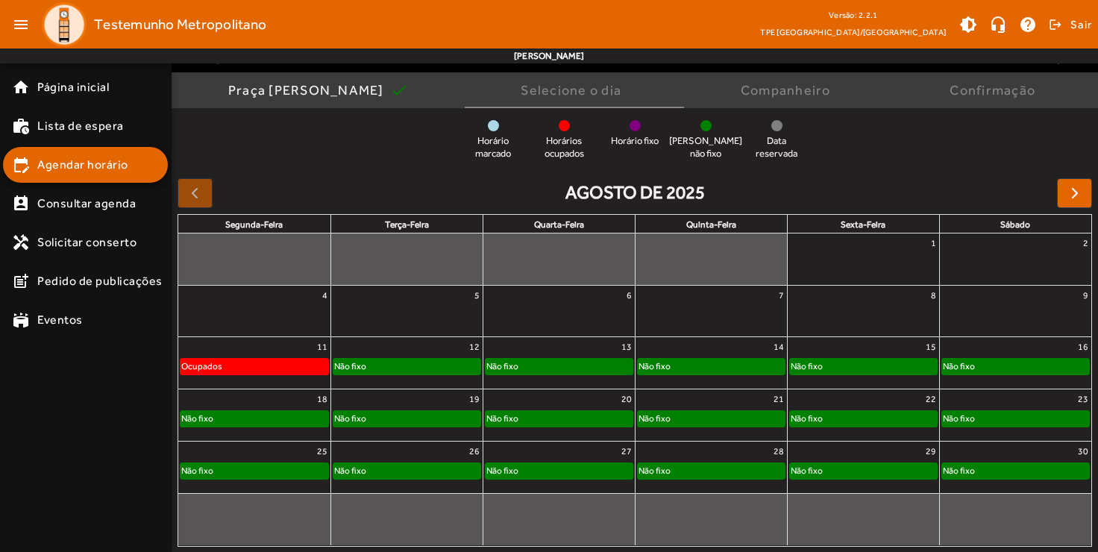
click at [373, 367] on div "Não fixo" at bounding box center [406, 366] width 147 height 15
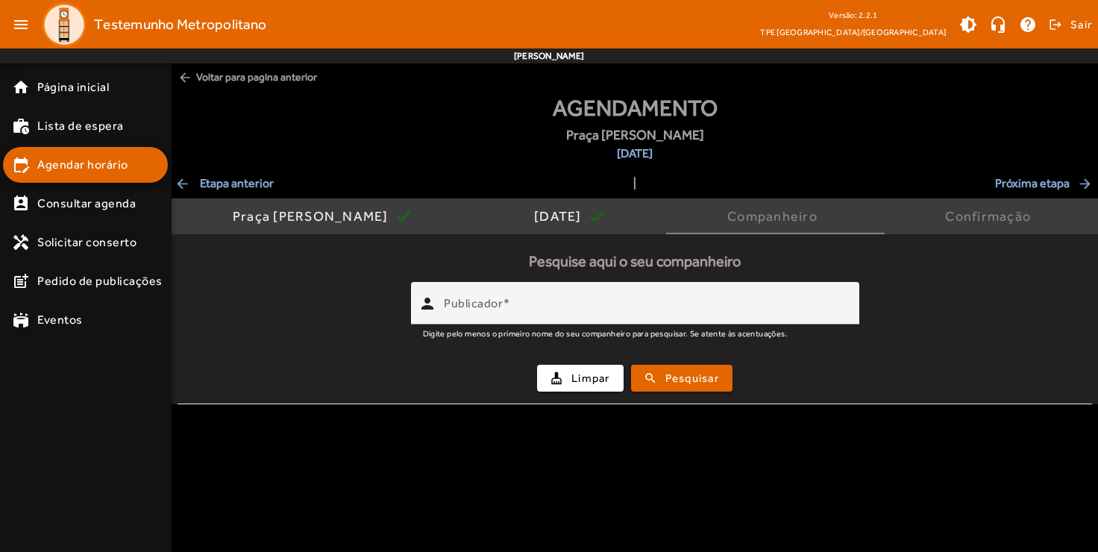
scroll to position [0, 0]
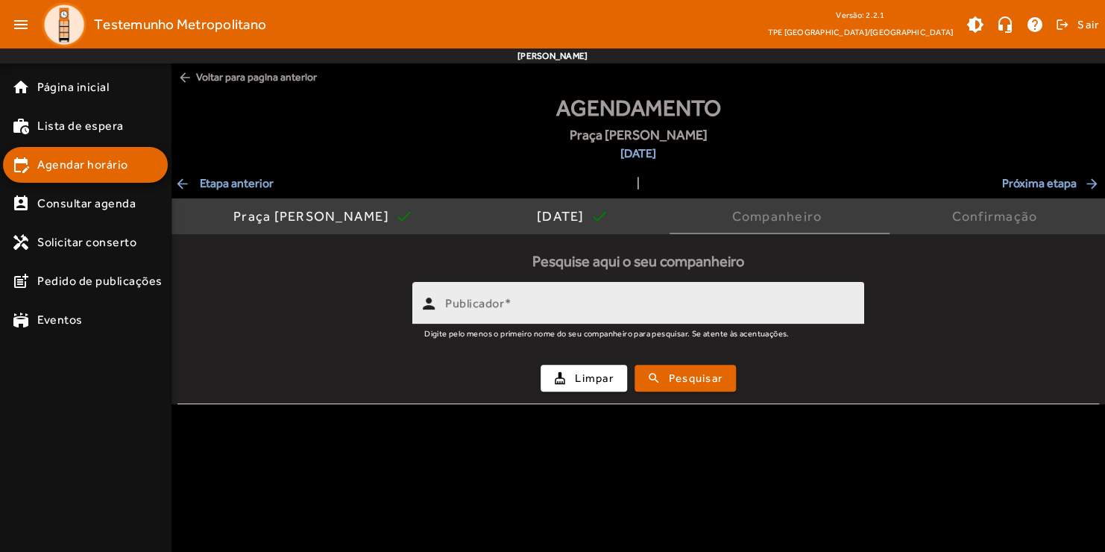
click at [471, 311] on input "Publicador" at bounding box center [648, 310] width 407 height 18
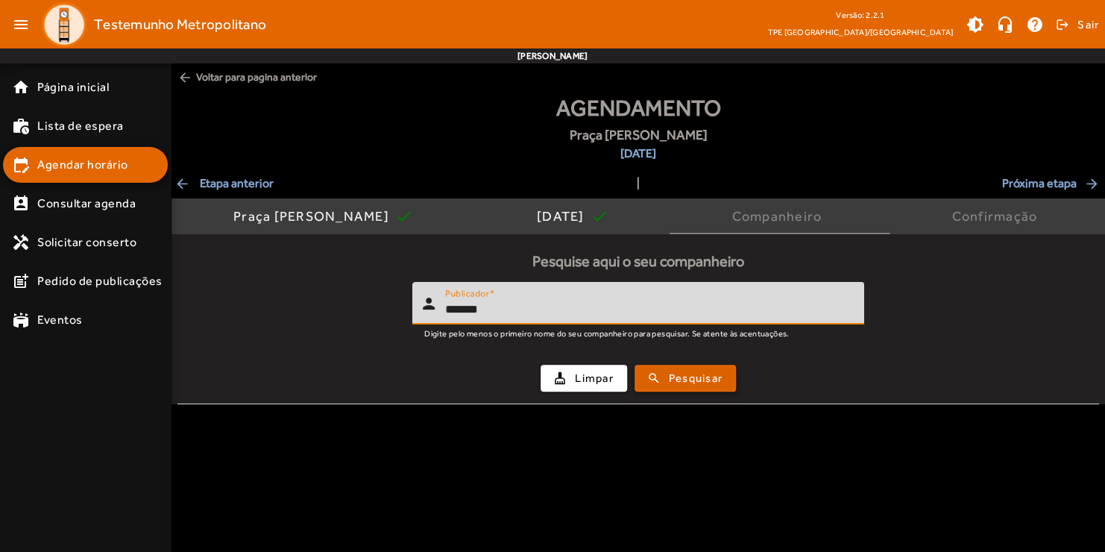
type input "*******"
click at [684, 377] on span "Pesquisar" at bounding box center [696, 378] width 54 height 17
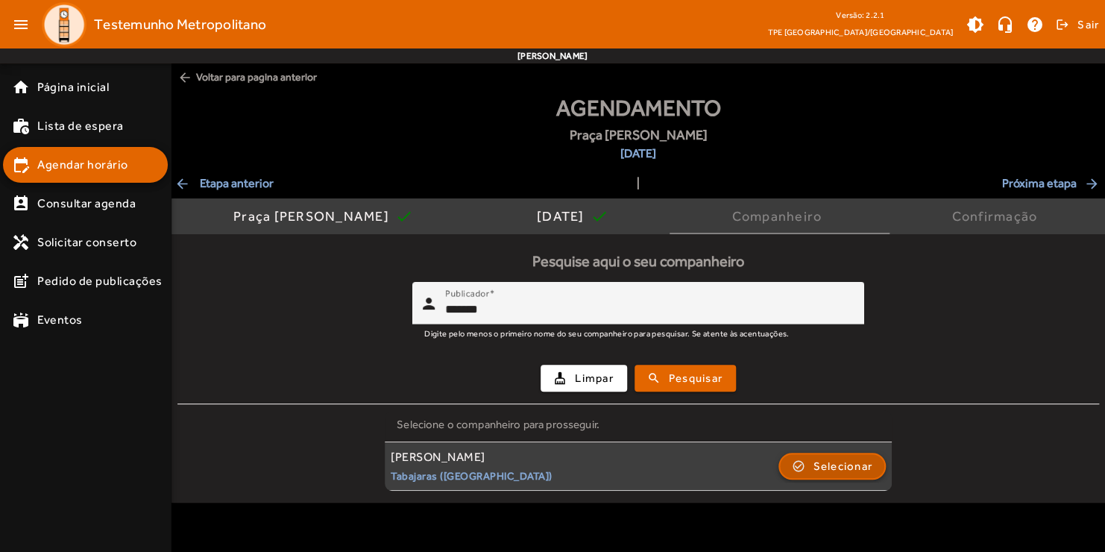
click at [838, 459] on span "Selecionar" at bounding box center [843, 466] width 60 height 18
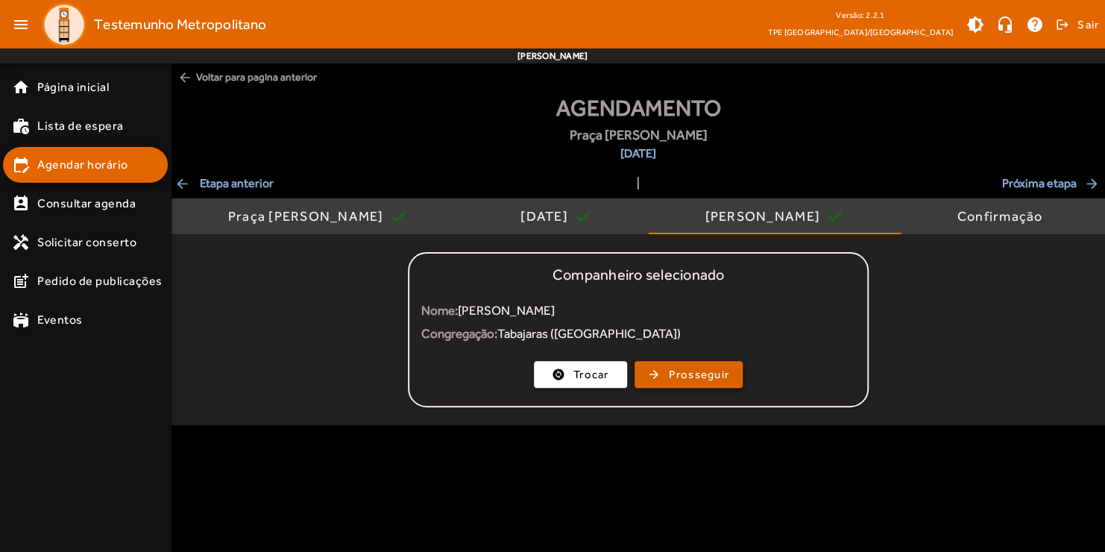
click at [668, 370] on span "button" at bounding box center [688, 375] width 105 height 36
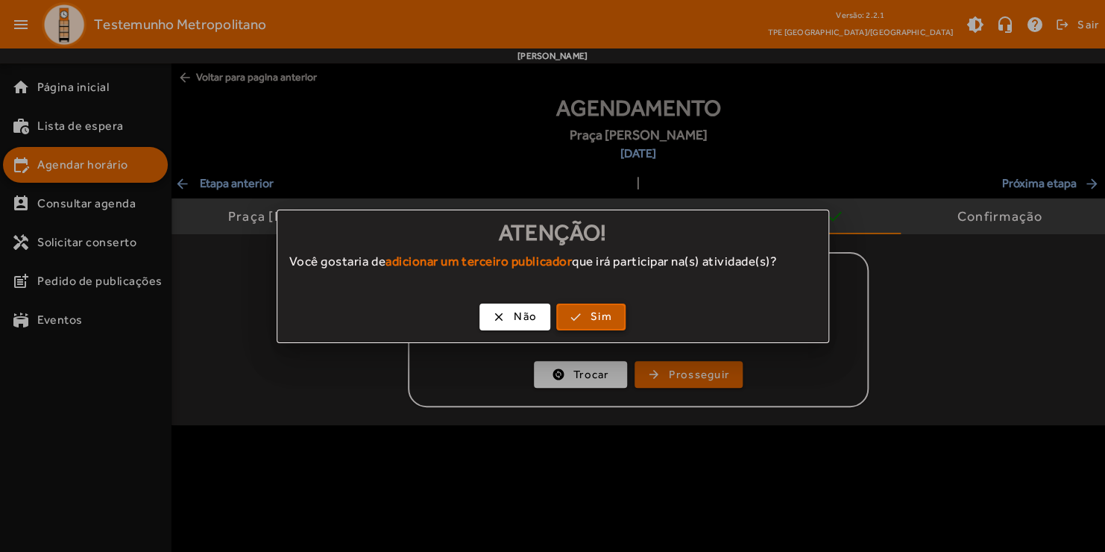
click at [581, 314] on span "button" at bounding box center [591, 317] width 66 height 36
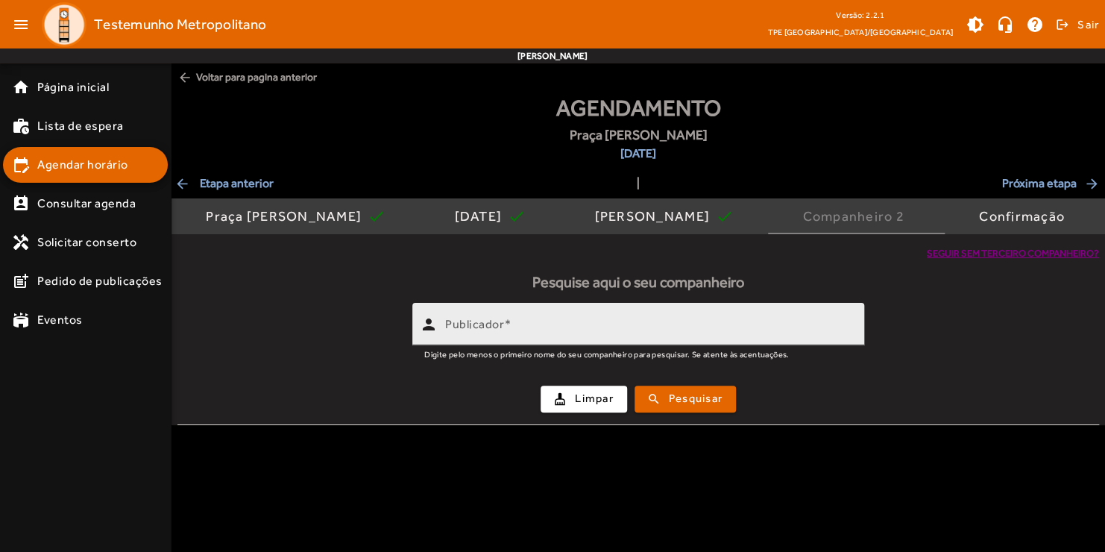
click at [538, 318] on div "Publicador" at bounding box center [648, 324] width 407 height 43
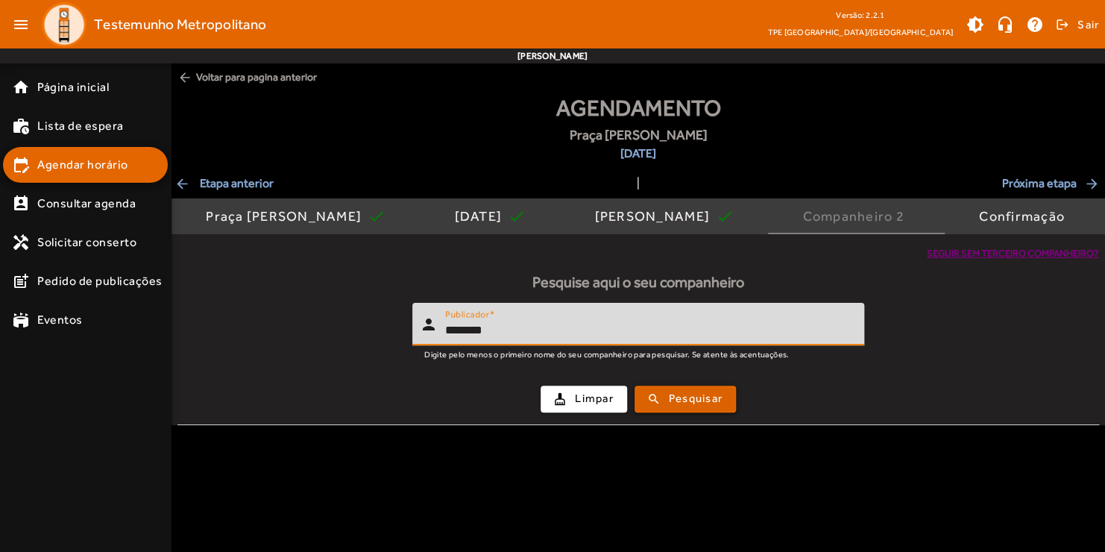
type input "********"
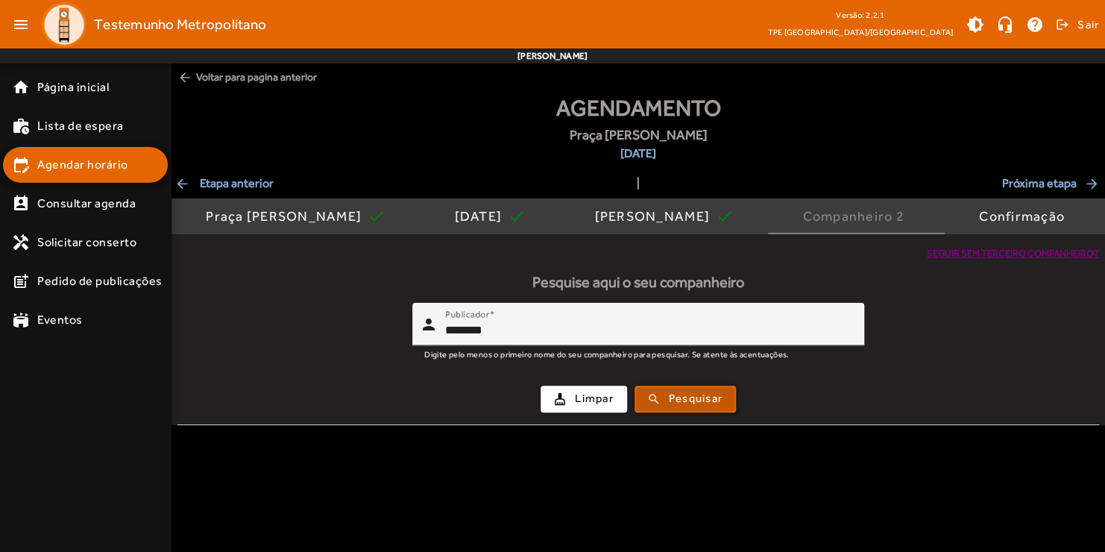
click at [666, 397] on span "submit" at bounding box center [685, 399] width 98 height 36
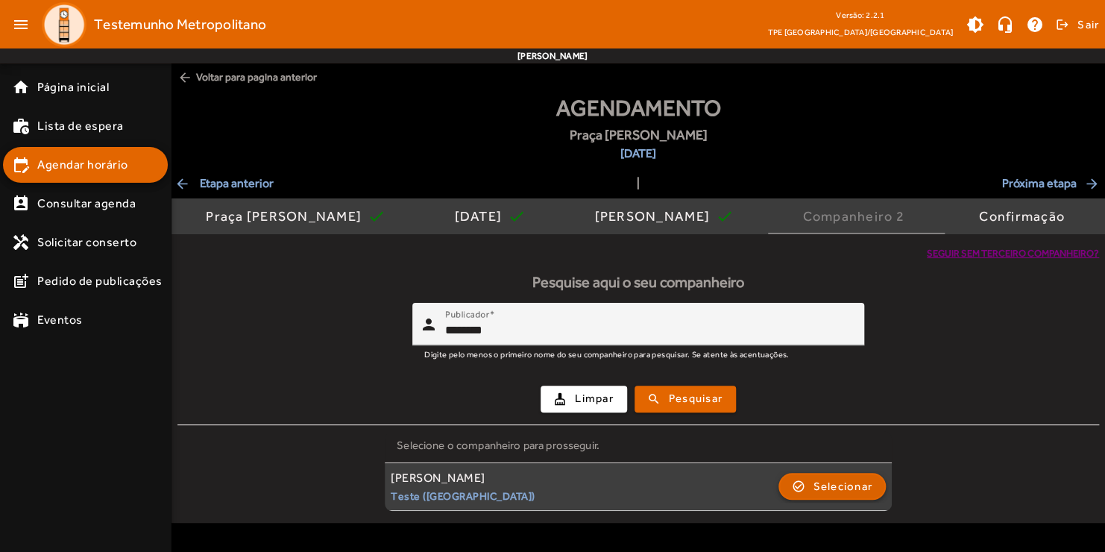
click at [823, 492] on span "Selecionar" at bounding box center [843, 486] width 60 height 18
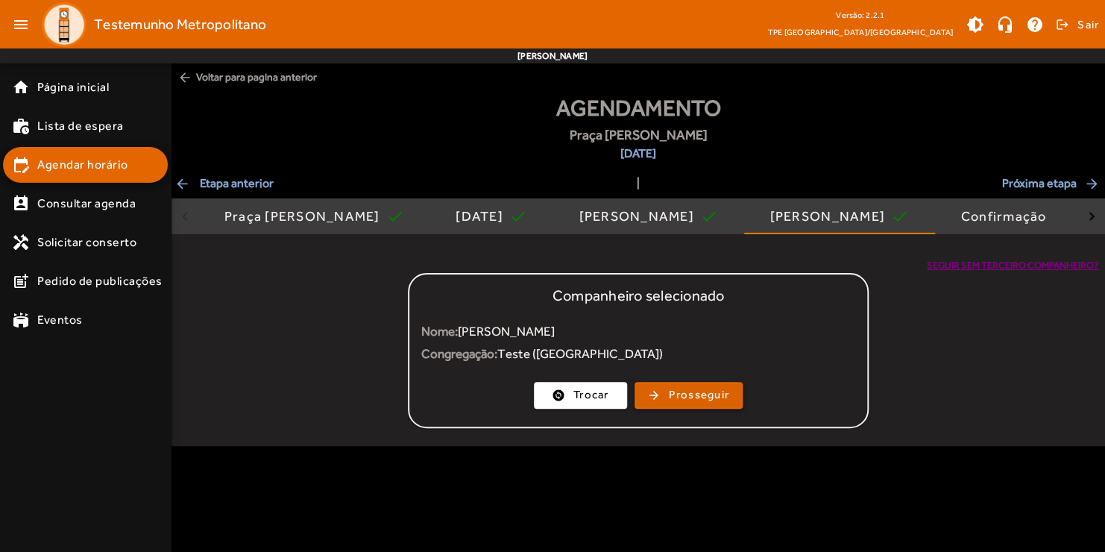
click at [698, 400] on span "Prosseguir" at bounding box center [699, 394] width 60 height 17
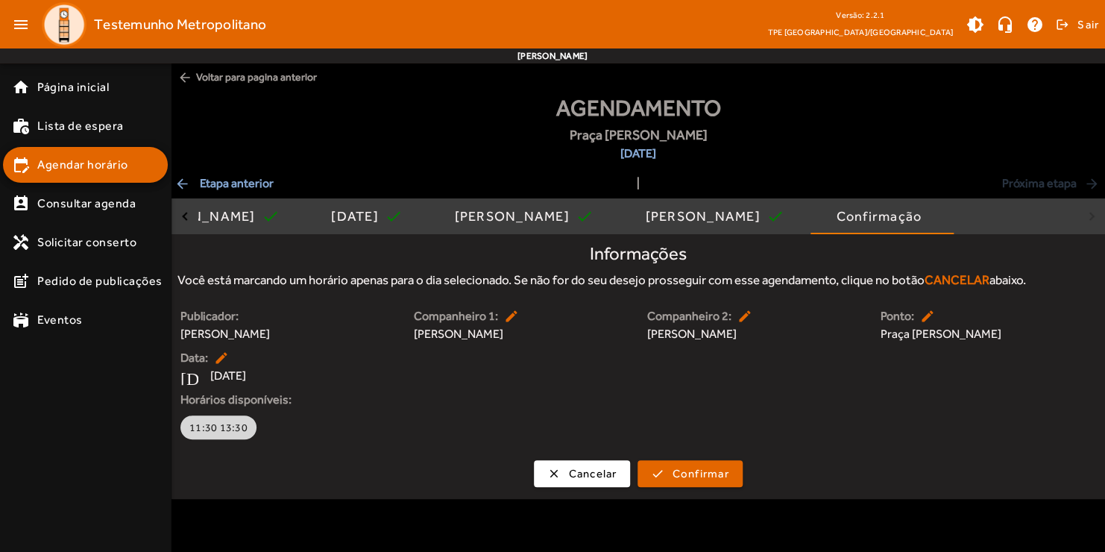
click at [228, 427] on span "11:30 13:30" at bounding box center [218, 427] width 58 height 15
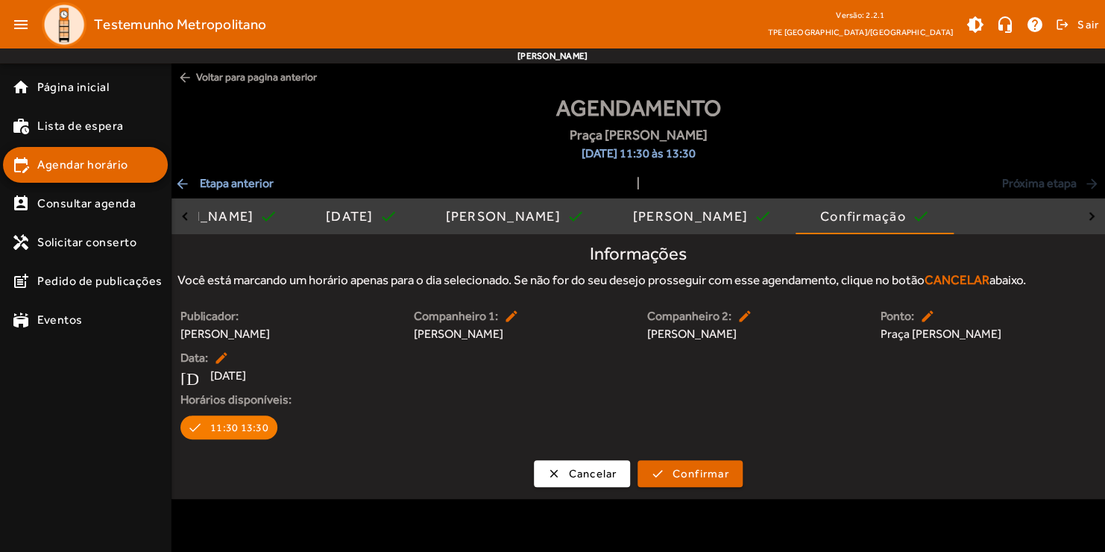
click at [744, 318] on mat-icon "edit" at bounding box center [747, 316] width 18 height 15
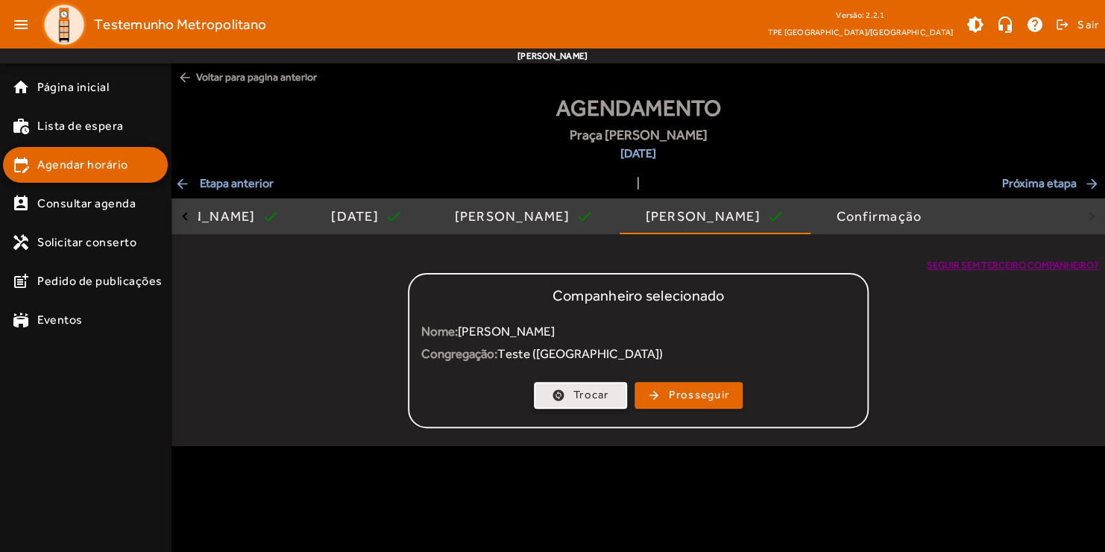
click at [590, 397] on span "Trocar" at bounding box center [592, 394] width 36 height 17
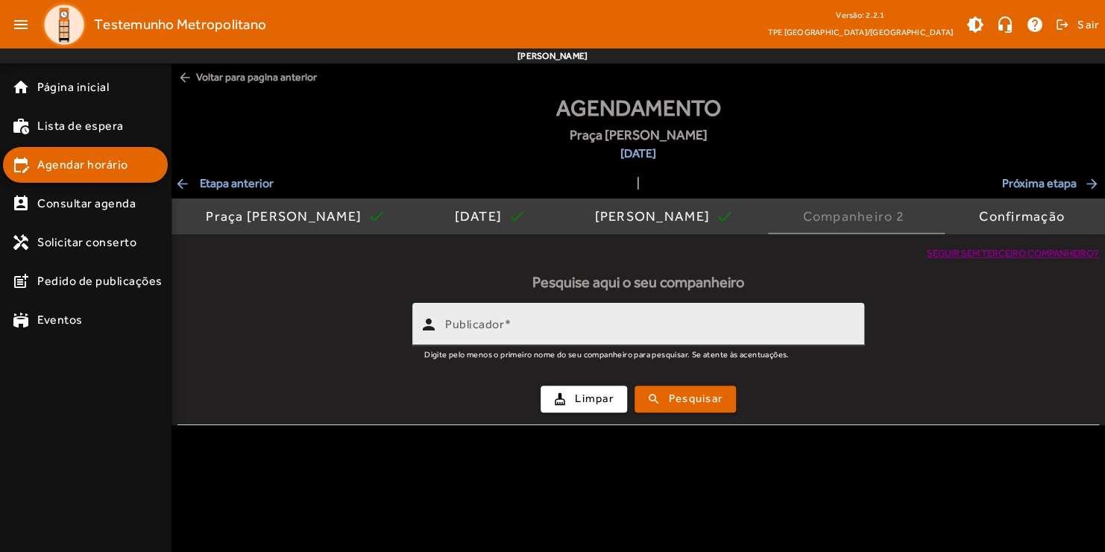
click at [526, 333] on input "Publicador" at bounding box center [648, 330] width 407 height 18
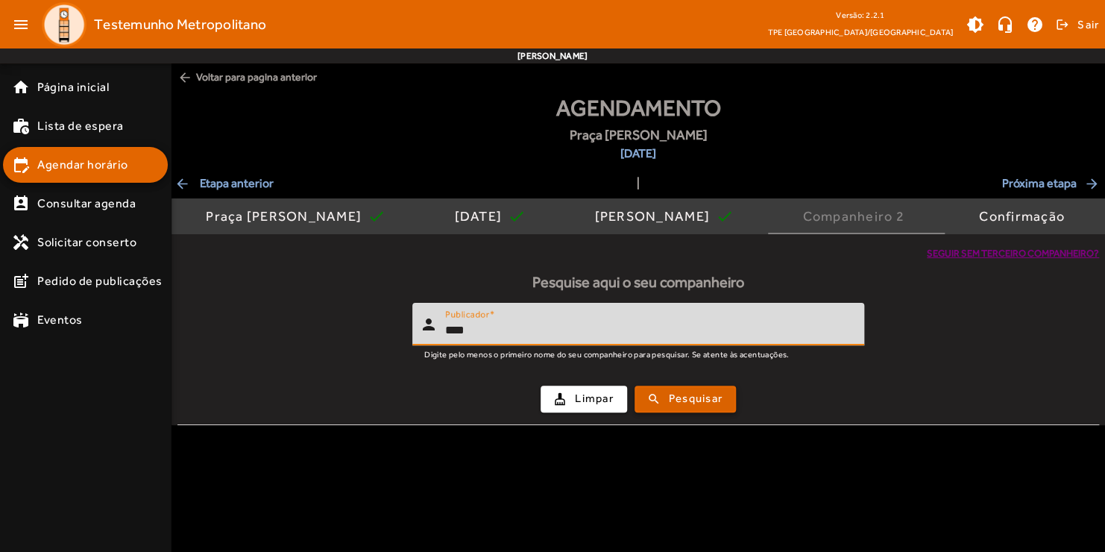
type input "****"
click at [713, 409] on span "submit" at bounding box center [685, 399] width 98 height 36
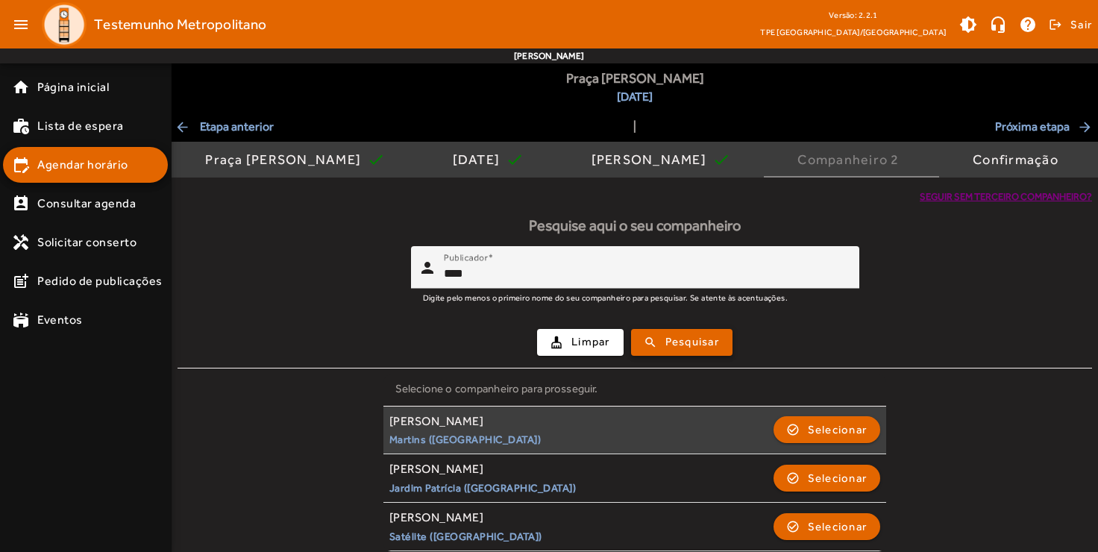
scroll to position [66, 0]
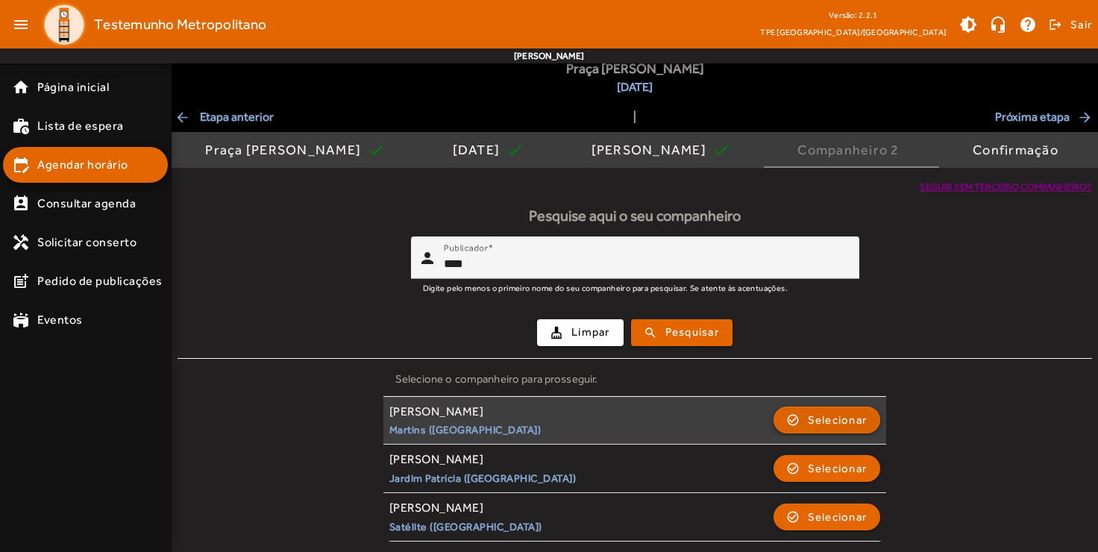
click at [797, 418] on span "button" at bounding box center [827, 420] width 104 height 36
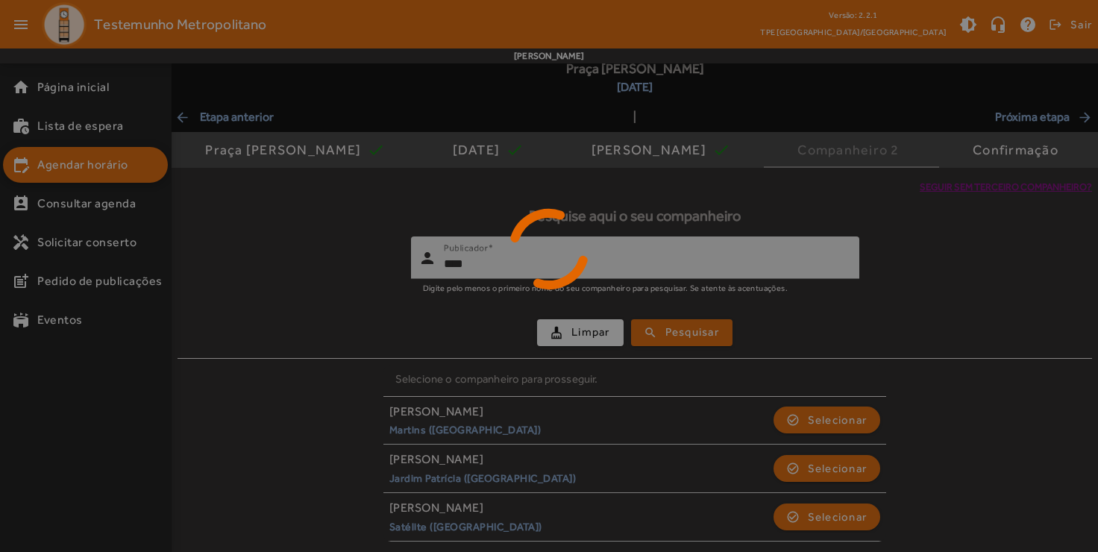
scroll to position [0, 0]
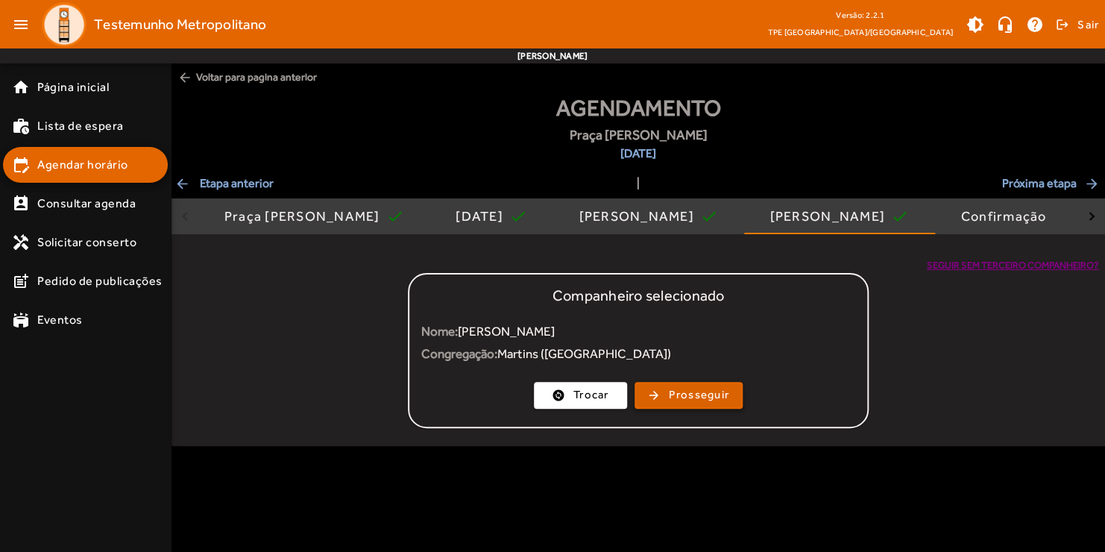
click at [681, 397] on span "Prosseguir" at bounding box center [699, 394] width 60 height 17
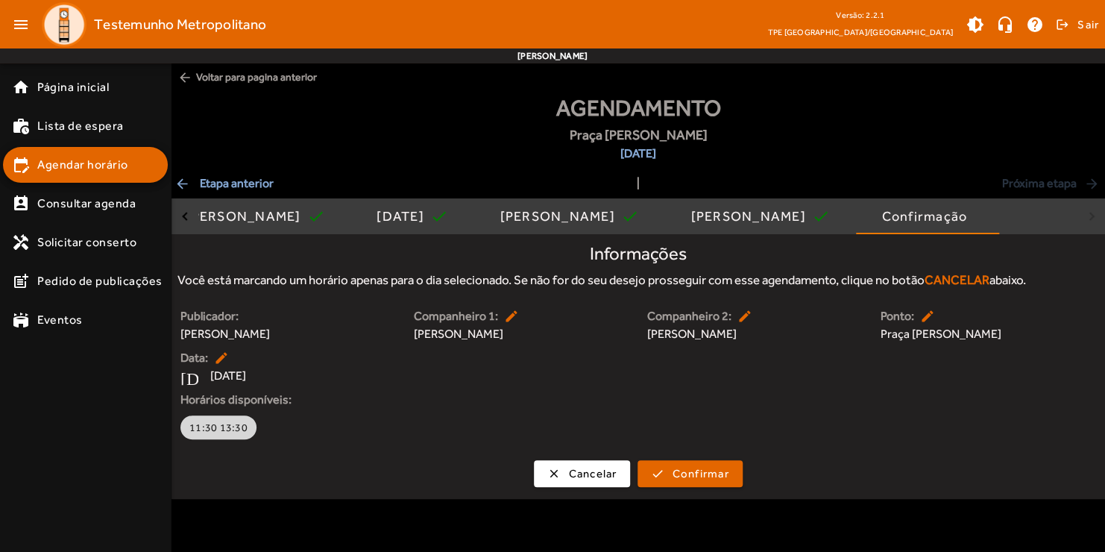
click at [240, 427] on span "11:30 13:30" at bounding box center [218, 427] width 58 height 15
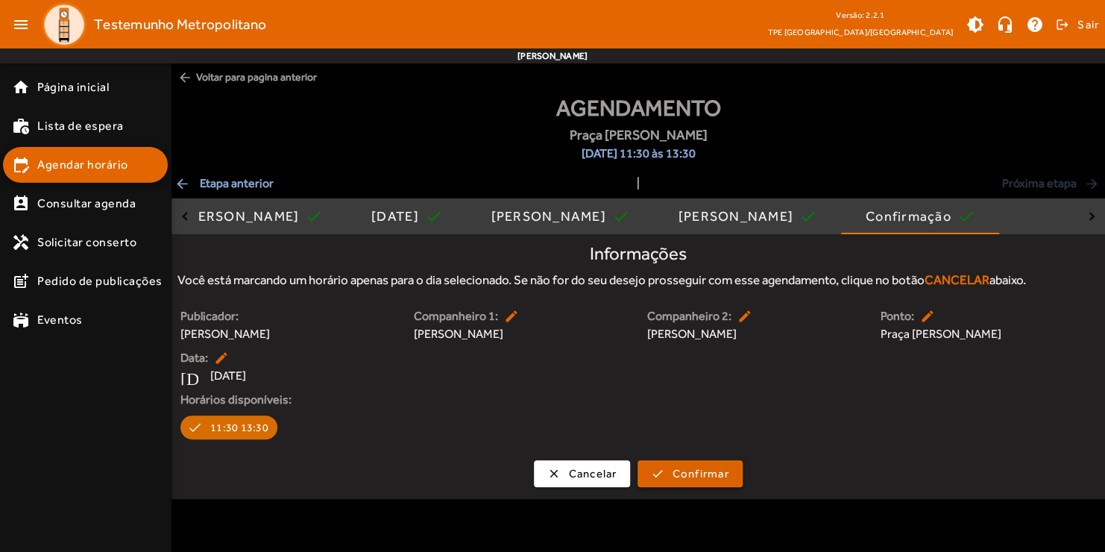
click at [675, 474] on span "Confirmar" at bounding box center [700, 473] width 57 height 17
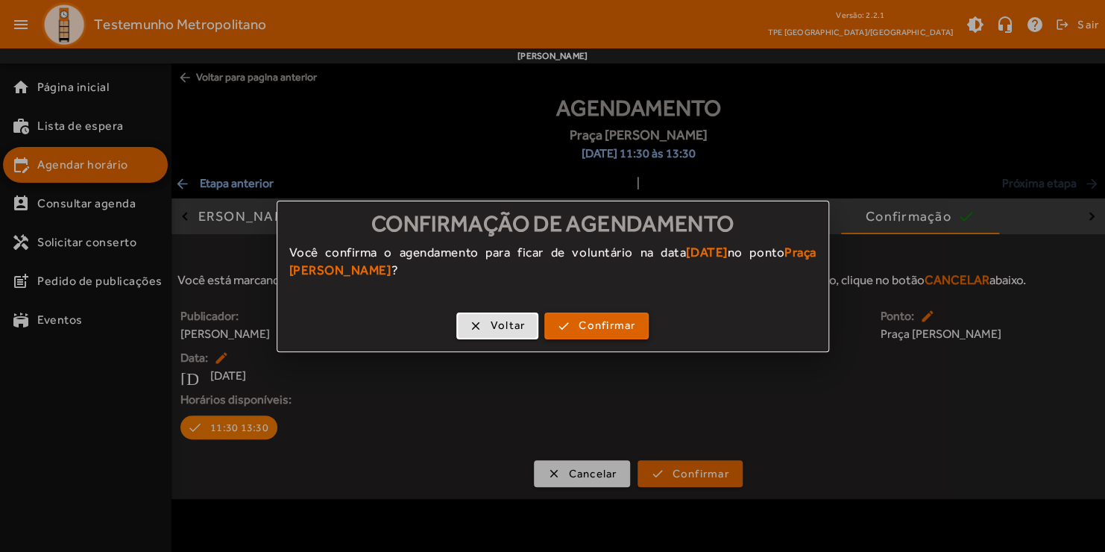
click at [600, 324] on span "Confirmar" at bounding box center [607, 325] width 57 height 17
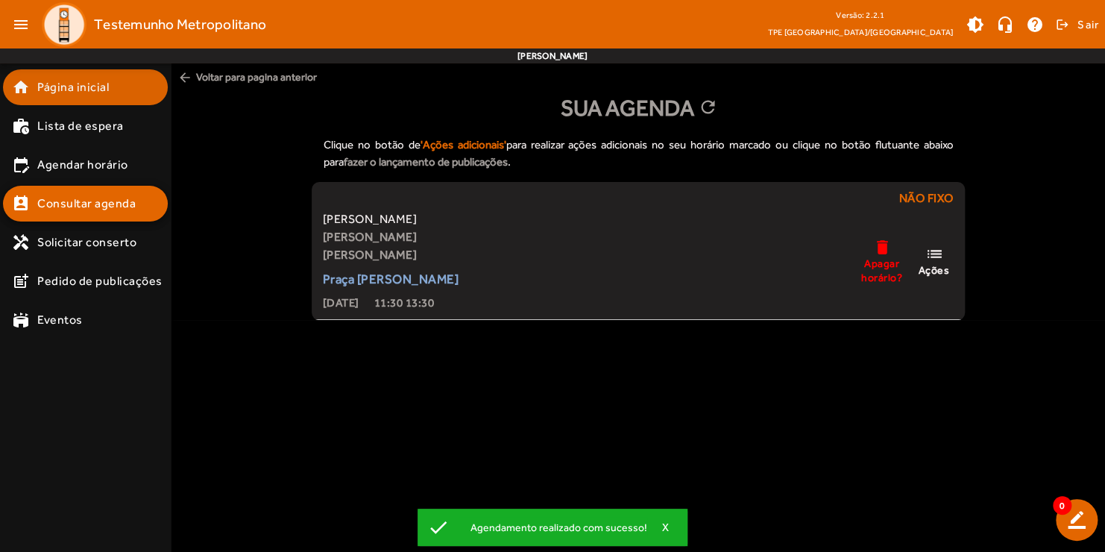
click at [118, 100] on mat-list-item "home Página inicial" at bounding box center [85, 87] width 165 height 36
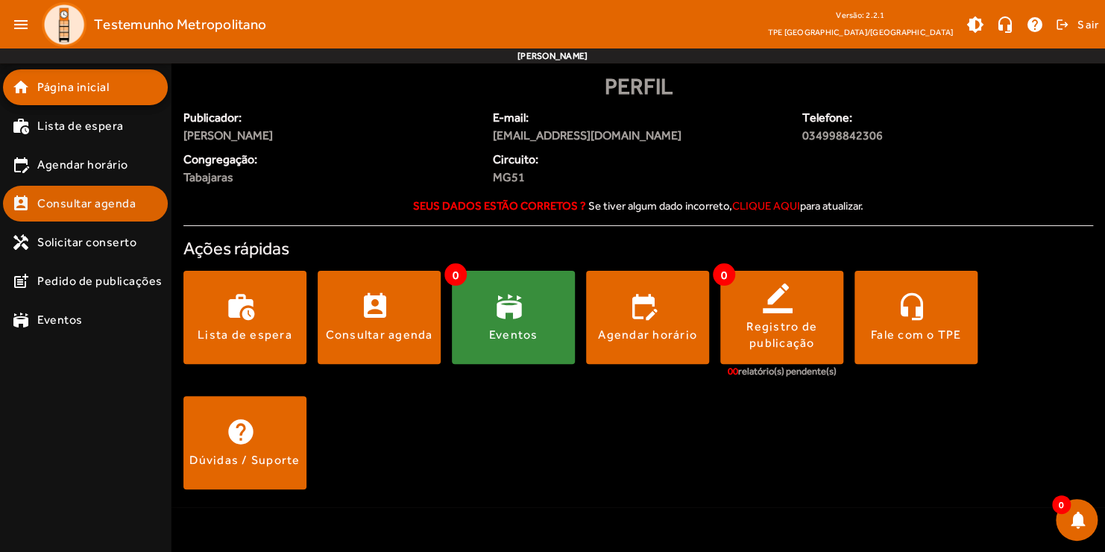
click at [129, 199] on span "Consultar agenda" at bounding box center [86, 204] width 98 height 18
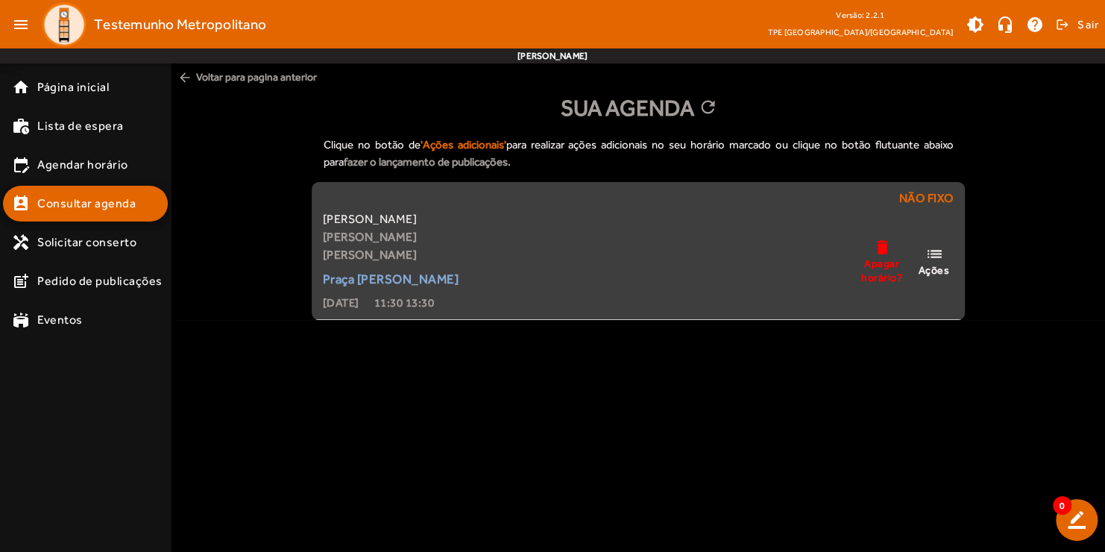
click at [913, 266] on span "Ações" at bounding box center [933, 269] width 31 height 13
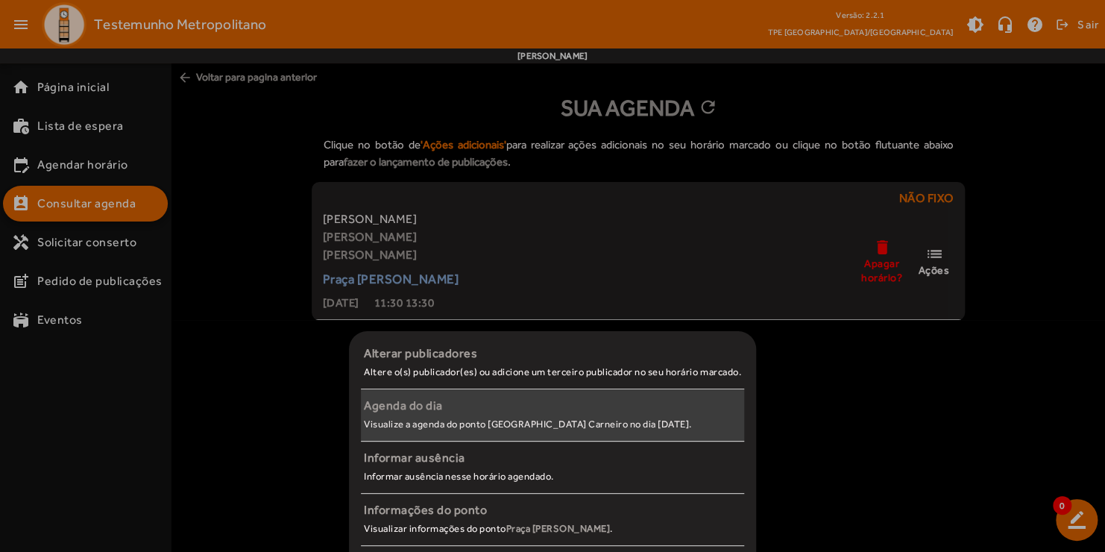
click at [408, 407] on div "Agenda do dia" at bounding box center [552, 406] width 377 height 18
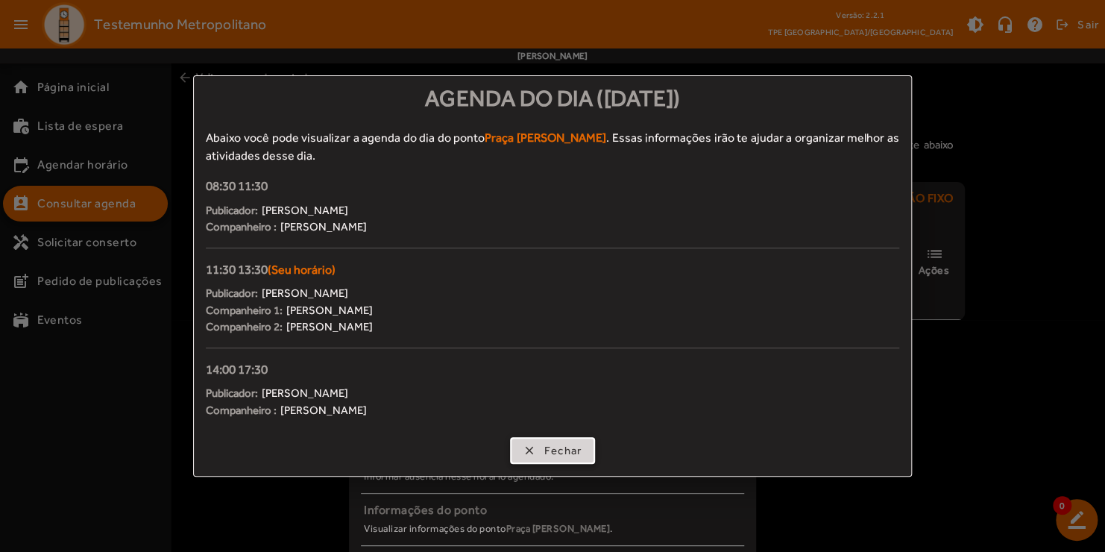
click at [562, 453] on span "Fechar" at bounding box center [563, 450] width 38 height 17
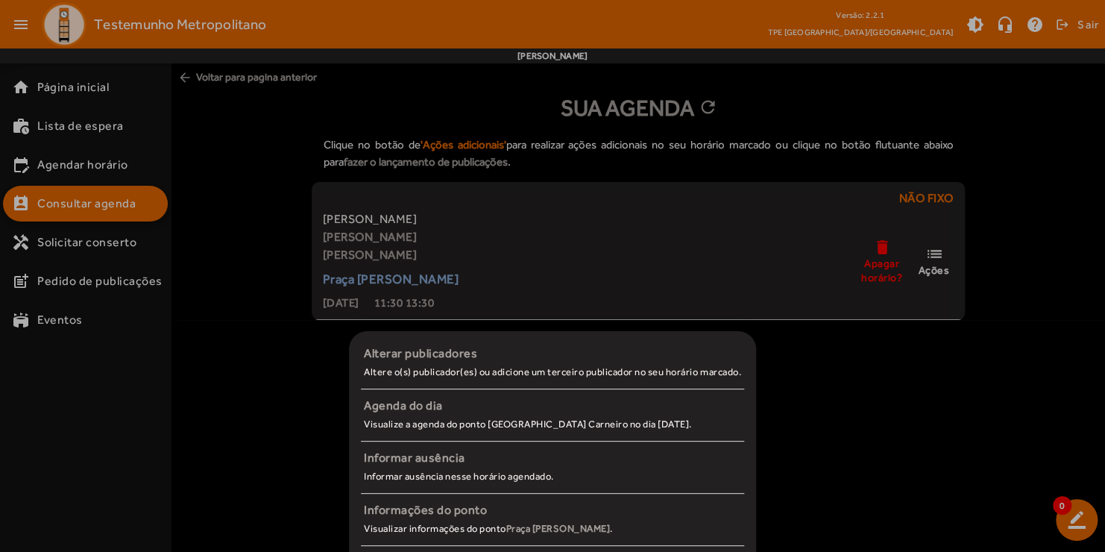
click at [864, 407] on div at bounding box center [552, 276] width 1105 height 552
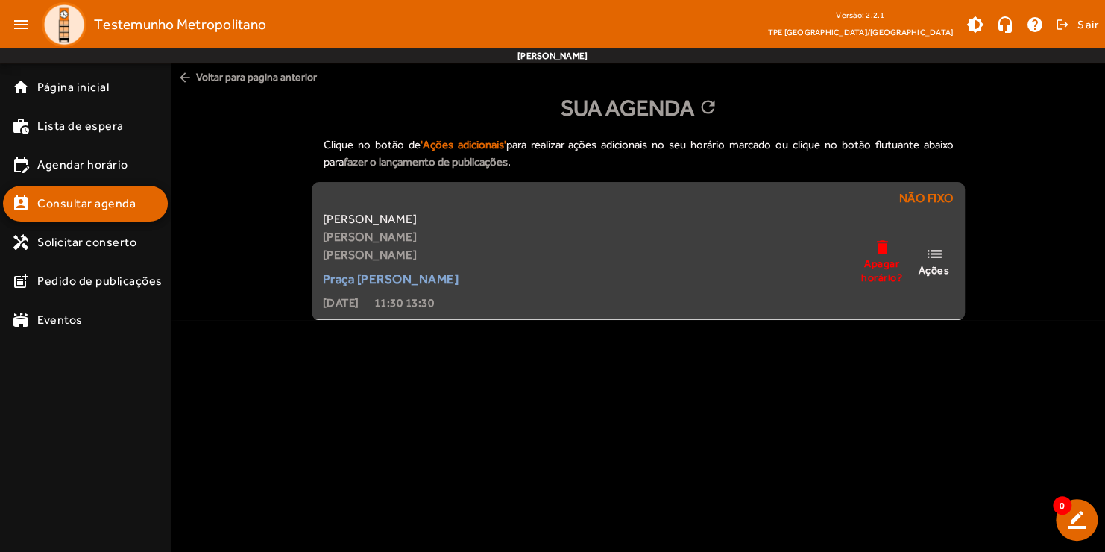
click at [913, 263] on span "list Ações" at bounding box center [933, 261] width 45 height 32
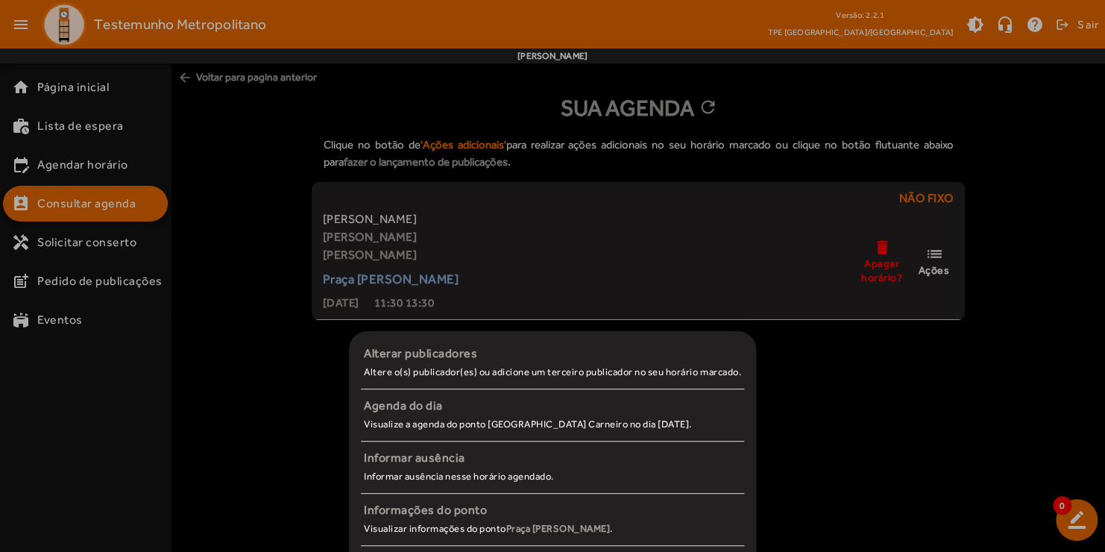
click at [842, 388] on div at bounding box center [552, 276] width 1105 height 552
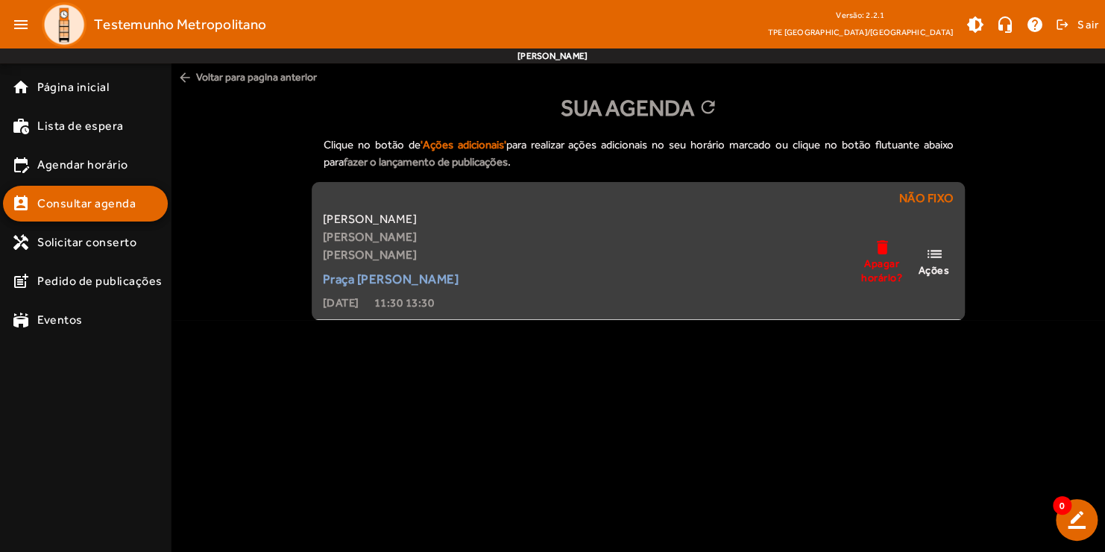
click at [913, 257] on mat-icon "list" at bounding box center [934, 254] width 18 height 19
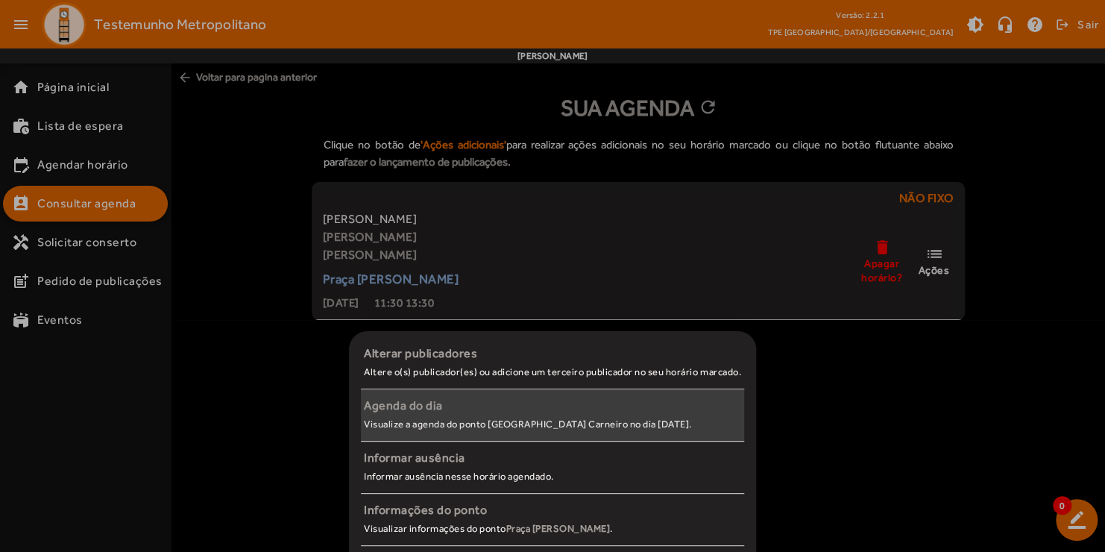
click at [603, 420] on small "Visualize a agenda do ponto [GEOGRAPHIC_DATA] Carneiro no dia [DATE]." at bounding box center [528, 423] width 328 height 11
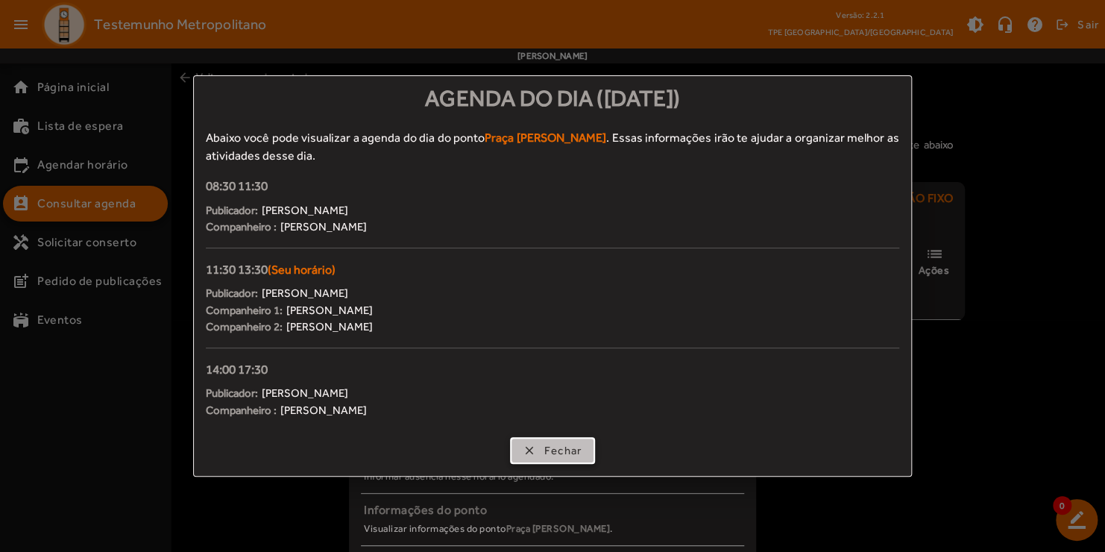
click at [535, 456] on span "button" at bounding box center [553, 451] width 83 height 36
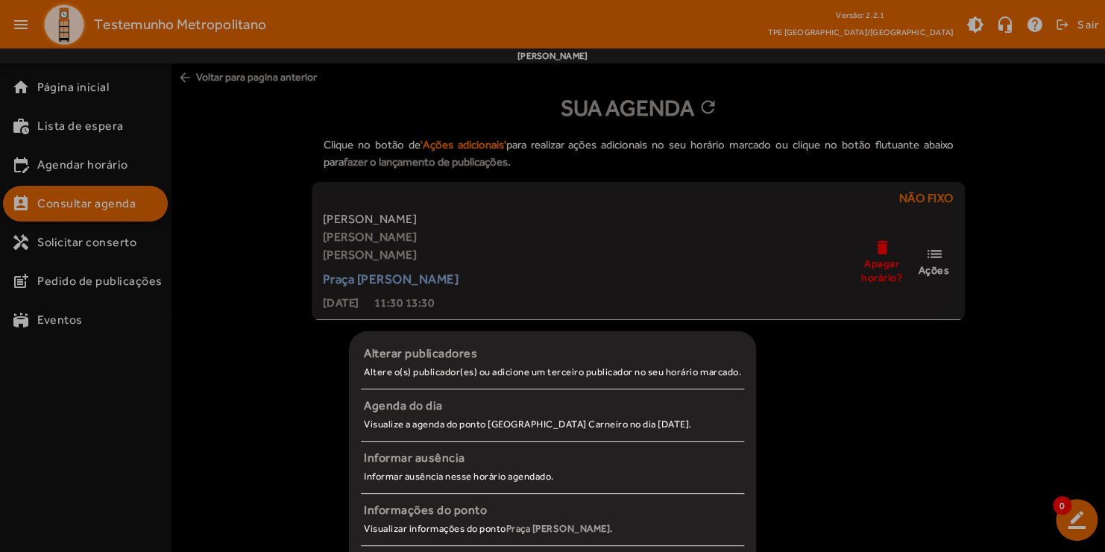
click at [180, 398] on div at bounding box center [552, 276] width 1105 height 552
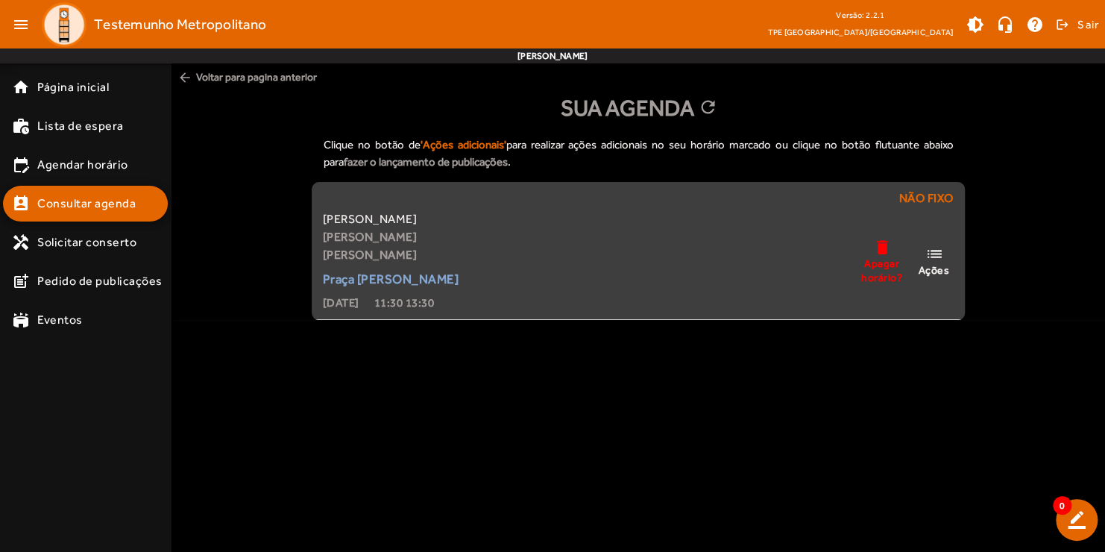
click at [913, 260] on span "list Ações" at bounding box center [933, 261] width 45 height 32
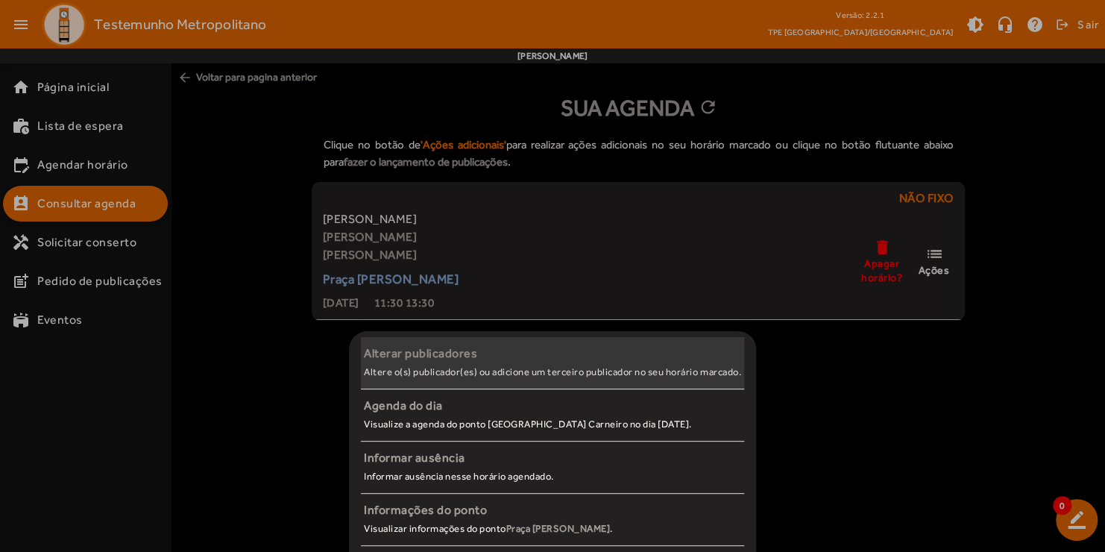
click at [446, 368] on small "Altere o(s) publicador(es) ou adicione um terceiro publicador no seu horário ma…" at bounding box center [552, 371] width 377 height 11
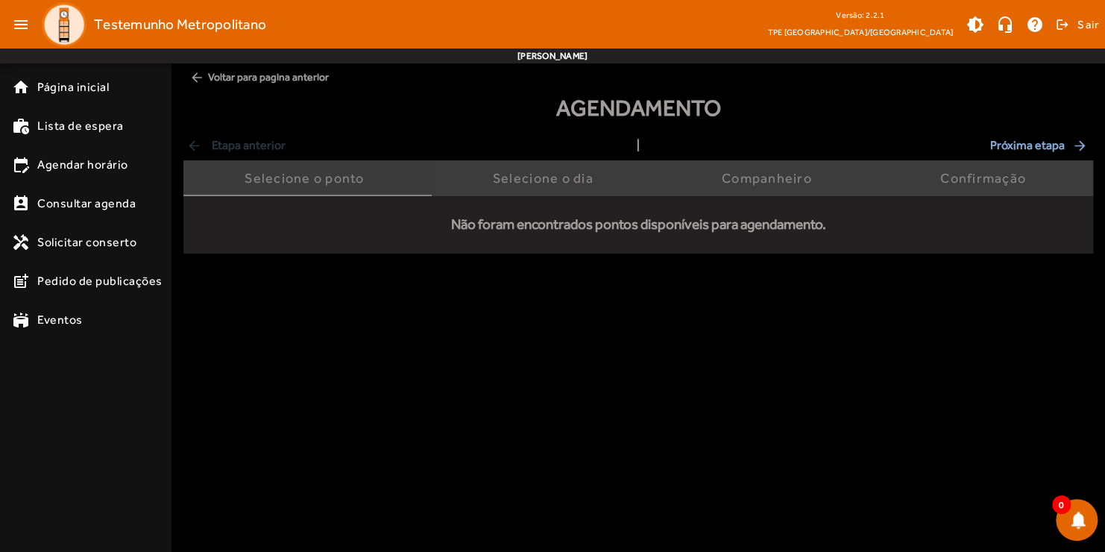
click at [309, 173] on div "Selecione o ponto" at bounding box center [307, 178] width 125 height 15
click at [536, 182] on div "Selecione o dia" at bounding box center [546, 178] width 107 height 15
click at [520, 172] on div "Selecione o dia" at bounding box center [546, 178] width 107 height 15
click at [501, 313] on body "menu Testemunho Metropolitano Versão: 2.2.1 TPE Uberlândia/MG brightness_medium…" at bounding box center [552, 276] width 1105 height 552
click at [503, 173] on div "Selecione o dia" at bounding box center [546, 178] width 107 height 15
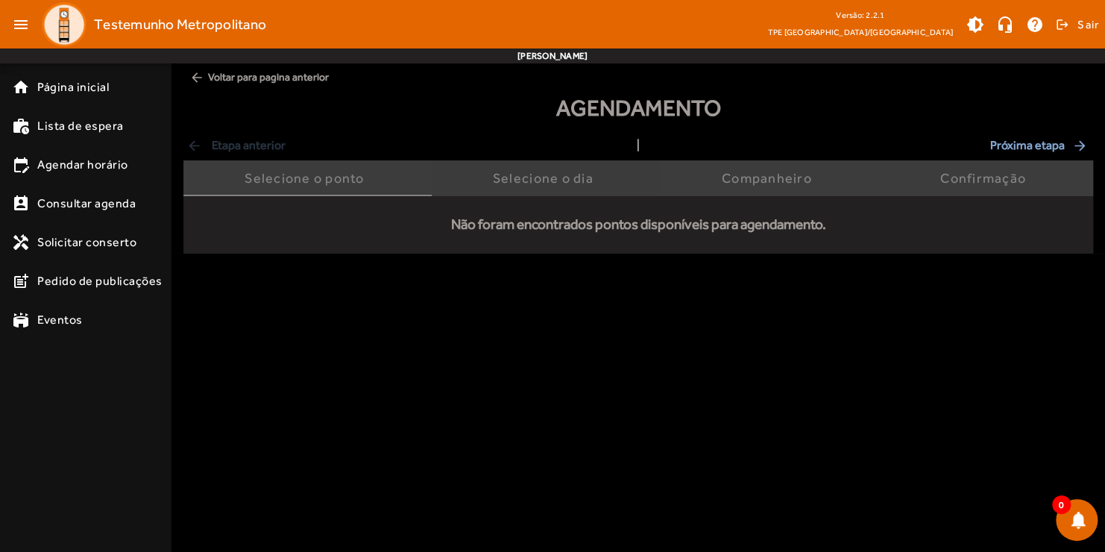
click at [503, 173] on div "Selecione o dia" at bounding box center [546, 178] width 107 height 15
drag, startPoint x: 503, startPoint y: 173, endPoint x: 538, endPoint y: 244, distance: 79.1
click at [538, 251] on mat-list "Não foram encontrados pontos disponíveis para agendamento." at bounding box center [638, 224] width 819 height 57
click at [480, 169] on div "Selecione o dia" at bounding box center [546, 178] width 229 height 36
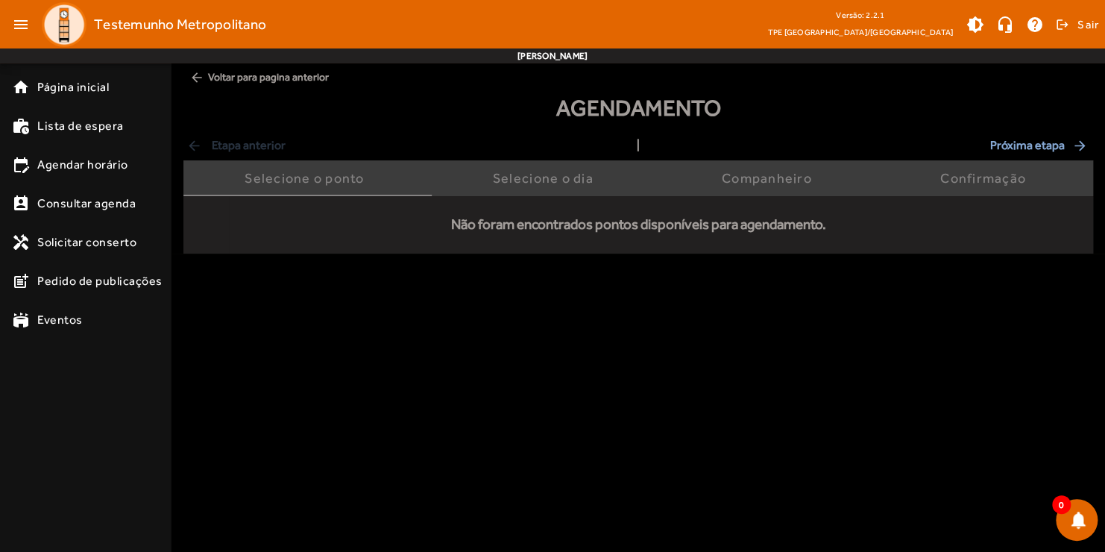
click at [514, 227] on div "Não foram encontrados pontos disponíveis para agendamento." at bounding box center [638, 225] width 819 height 22
click at [460, 315] on body "menu Testemunho Metropolitano Versão: 2.2.1 TPE Uberlândia/MG brightness_medium…" at bounding box center [552, 276] width 1105 height 552
click at [308, 176] on div "Selecione o ponto" at bounding box center [307, 178] width 125 height 15
click at [913, 146] on span "Próxima etapa arrow_forward" at bounding box center [1041, 145] width 100 height 18
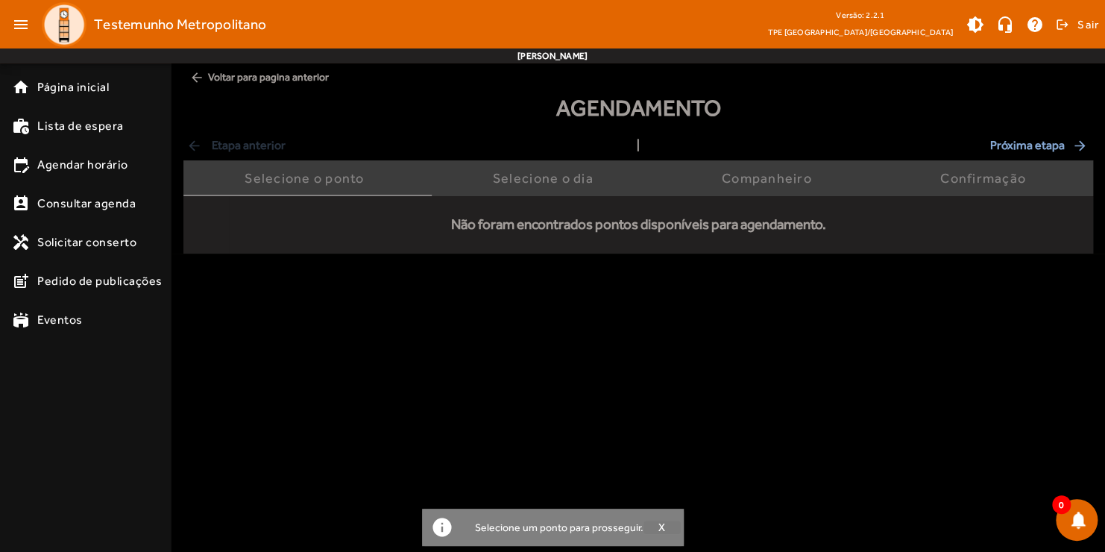
click at [662, 503] on span "X" at bounding box center [661, 527] width 7 height 13
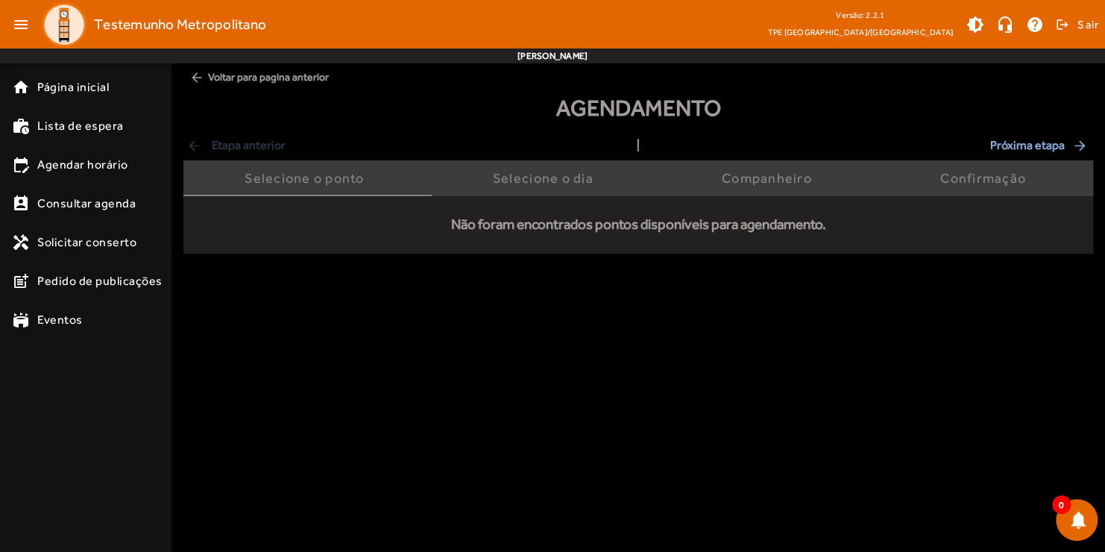
click at [332, 177] on div "Selecione o ponto" at bounding box center [307, 178] width 125 height 15
click at [444, 227] on div "Não foram encontrados pontos disponíveis para agendamento." at bounding box center [638, 225] width 819 height 22
click at [324, 222] on div "Não foram encontrados pontos disponíveis para agendamento." at bounding box center [638, 225] width 819 height 22
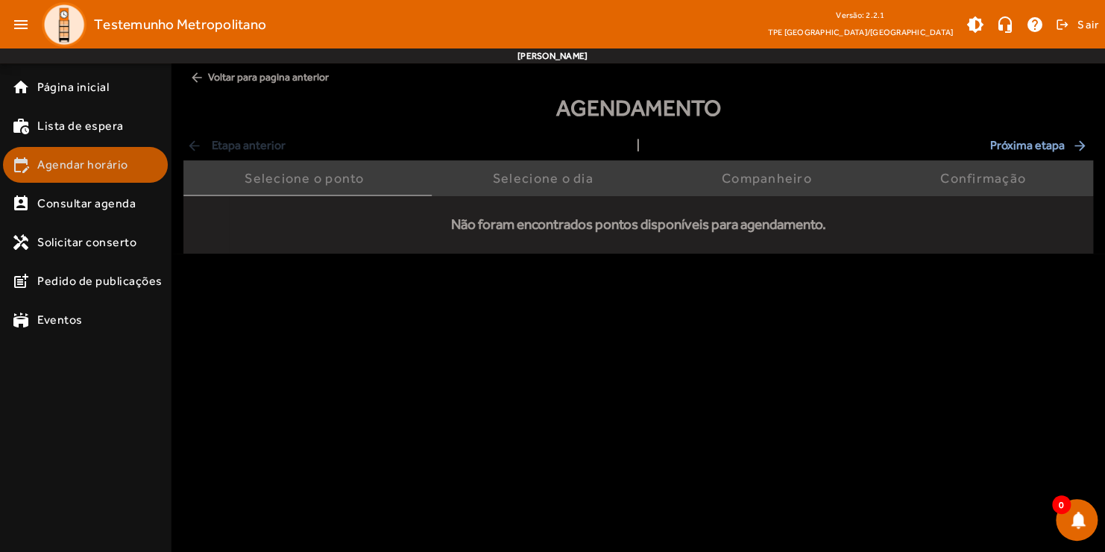
click at [68, 159] on span "Agendar horário" at bounding box center [82, 165] width 91 height 18
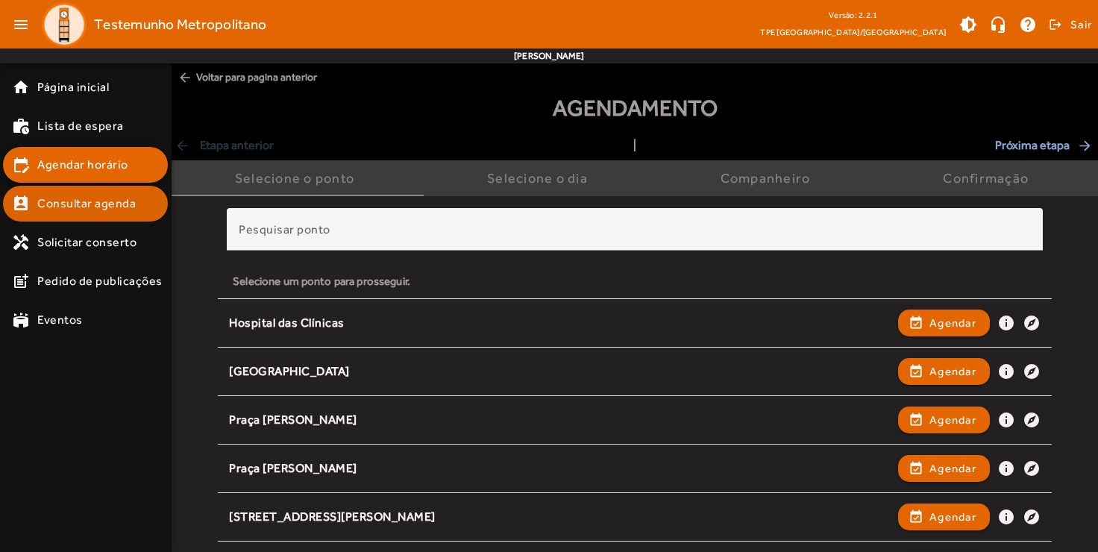
click at [90, 201] on span "Consultar agenda" at bounding box center [86, 204] width 98 height 18
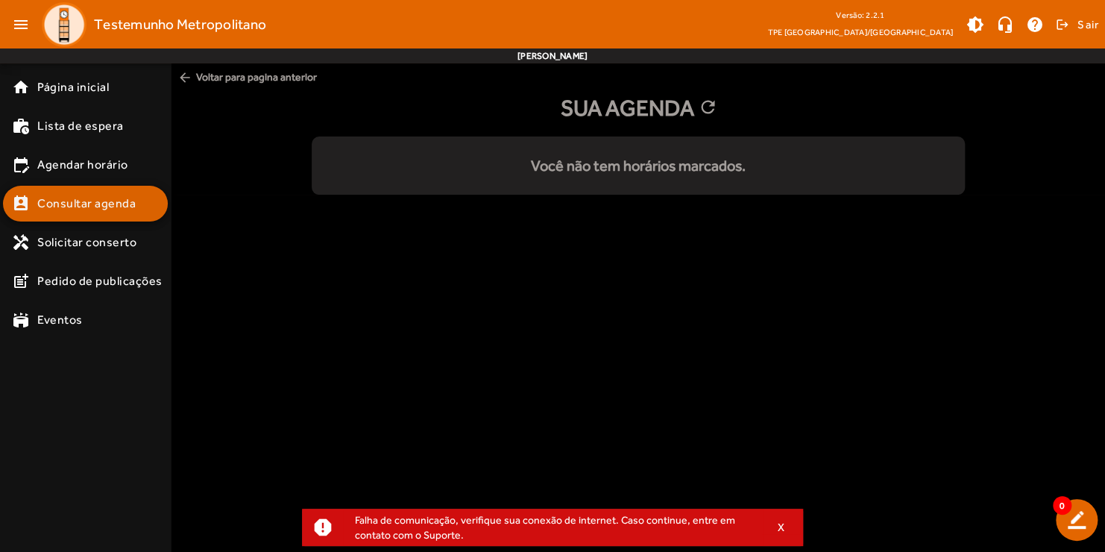
click at [116, 207] on span "Consultar agenda" at bounding box center [86, 204] width 98 height 18
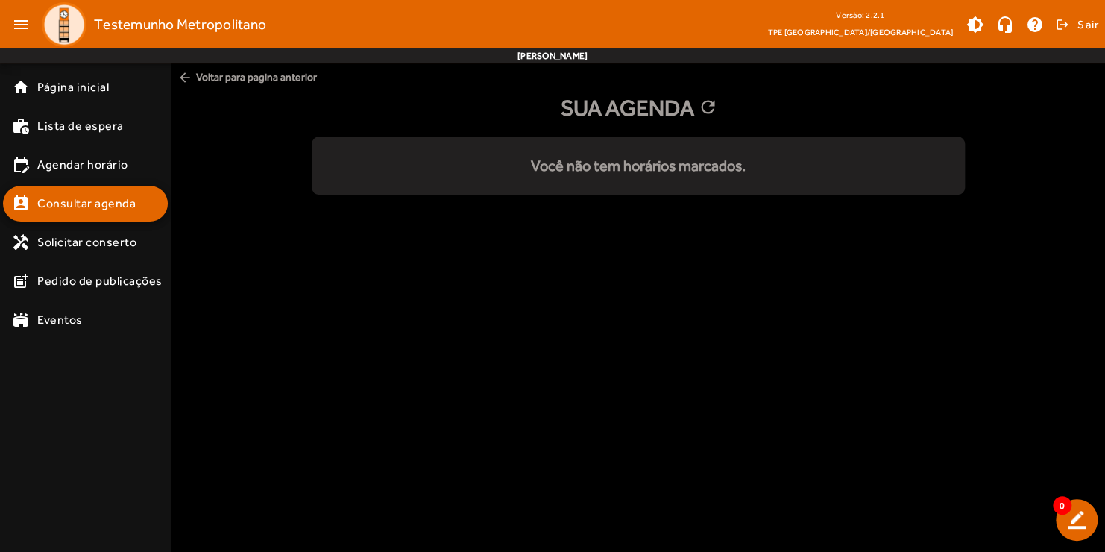
click at [250, 212] on body "menu Testemunho Metropolitano Versão: 2.2.1 TPE Uberlândia/MG brightness_medium…" at bounding box center [552, 276] width 1105 height 552
click at [95, 198] on span "Consultar agenda" at bounding box center [86, 204] width 98 height 18
drag, startPoint x: 544, startPoint y: 398, endPoint x: 421, endPoint y: 376, distance: 125.8
click at [544, 398] on body "menu Testemunho Metropolitano Versão: 2.2.1 TPE Uberlândia/MG brightness_medium…" at bounding box center [552, 276] width 1105 height 552
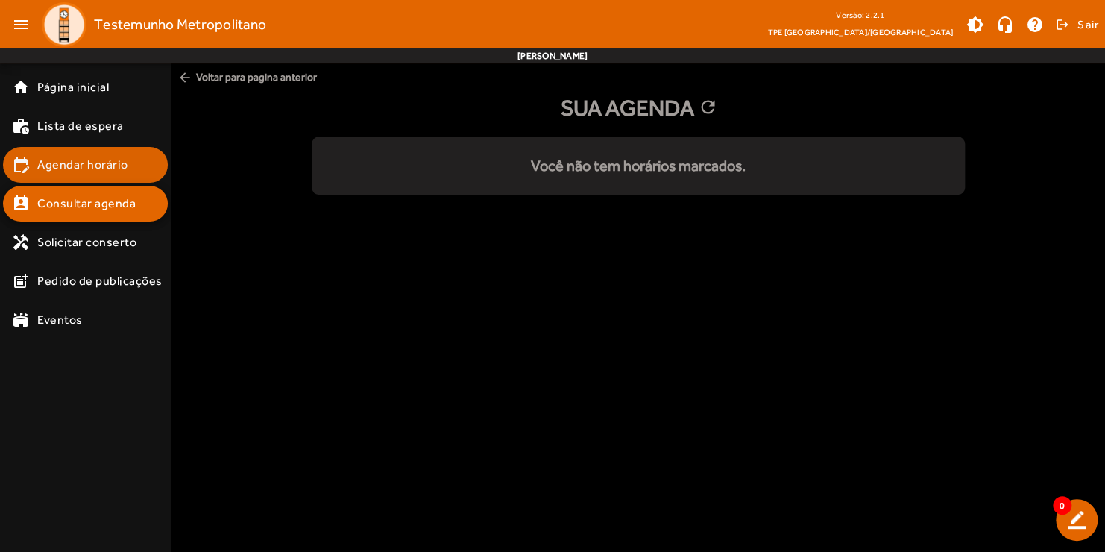
click at [147, 168] on link "edit_calendar Agendar horário" at bounding box center [90, 165] width 156 height 18
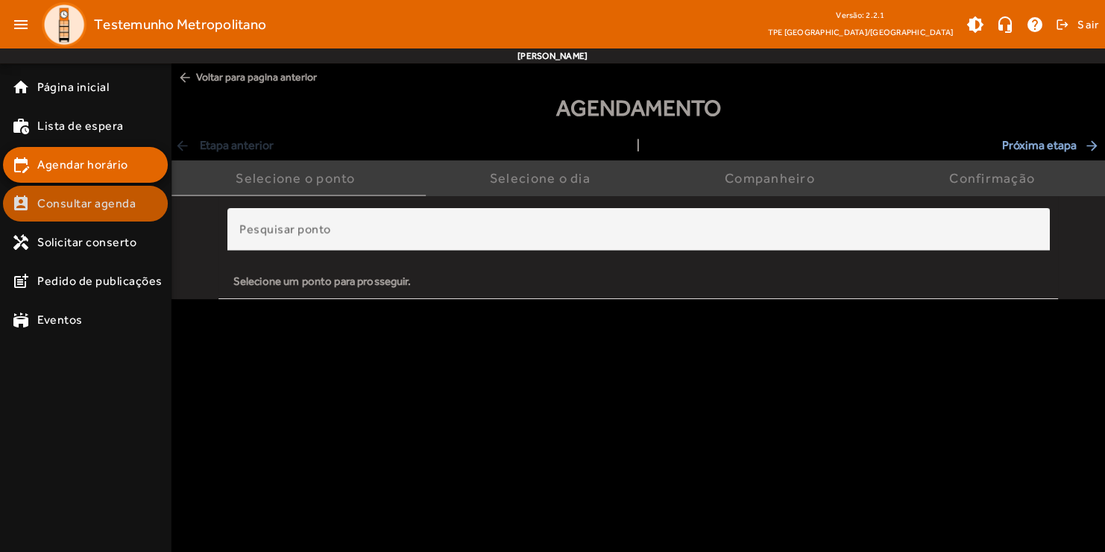
click at [119, 210] on span "Consultar agenda" at bounding box center [86, 204] width 98 height 18
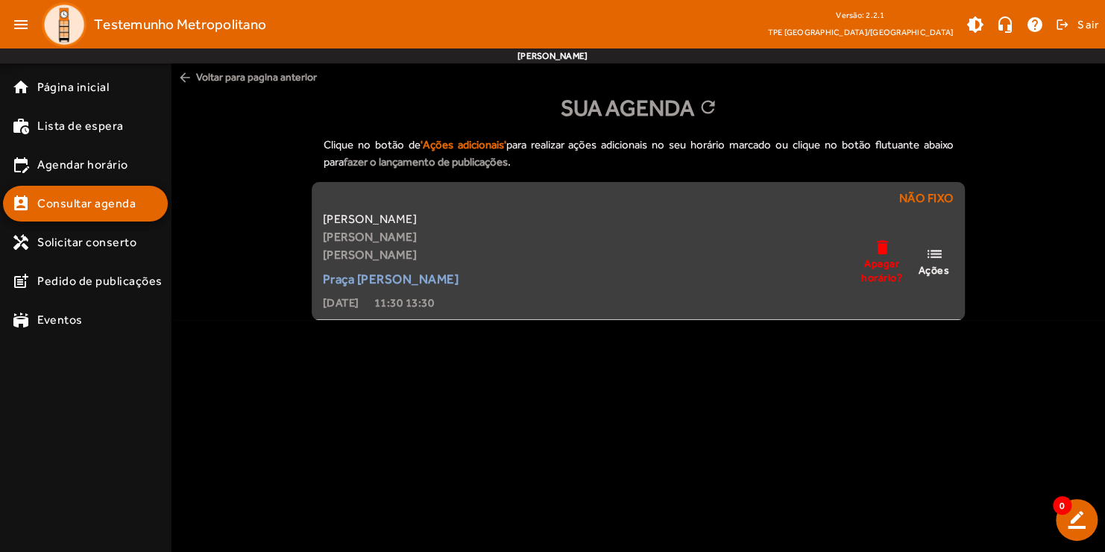
click at [913, 262] on mat-icon "list" at bounding box center [934, 254] width 18 height 19
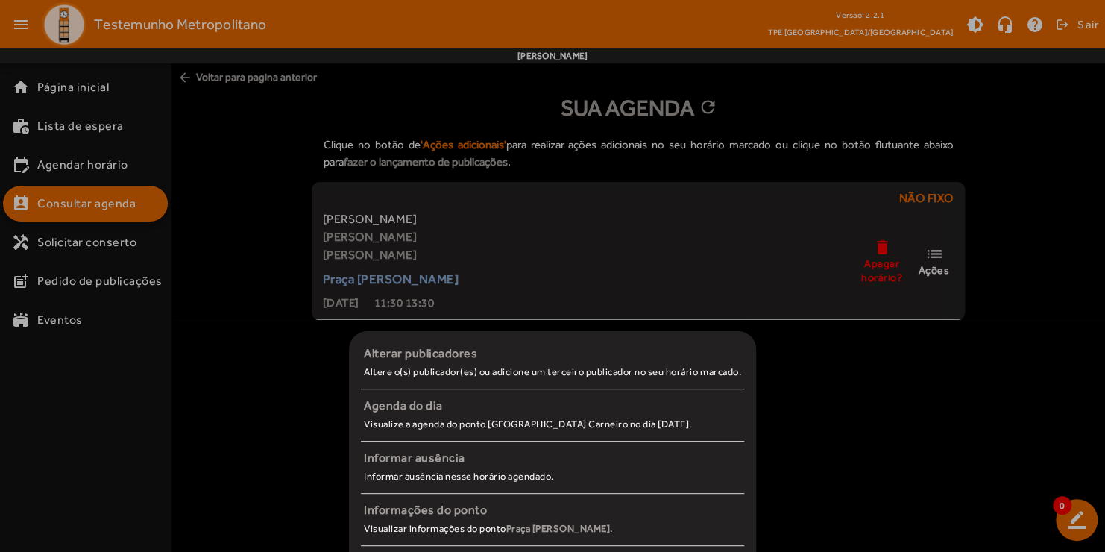
click at [196, 318] on div at bounding box center [552, 276] width 1105 height 552
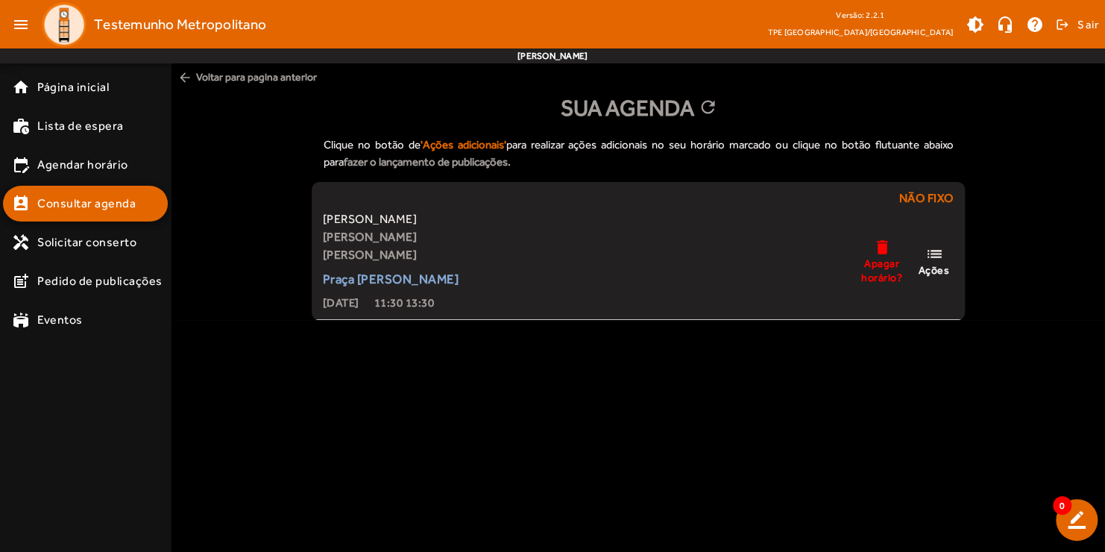
click at [259, 233] on div "Clique no botão de 'Ações adicionais' para realizar ações adicionais no seu hor…" at bounding box center [639, 222] width 934 height 195
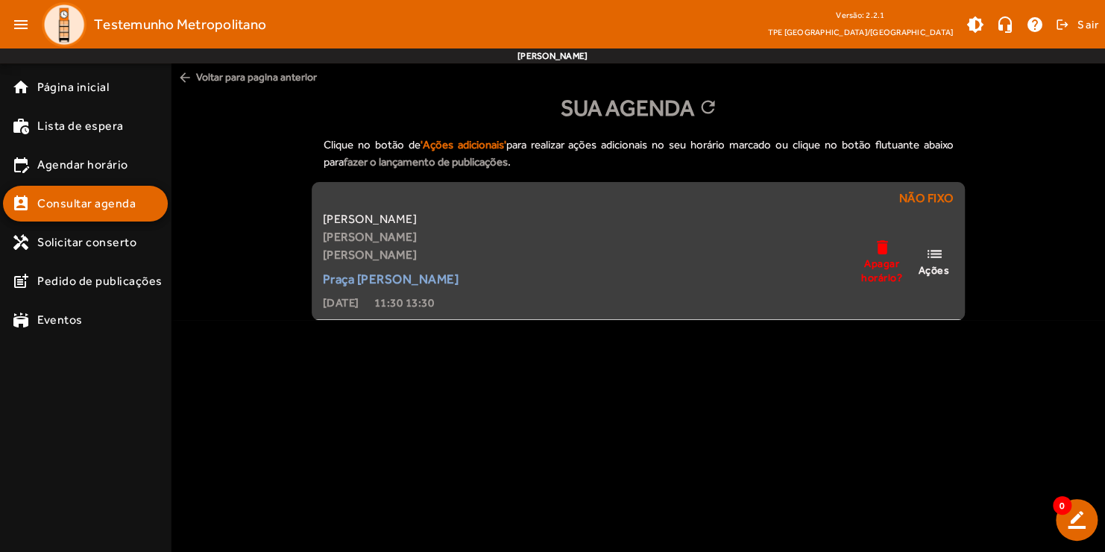
click at [913, 266] on span "Ações" at bounding box center [933, 269] width 31 height 13
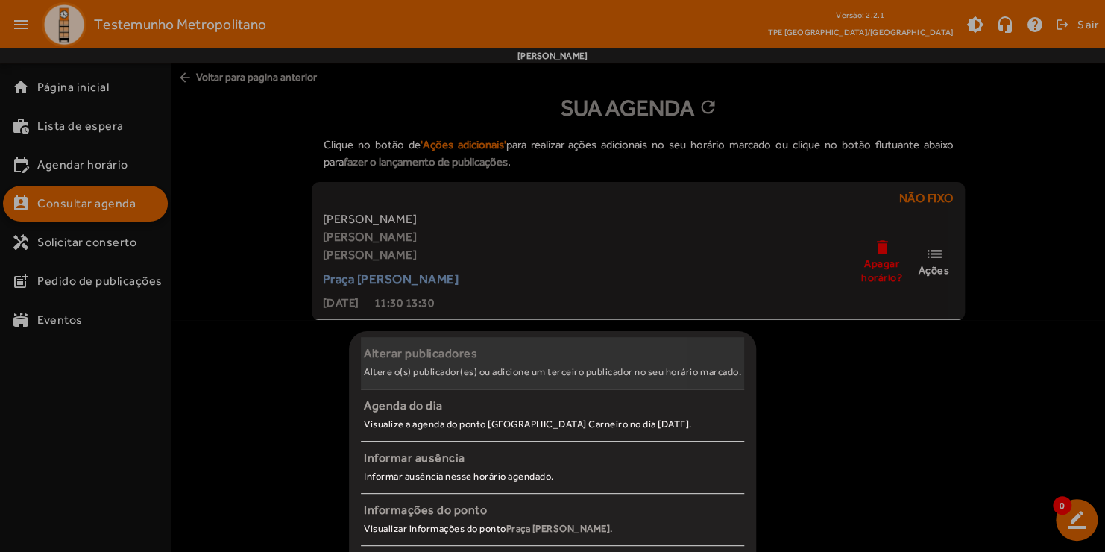
click at [432, 373] on small "Altere o(s) publicador(es) ou adicione um terceiro publicador no seu horário ma…" at bounding box center [552, 371] width 377 height 11
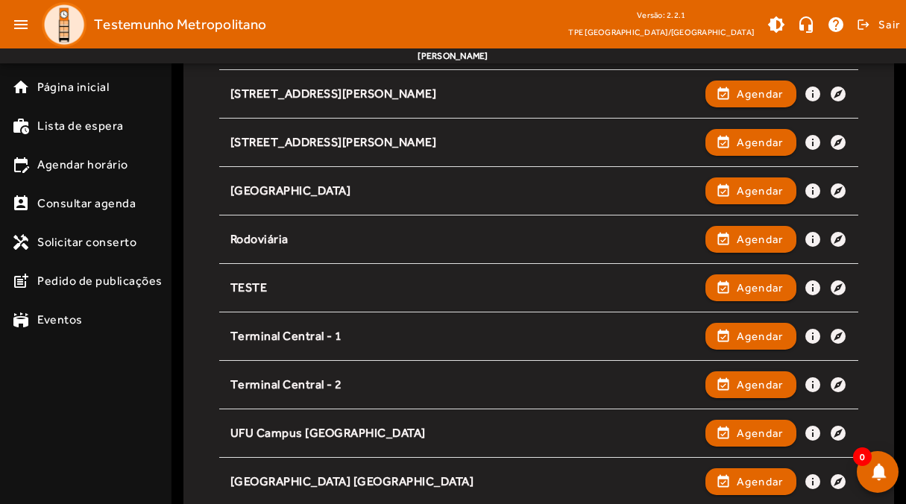
scroll to position [424, 0]
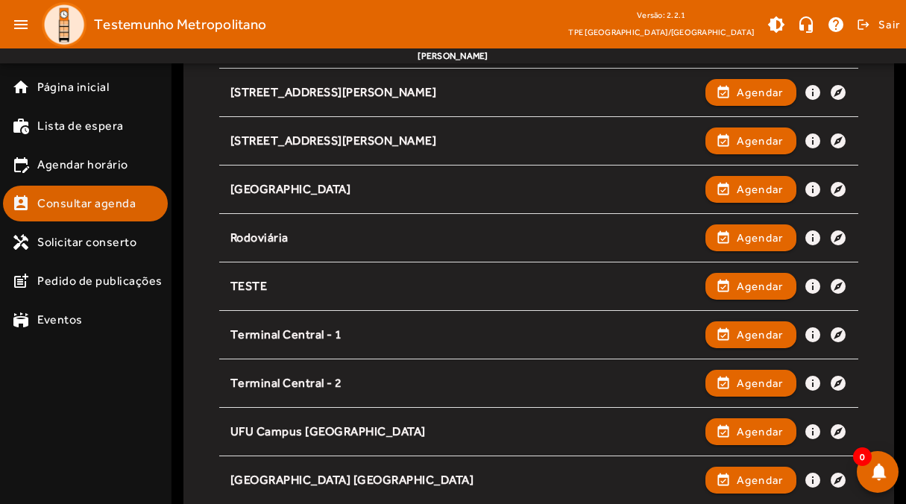
click at [101, 200] on span "Consultar agenda" at bounding box center [86, 204] width 98 height 18
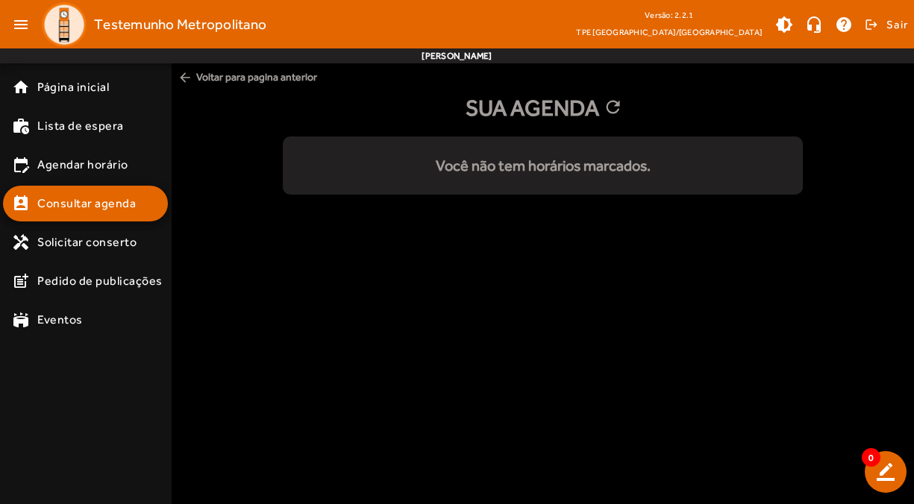
click at [535, 178] on mat-list "Você não tem horários marcados." at bounding box center [543, 165] width 520 height 58
click at [104, 210] on span "Consultar agenda" at bounding box center [86, 204] width 98 height 18
